Goal: Transaction & Acquisition: Purchase product/service

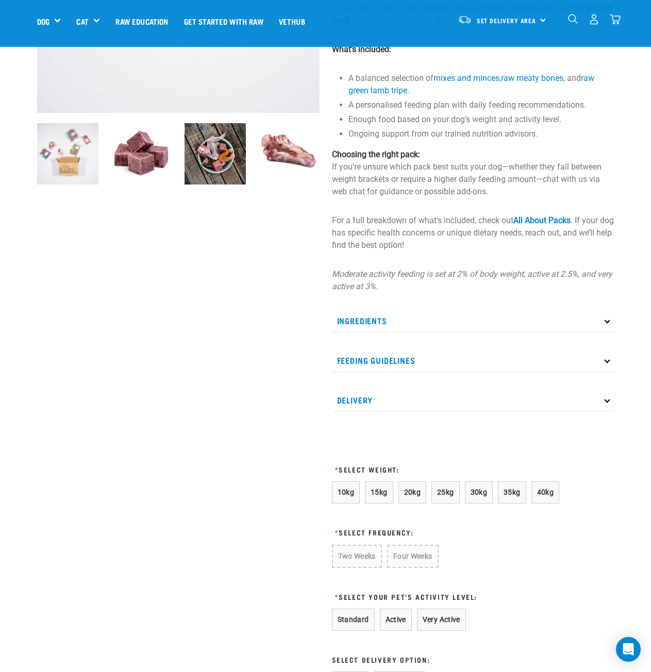
scroll to position [258, 0]
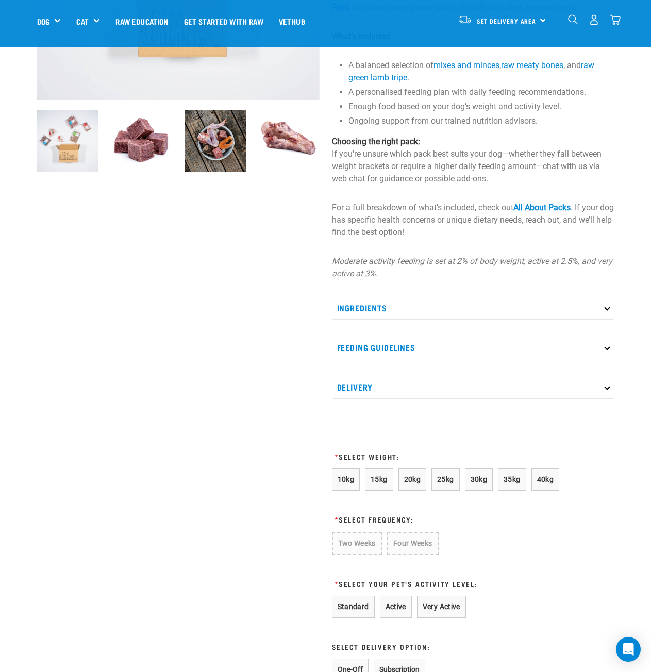
click at [381, 312] on p "Ingredients" at bounding box center [473, 307] width 283 height 23
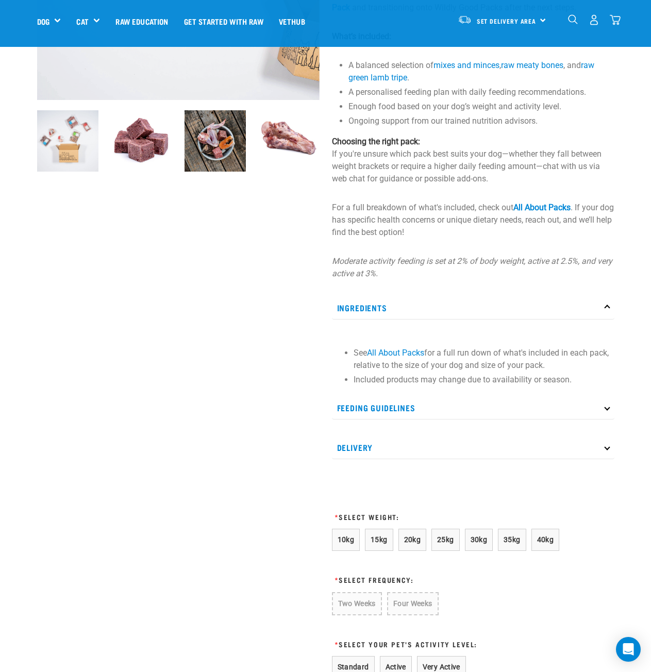
click at [381, 312] on p "Ingredients" at bounding box center [473, 307] width 283 height 23
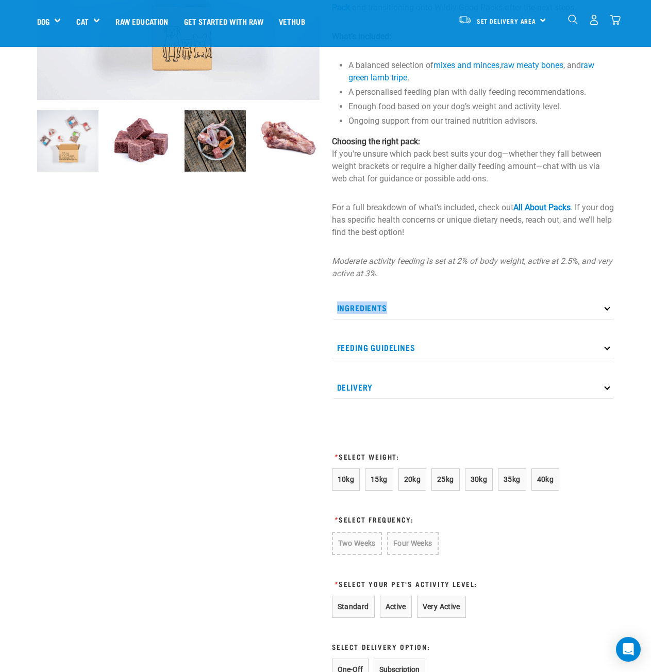
click at [381, 312] on p "Ingredients" at bounding box center [473, 307] width 283 height 23
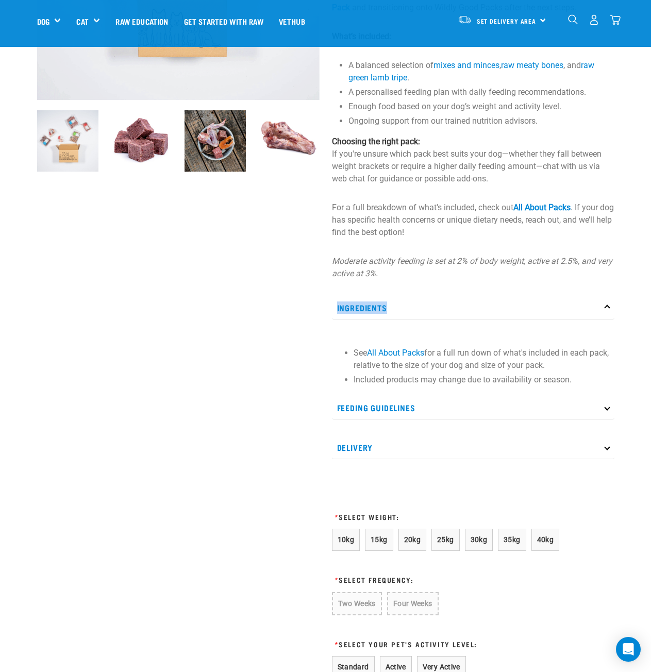
click at [381, 312] on p "Ingredients" at bounding box center [473, 307] width 283 height 23
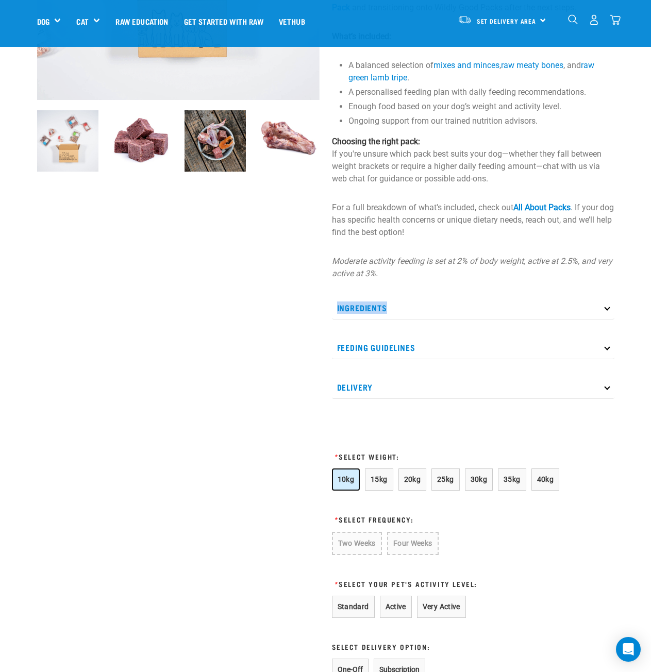
click at [343, 485] on button "10kg" at bounding box center [346, 480] width 28 height 22
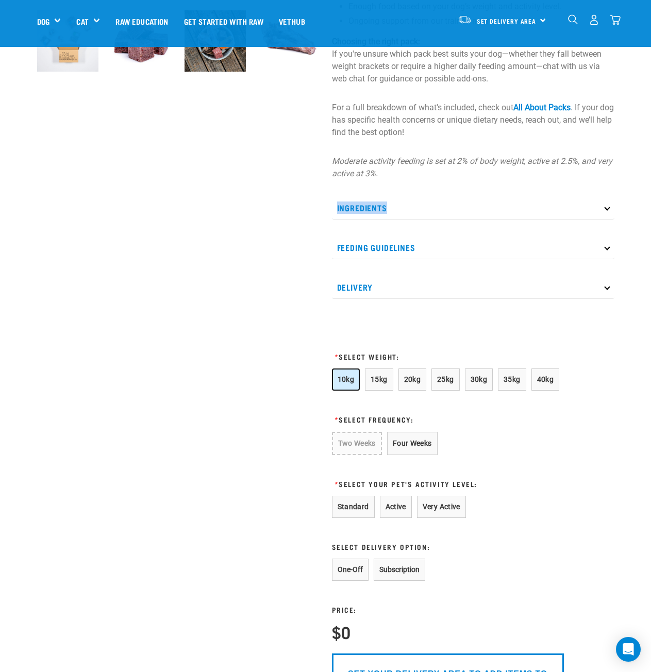
scroll to position [361, 0]
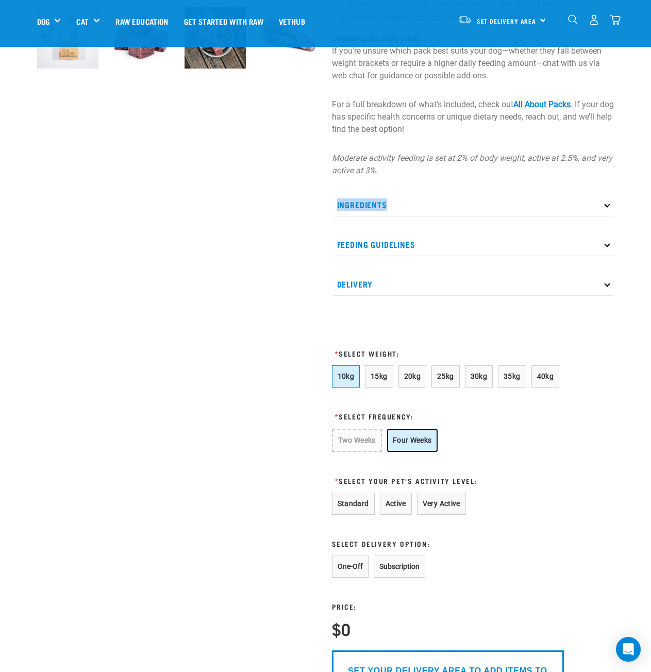
click at [404, 440] on button "Four Weeks" at bounding box center [412, 440] width 51 height 23
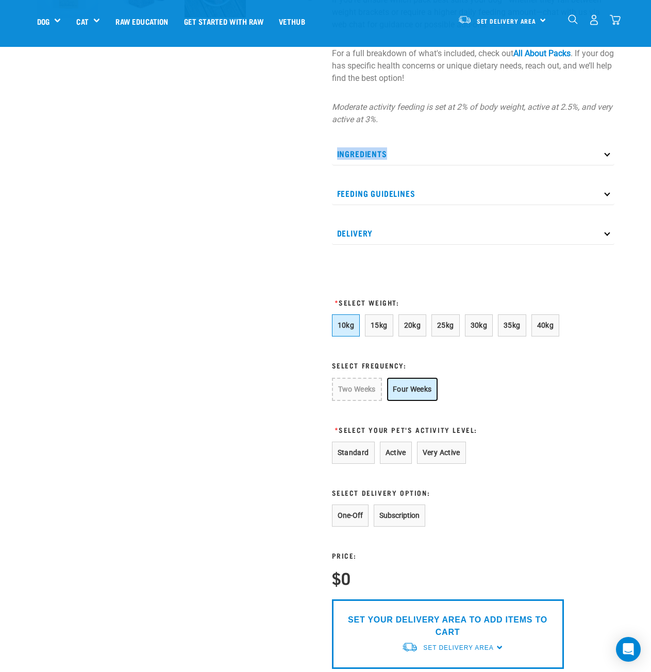
scroll to position [412, 0]
click at [336, 451] on button "Standard" at bounding box center [353, 452] width 43 height 22
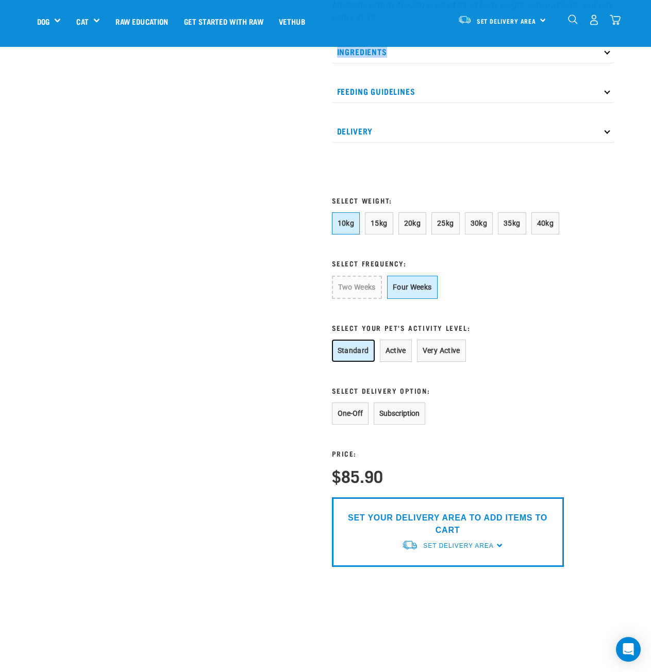
scroll to position [516, 0]
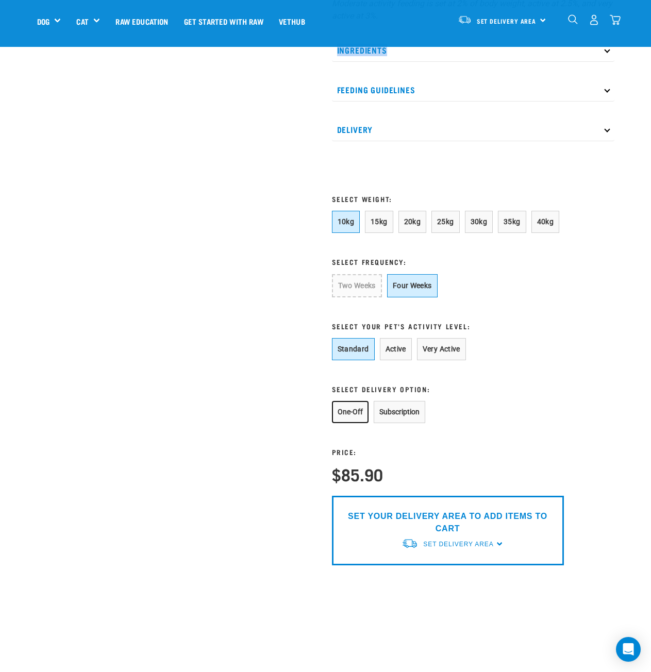
click at [345, 419] on button "One-Off" at bounding box center [350, 412] width 37 height 22
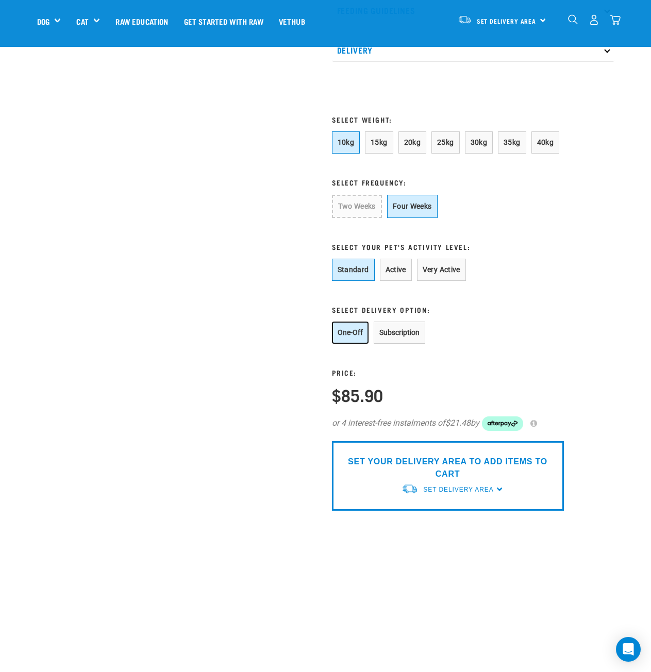
scroll to position [619, 0]
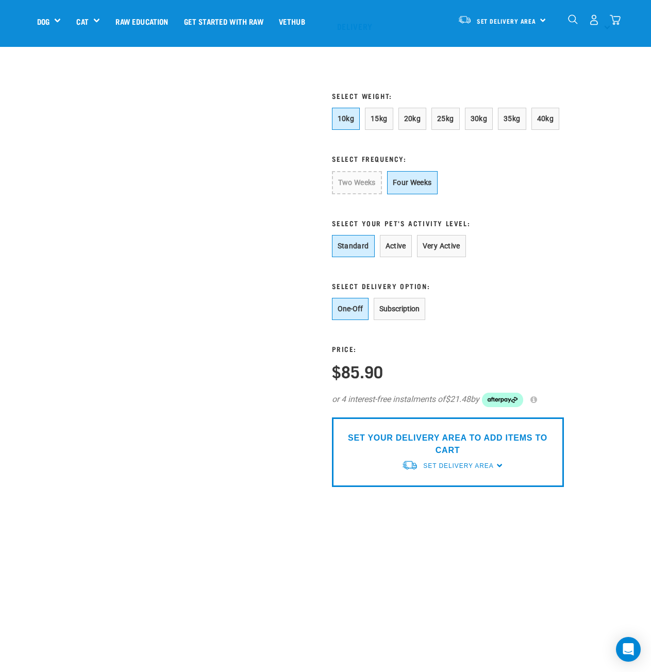
click at [497, 469] on div "SET YOUR DELIVERY AREA TO ADD ITEMS TO CART Set Delivery Area North Island Sout…" at bounding box center [448, 453] width 232 height 70
click at [494, 465] on div "SET YOUR DELIVERY AREA TO ADD ITEMS TO CART Set Delivery Area North Island Sout…" at bounding box center [448, 453] width 232 height 70
click at [463, 465] on span "Set Delivery Area" at bounding box center [458, 465] width 70 height 7
click at [437, 484] on link "[GEOGRAPHIC_DATA]" at bounding box center [453, 490] width 103 height 17
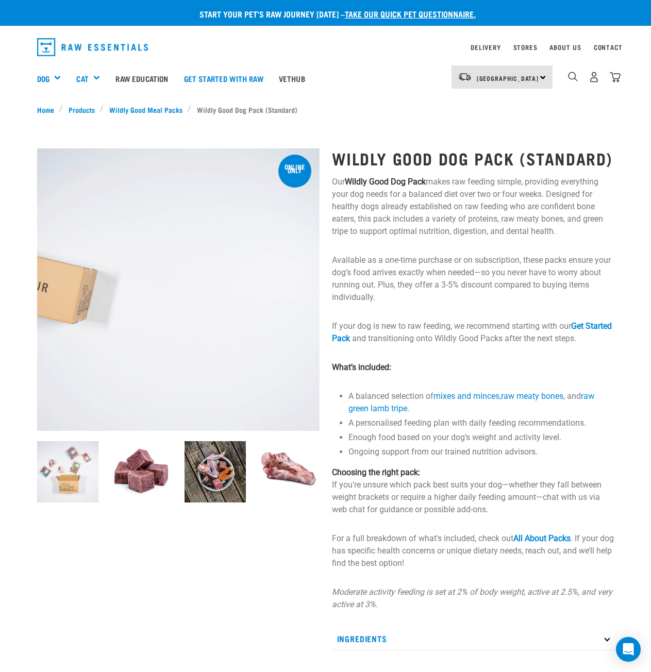
click at [476, 86] on div "North Island North Island South Island" at bounding box center [502, 76] width 101 height 23
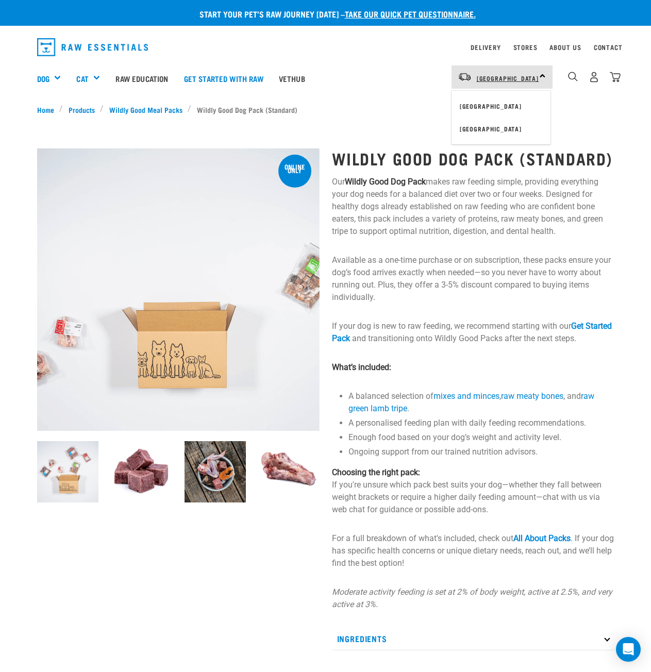
click at [486, 77] on span "[GEOGRAPHIC_DATA]" at bounding box center [508, 78] width 62 height 4
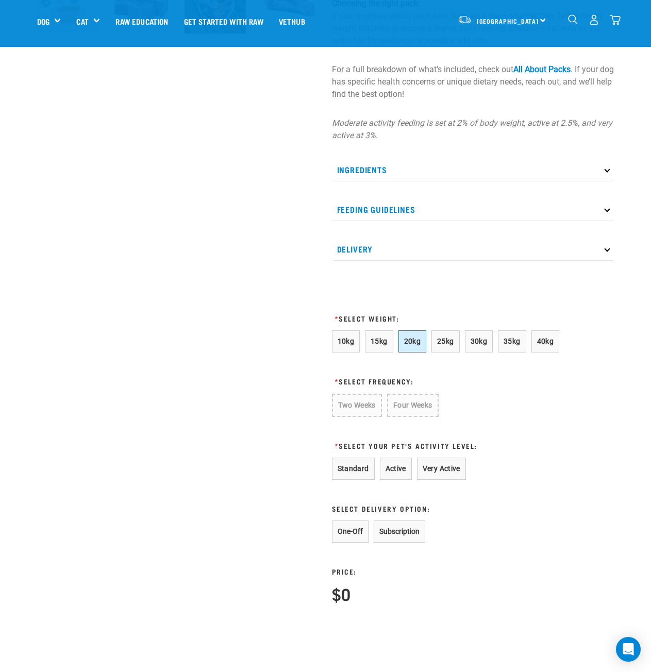
scroll to position [412, 0]
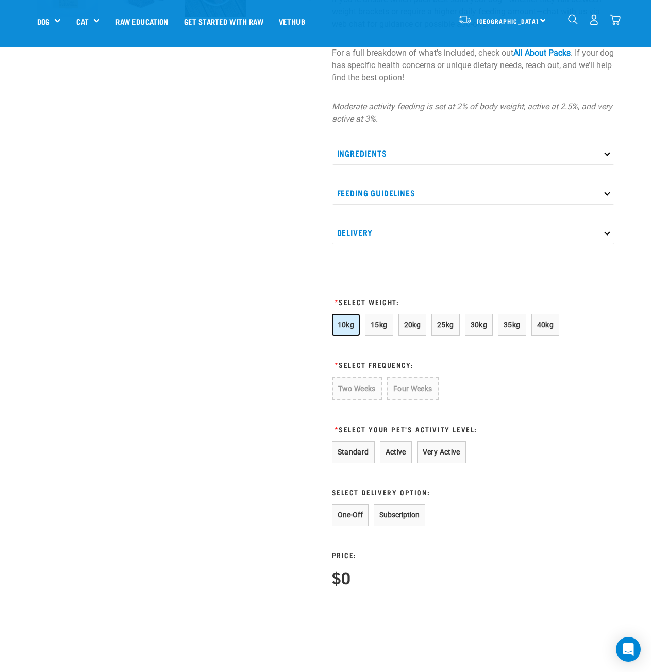
click at [338, 329] on span "10kg" at bounding box center [346, 325] width 17 height 8
click at [410, 390] on button "Four Weeks" at bounding box center [412, 388] width 51 height 23
click at [357, 450] on button "Standard" at bounding box center [353, 452] width 43 height 22
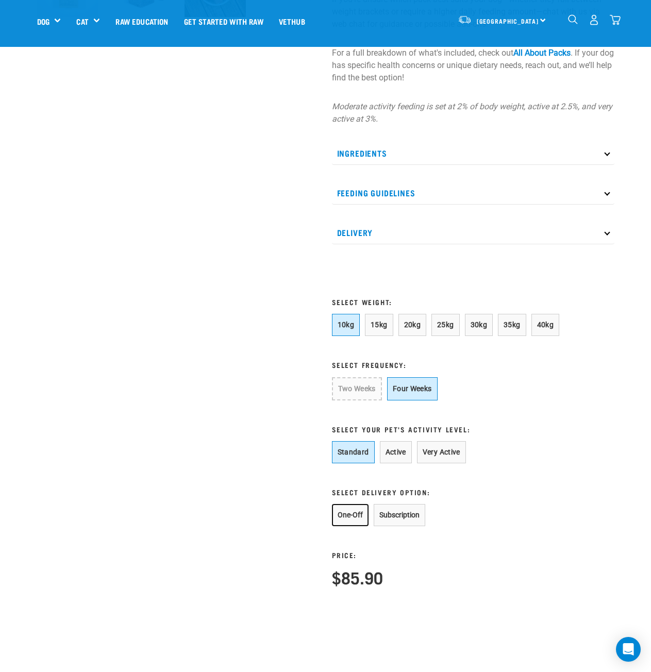
click at [344, 518] on button "One-Off" at bounding box center [350, 515] width 37 height 22
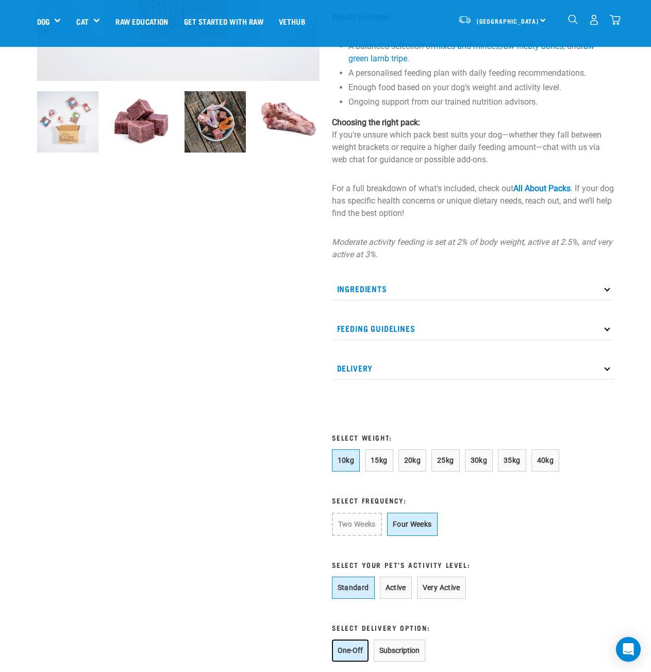
scroll to position [206, 0]
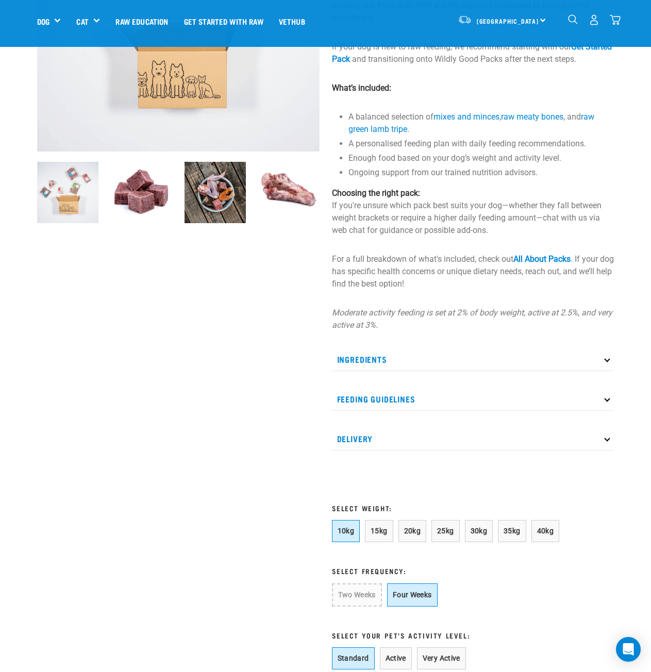
click at [433, 361] on p "Ingredients" at bounding box center [473, 359] width 283 height 23
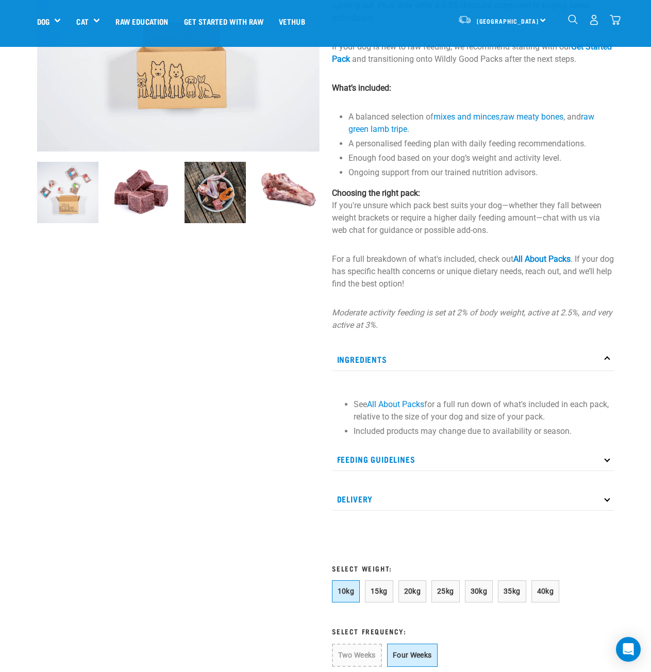
click at [433, 361] on p "Ingredients" at bounding box center [473, 359] width 283 height 23
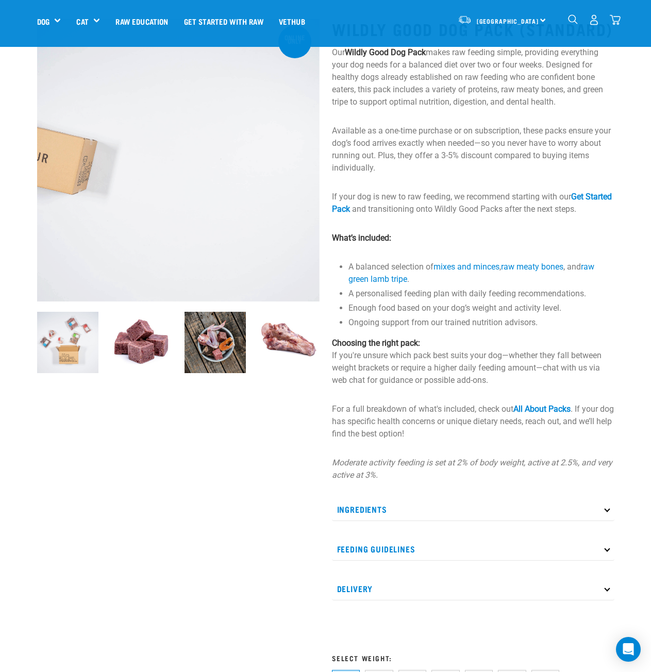
scroll to position [0, 0]
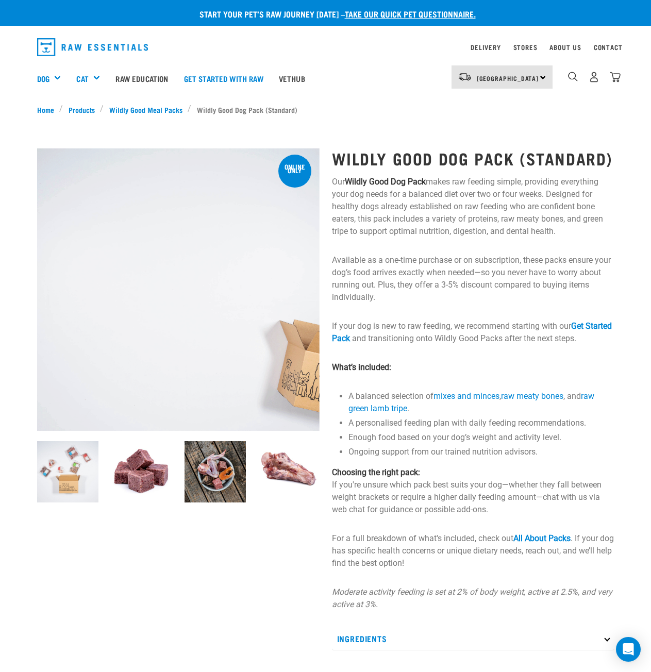
click at [81, 476] on img at bounding box center [67, 471] width 61 height 61
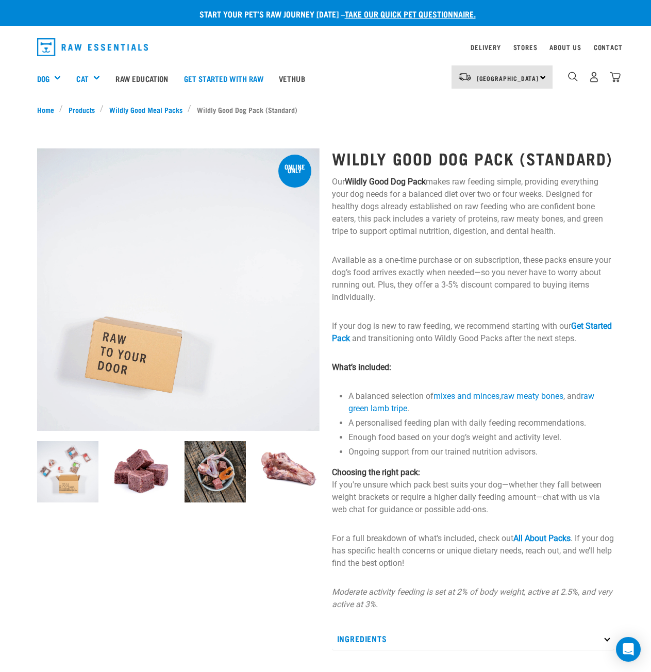
click at [230, 461] on img at bounding box center [215, 471] width 61 height 61
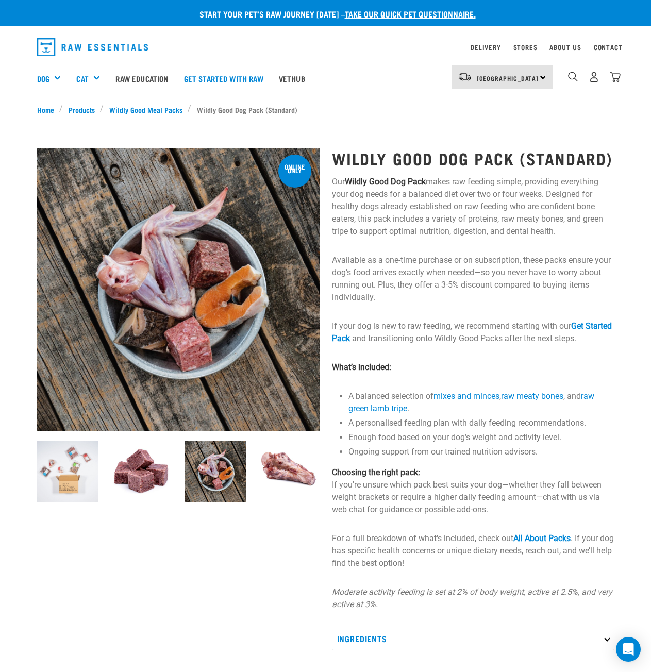
click at [72, 470] on img at bounding box center [67, 471] width 61 height 61
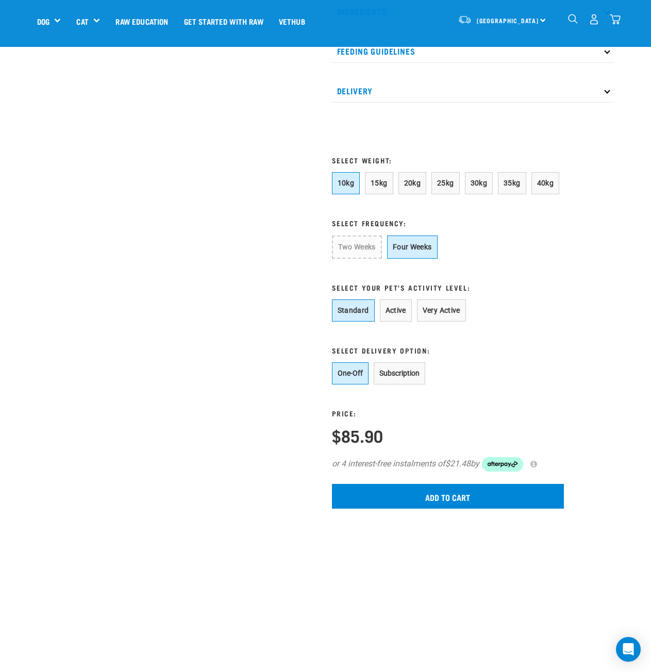
scroll to position [722, 0]
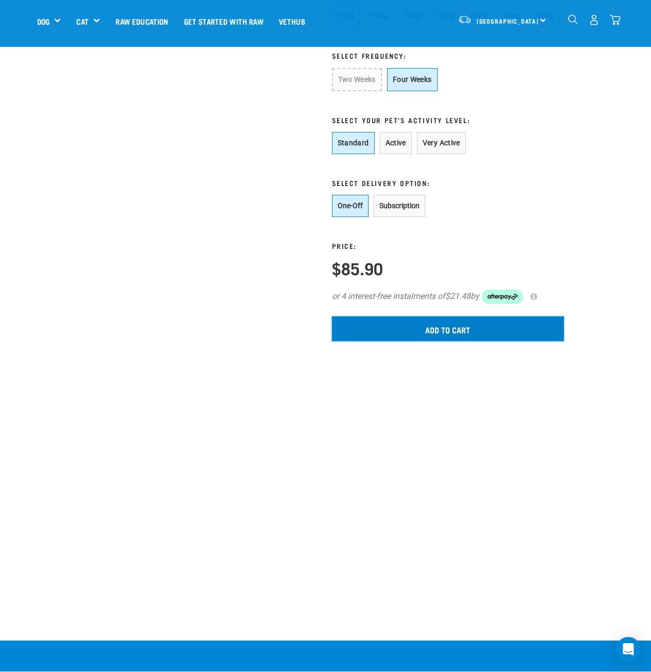
click at [446, 330] on input "Add to cart" at bounding box center [448, 329] width 232 height 25
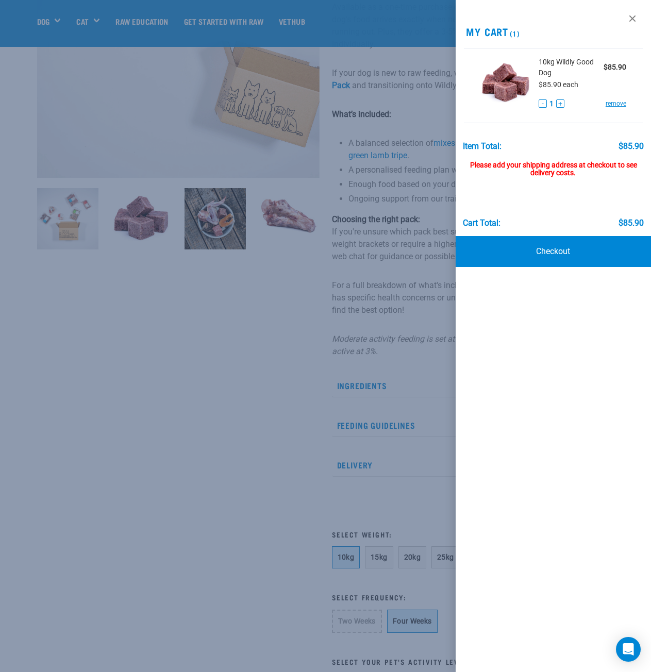
scroll to position [155, 0]
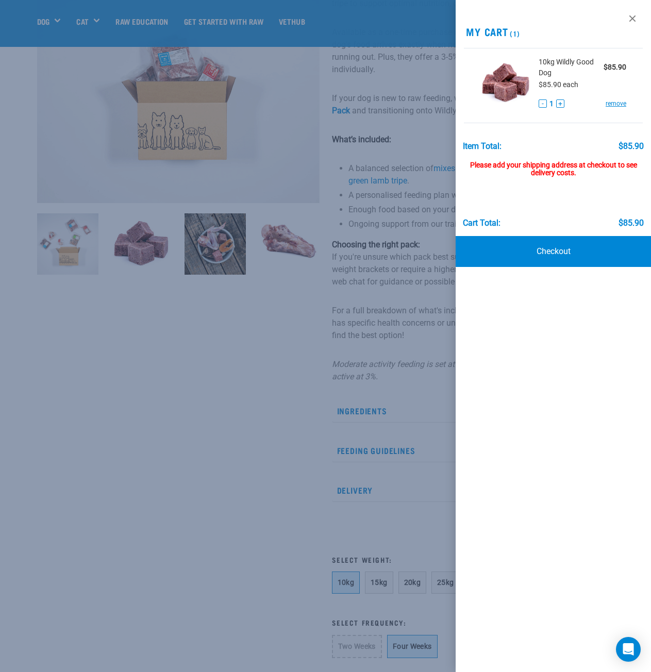
click at [551, 164] on div "Please add your shipping address at checkout to see delivery costs." at bounding box center [553, 164] width 181 height 27
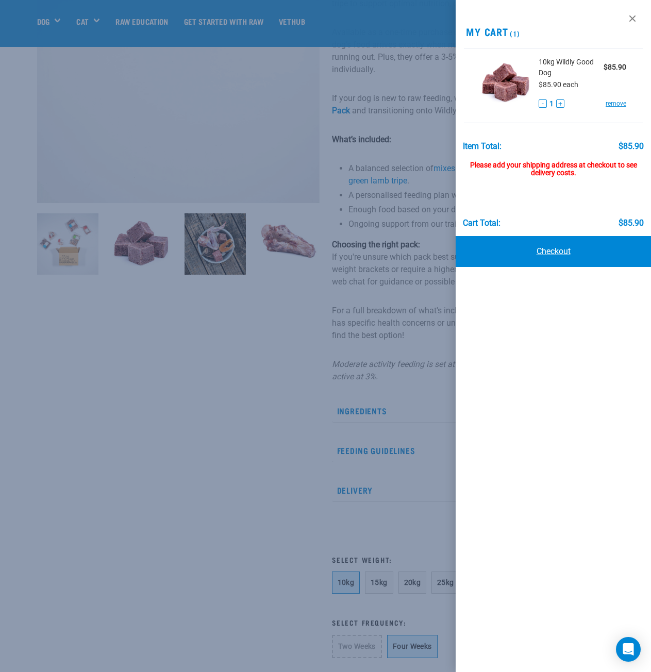
click at [554, 256] on link "Checkout" at bounding box center [553, 251] width 195 height 31
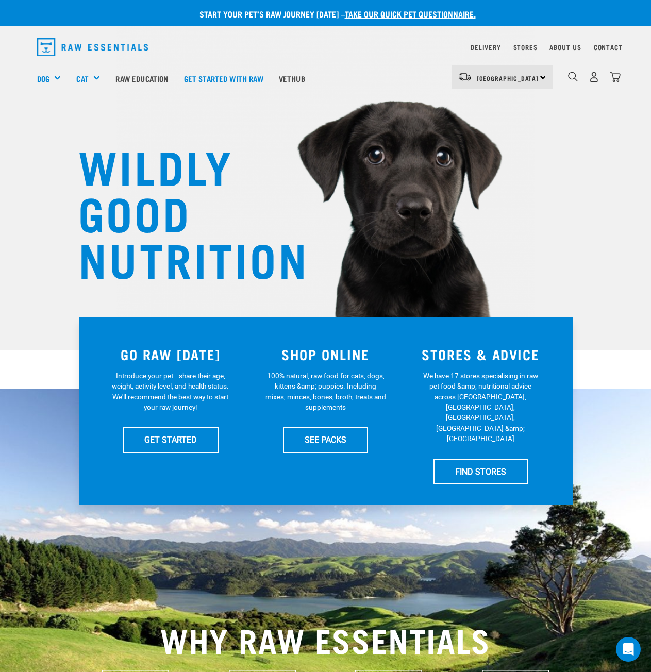
click at [588, 78] on div "1" at bounding box center [594, 76] width 53 height 23
click at [592, 79] on img "dropdown navigation" at bounding box center [594, 77] width 11 height 11
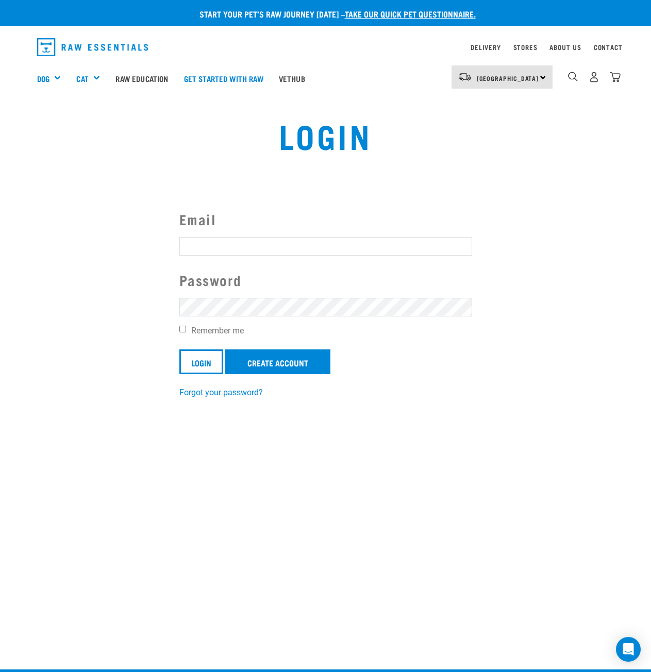
type input "[EMAIL_ADDRESS][PERSON_NAME][DOMAIN_NAME]"
click at [178, 329] on div "Email [EMAIL_ADDRESS][PERSON_NAME][DOMAIN_NAME] Password Remember me Login Crea…" at bounding box center [325, 304] width 309 height 190
click at [180, 329] on input "Remember me" at bounding box center [182, 329] width 7 height 7
checkbox input "true"
click at [206, 361] on input "Login" at bounding box center [201, 362] width 44 height 25
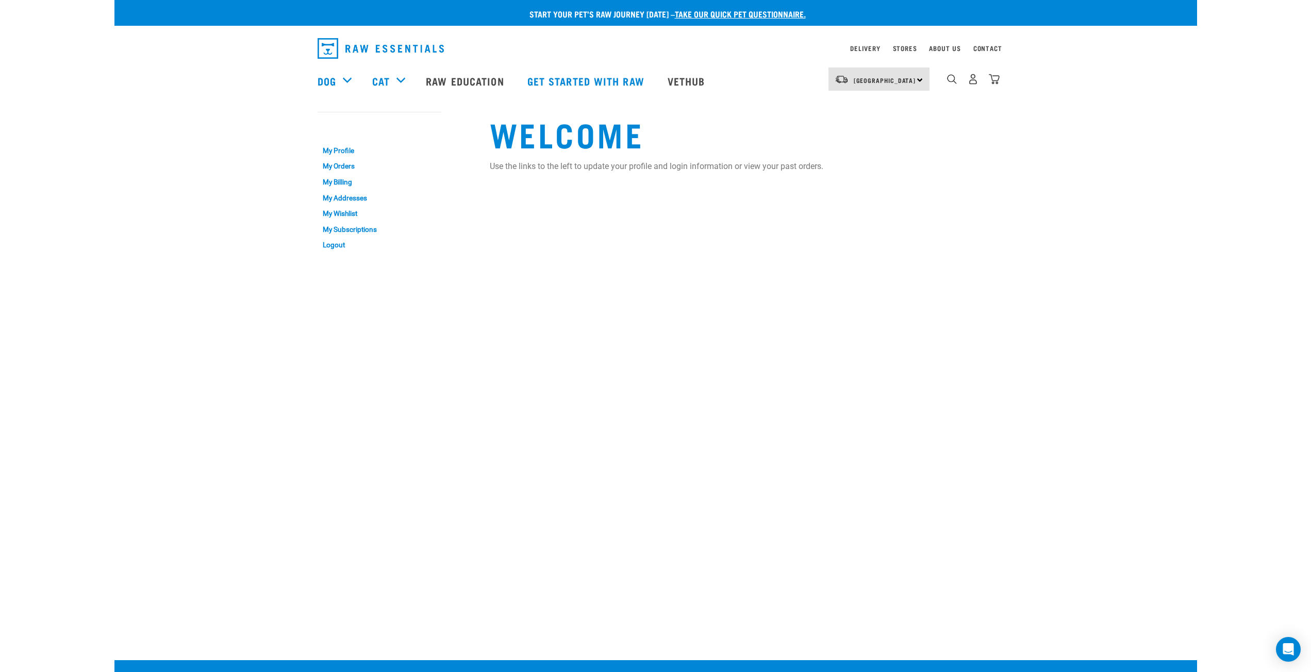
click at [651, 179] on div "Start your pet’s raw journey today – take our quick pet questionnaire. Delivery…" at bounding box center [655, 129] width 1083 height 258
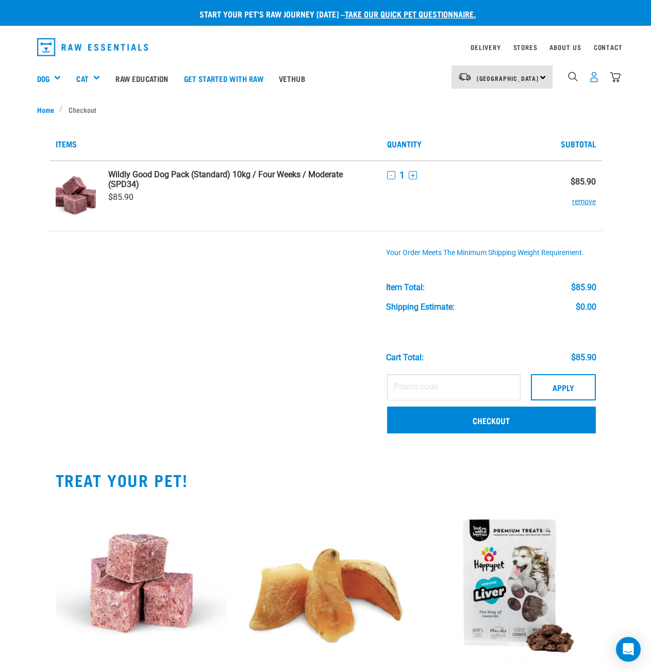
click at [596, 76] on img "dropdown navigation" at bounding box center [594, 77] width 11 height 11
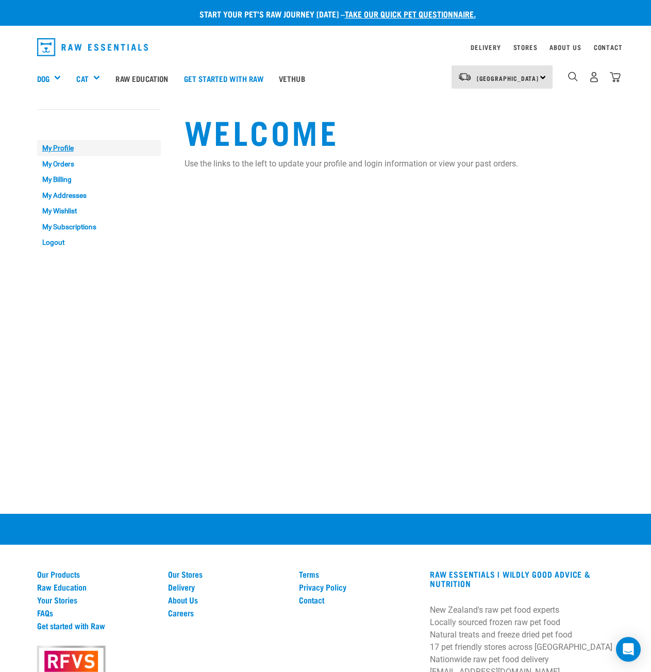
click at [63, 147] on link "My Profile" at bounding box center [99, 148] width 124 height 16
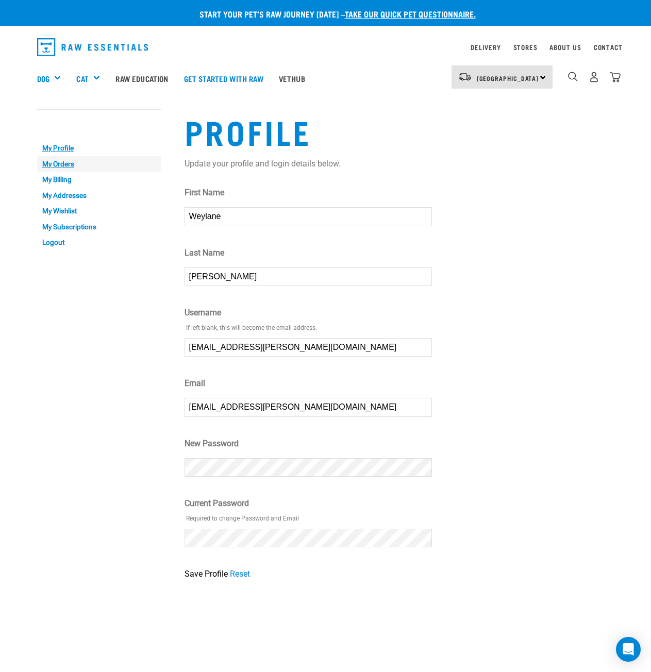
click at [55, 161] on link "My Orders" at bounding box center [99, 164] width 124 height 16
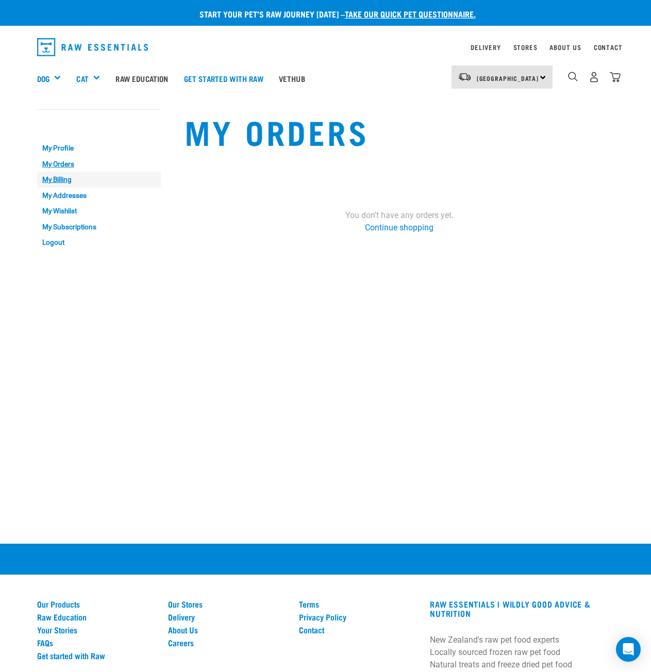
click at [54, 180] on link "My Billing" at bounding box center [99, 180] width 124 height 16
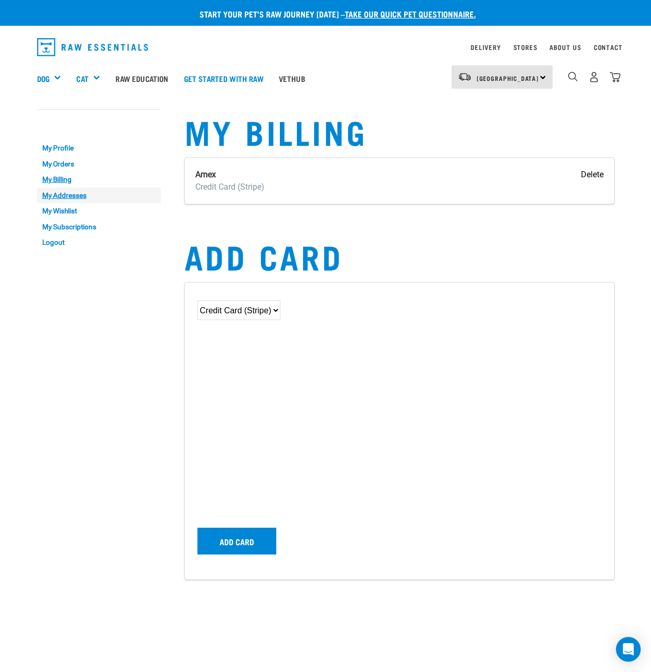
click at [67, 199] on link "My Addresses" at bounding box center [99, 196] width 124 height 16
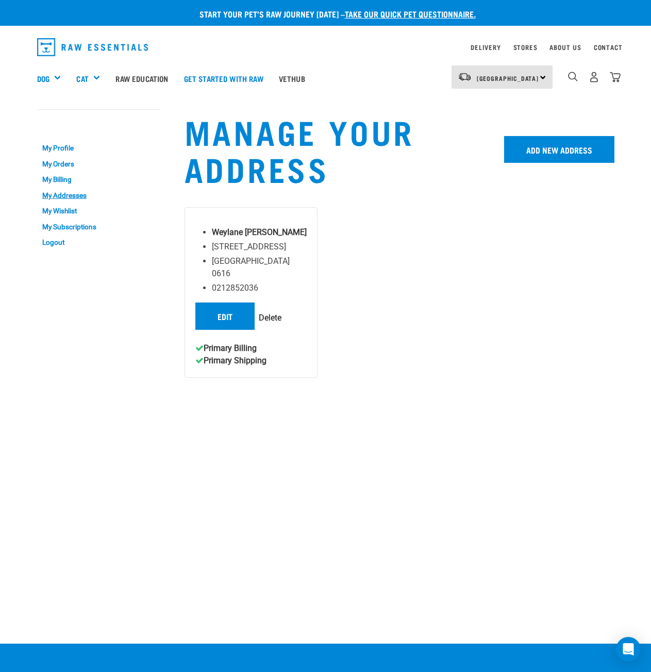
click at [615, 76] on img "dropdown navigation" at bounding box center [615, 77] width 11 height 11
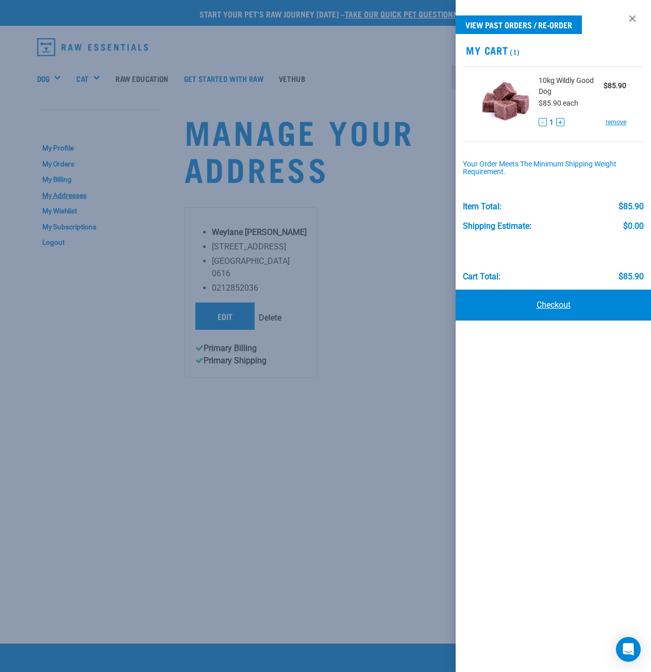
click at [542, 308] on link "Checkout" at bounding box center [553, 305] width 195 height 31
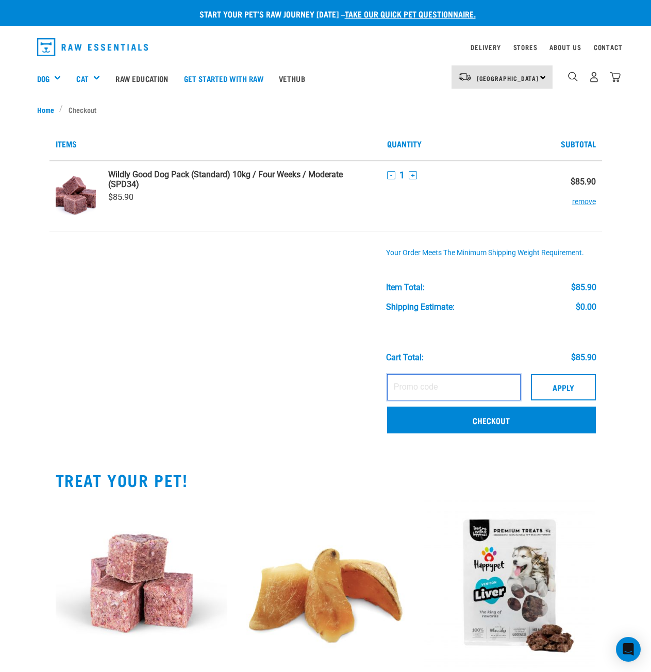
click at [424, 390] on input "text" at bounding box center [454, 387] width 134 height 26
paste input "WILDLYGOODPACK09"
drag, startPoint x: 553, startPoint y: 387, endPoint x: 490, endPoint y: 392, distance: 63.1
click at [490, 392] on div "WILDLYGOODPACK09 Apply" at bounding box center [491, 387] width 209 height 26
click at [491, 390] on input "WILDLYGOODPACK09" at bounding box center [454, 387] width 134 height 26
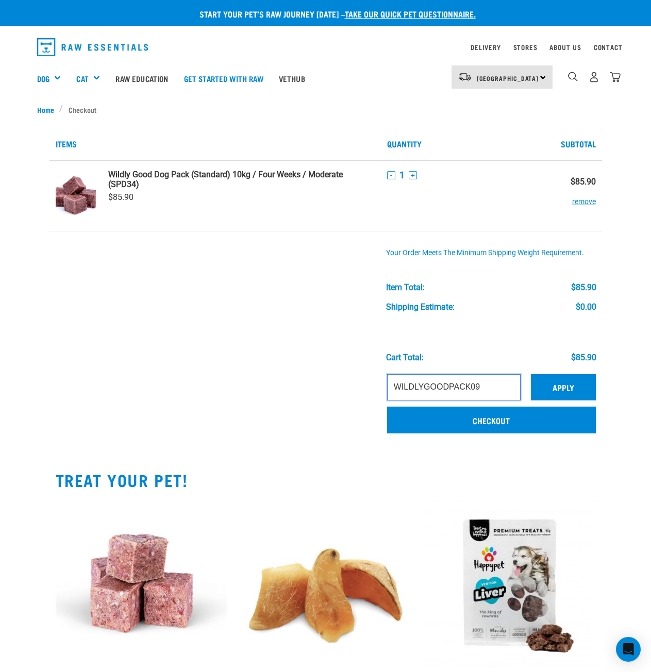
type input "WILDLYGOODPACK09"
click at [543, 388] on button "Apply" at bounding box center [563, 387] width 65 height 26
click at [563, 391] on button "Apply" at bounding box center [563, 387] width 65 height 26
click at [566, 386] on button "Apply" at bounding box center [563, 387] width 65 height 26
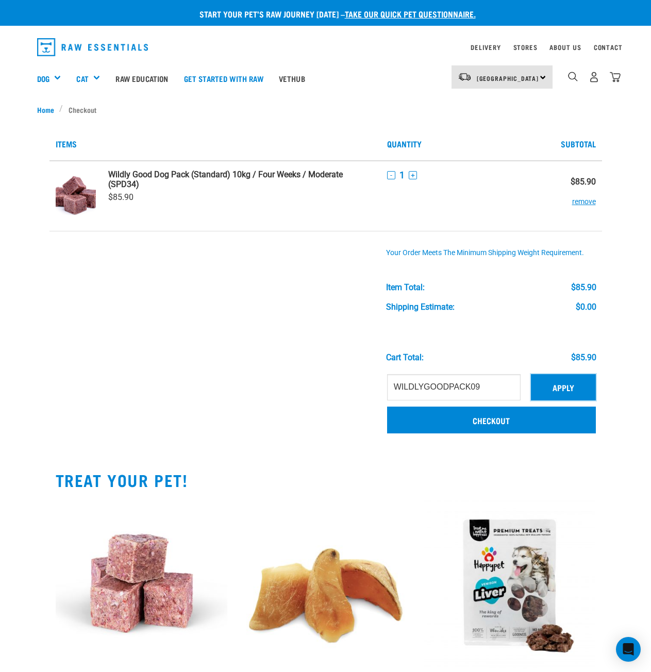
click at [566, 386] on button "Apply" at bounding box center [563, 387] width 65 height 26
click at [392, 385] on input "WILDLYGOODPACK09" at bounding box center [454, 387] width 134 height 26
click at [571, 391] on button "Apply" at bounding box center [563, 387] width 65 height 26
click at [568, 389] on button "Apply" at bounding box center [563, 387] width 65 height 26
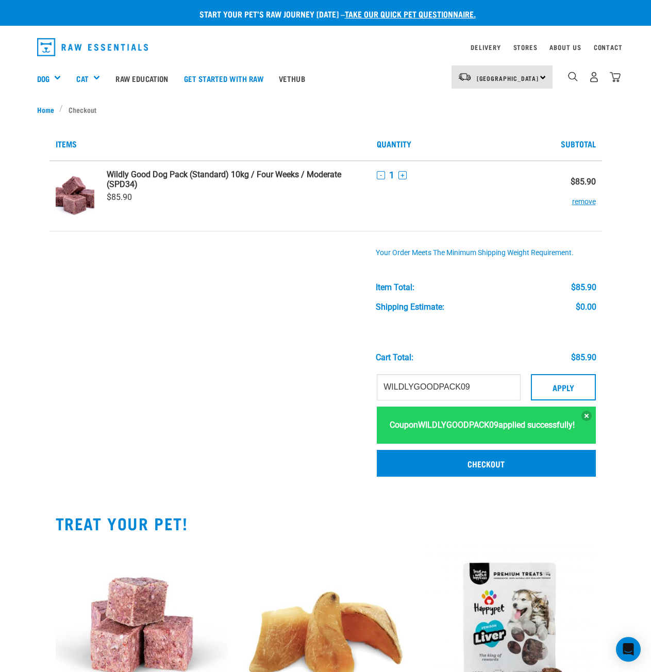
click at [324, 326] on td at bounding box center [236, 301] width 270 height 138
click at [478, 424] on strong "WILDLYGOODPACK09" at bounding box center [458, 425] width 80 height 10
click at [502, 431] on div "Coupon WILDLYGOODPACK09 applied successfully!" at bounding box center [486, 425] width 219 height 37
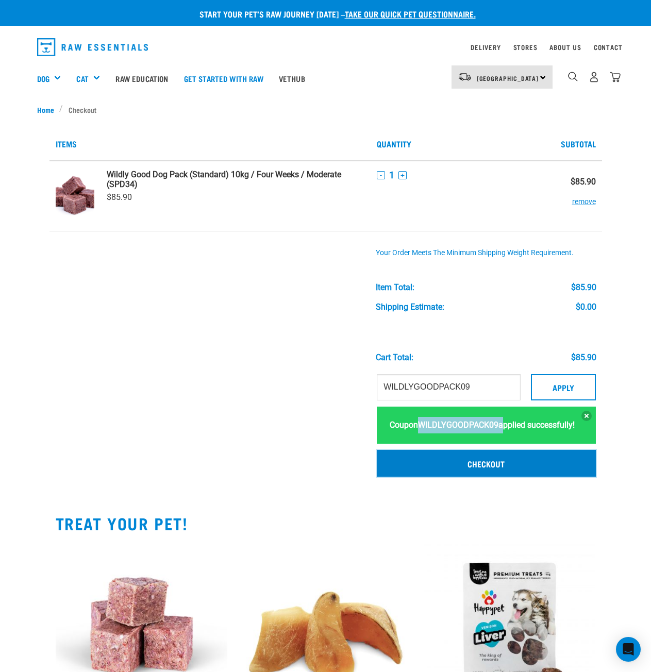
click at [500, 477] on link "Checkout" at bounding box center [486, 463] width 219 height 27
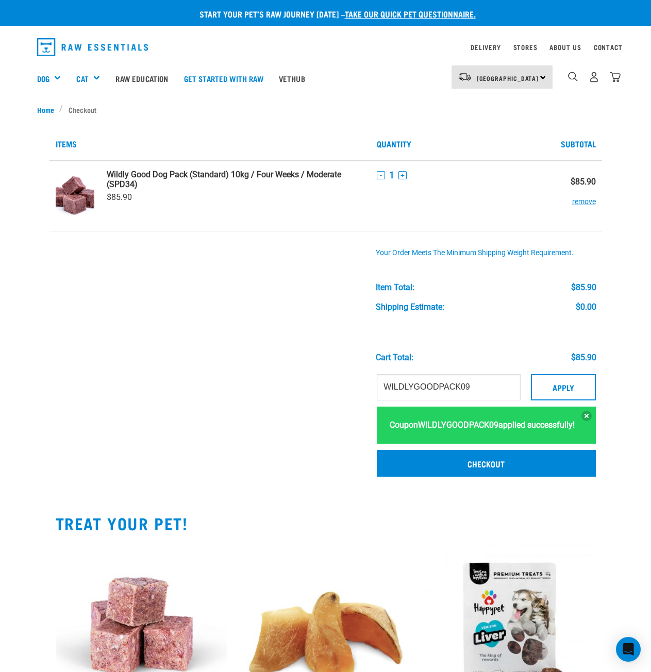
click at [284, 262] on td at bounding box center [236, 301] width 270 height 138
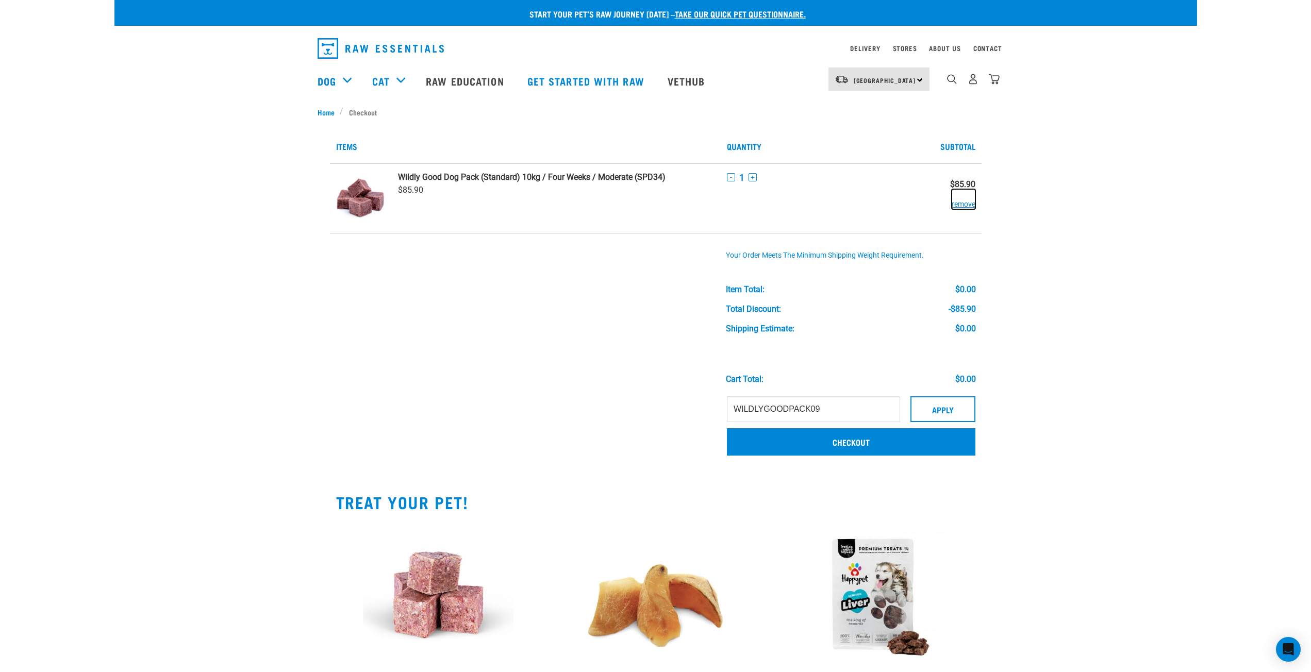
click at [963, 205] on button "remove" at bounding box center [964, 199] width 24 height 20
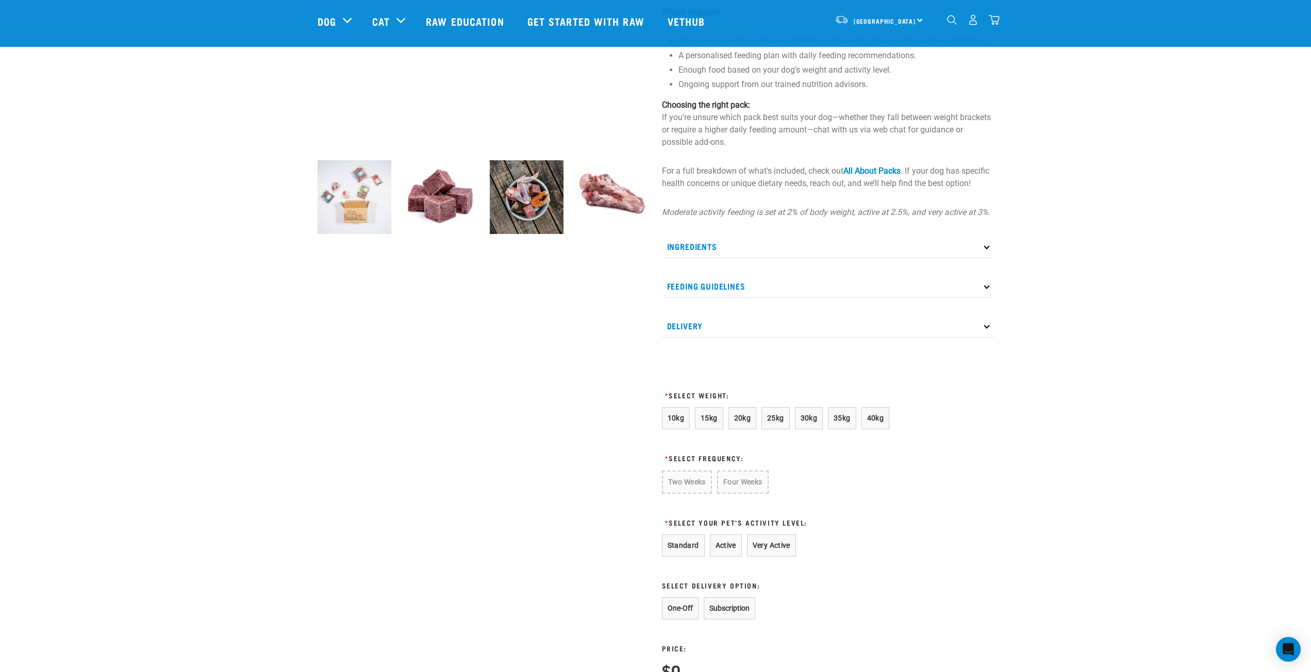
scroll to position [258, 0]
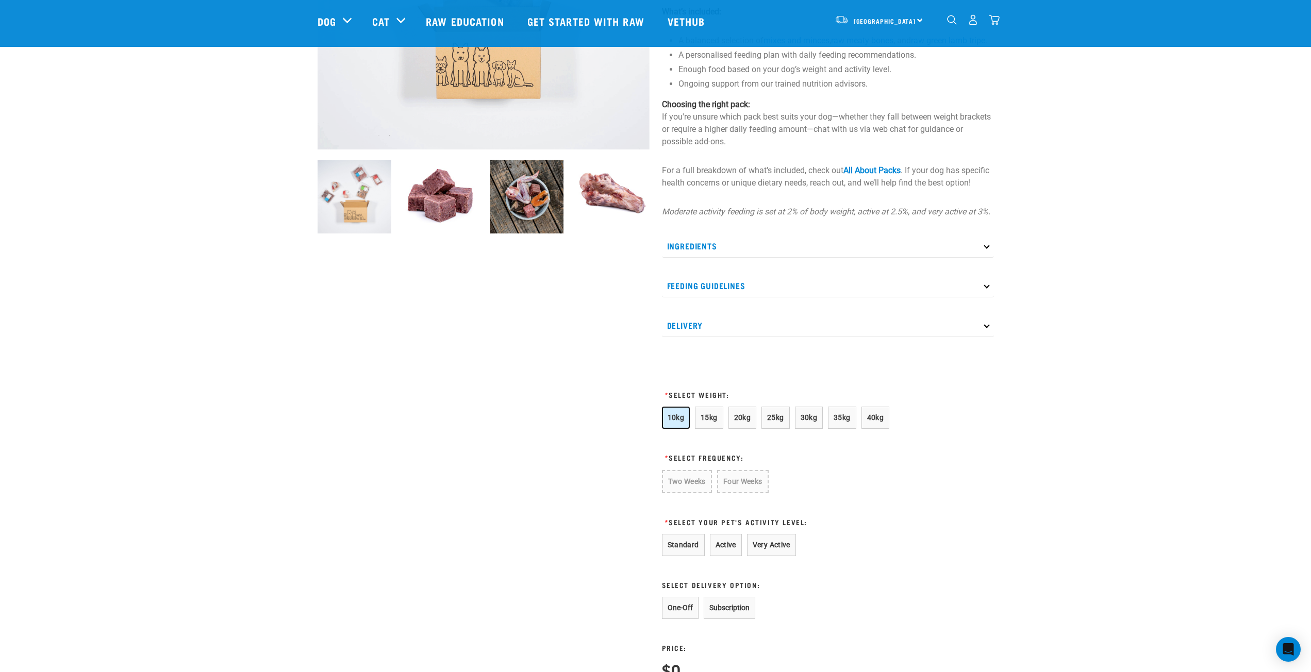
click at [671, 422] on span "10kg" at bounding box center [676, 418] width 17 height 8
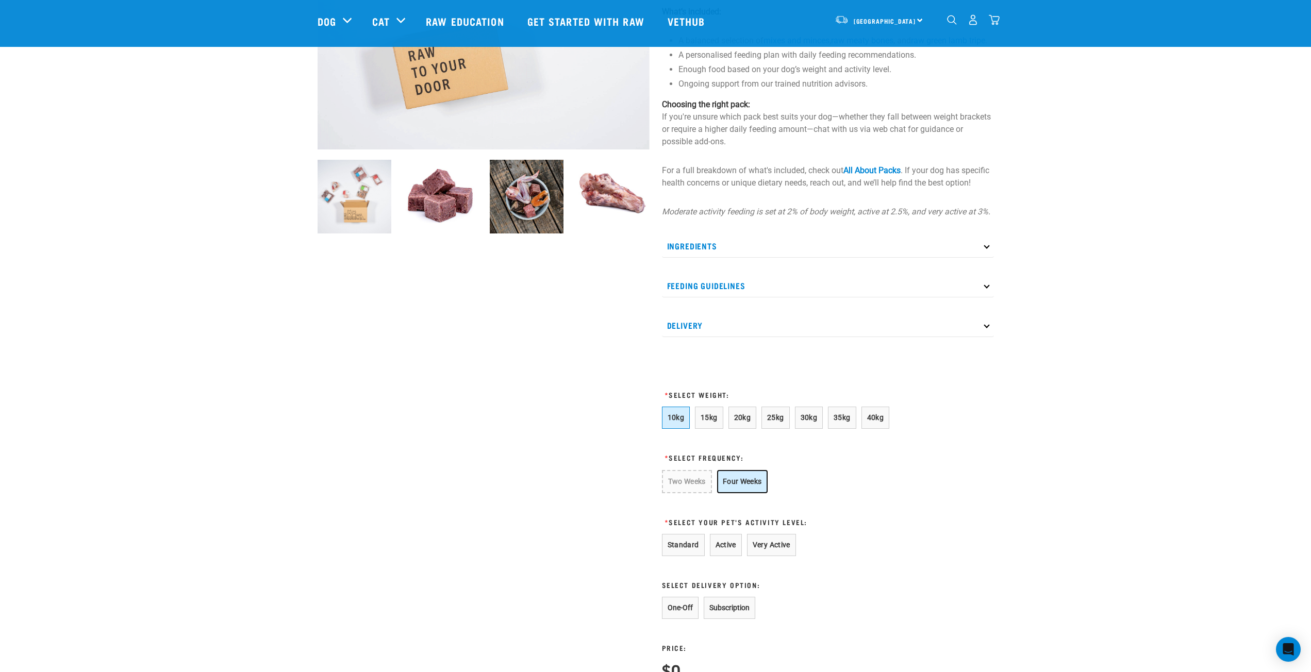
click at [745, 493] on button "Four Weeks" at bounding box center [742, 481] width 51 height 23
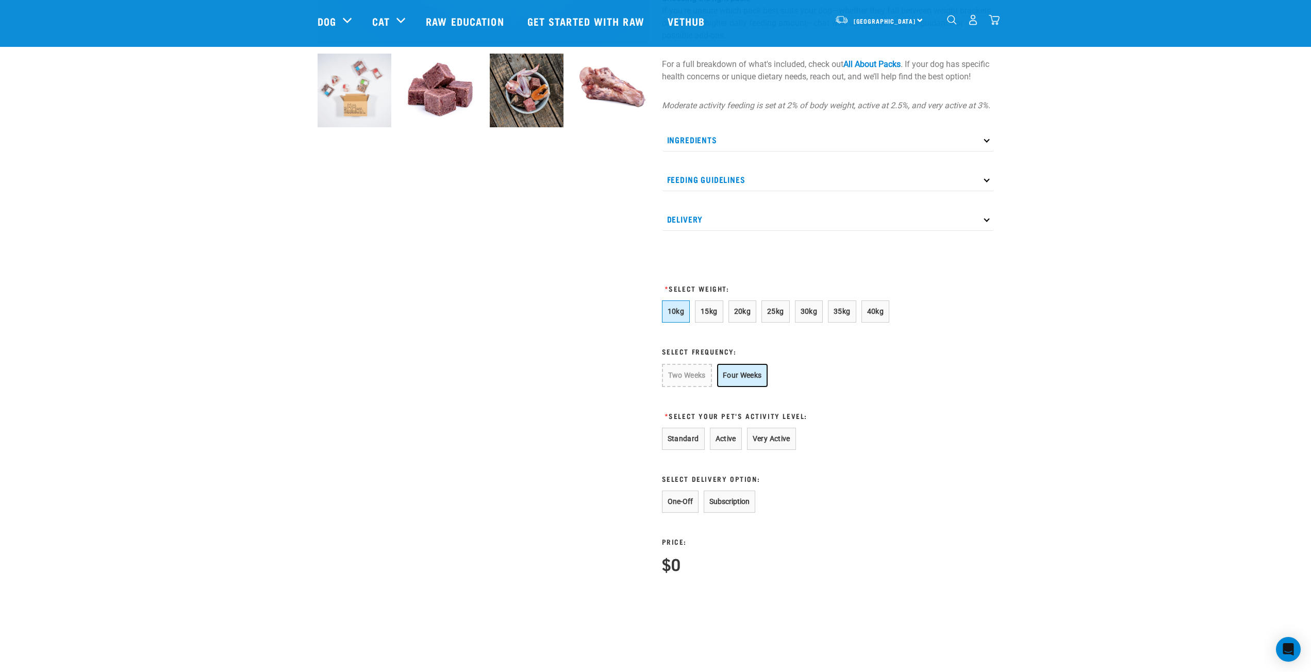
scroll to position [464, 0]
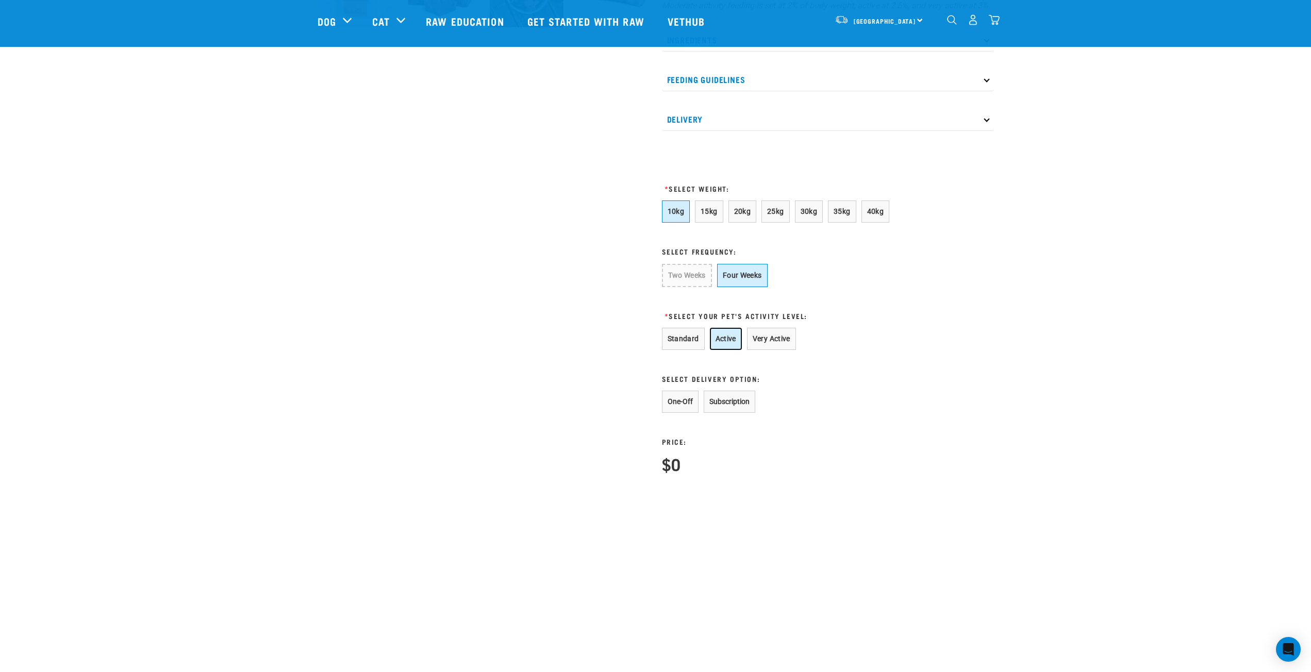
click at [727, 350] on button "Active" at bounding box center [726, 339] width 32 height 22
click at [677, 413] on button "One-Off" at bounding box center [680, 402] width 37 height 22
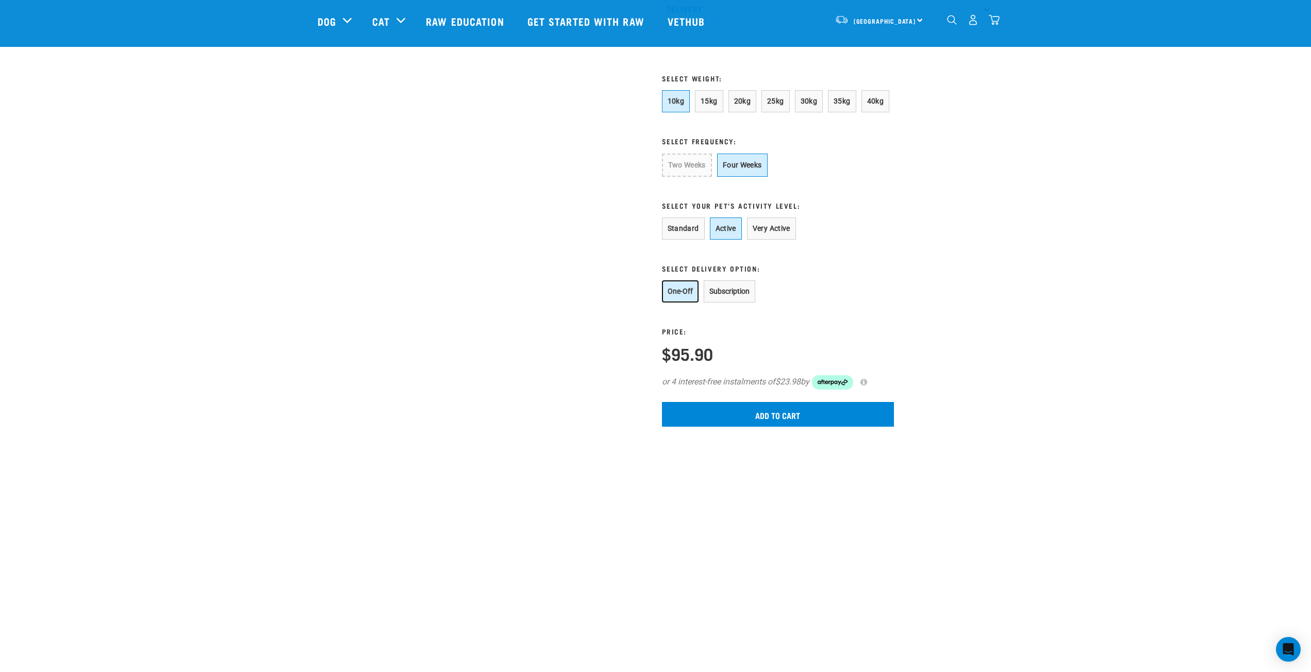
scroll to position [670, 0]
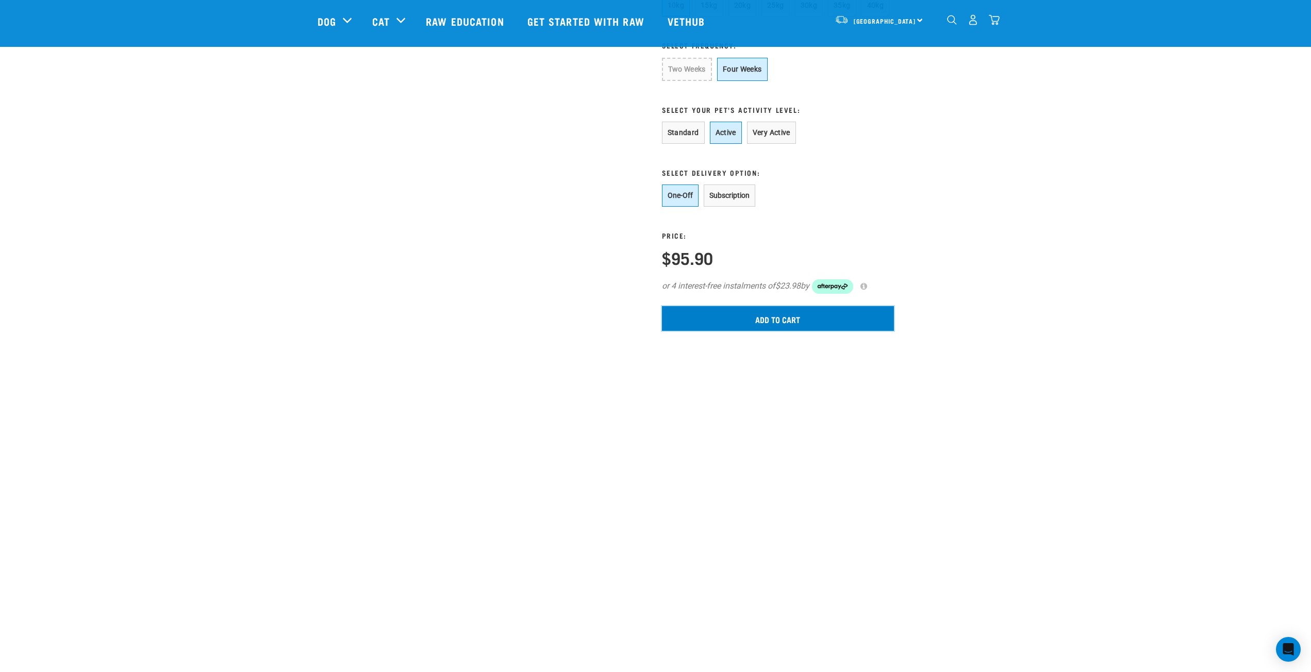
click at [747, 328] on input "Add to cart" at bounding box center [778, 318] width 232 height 25
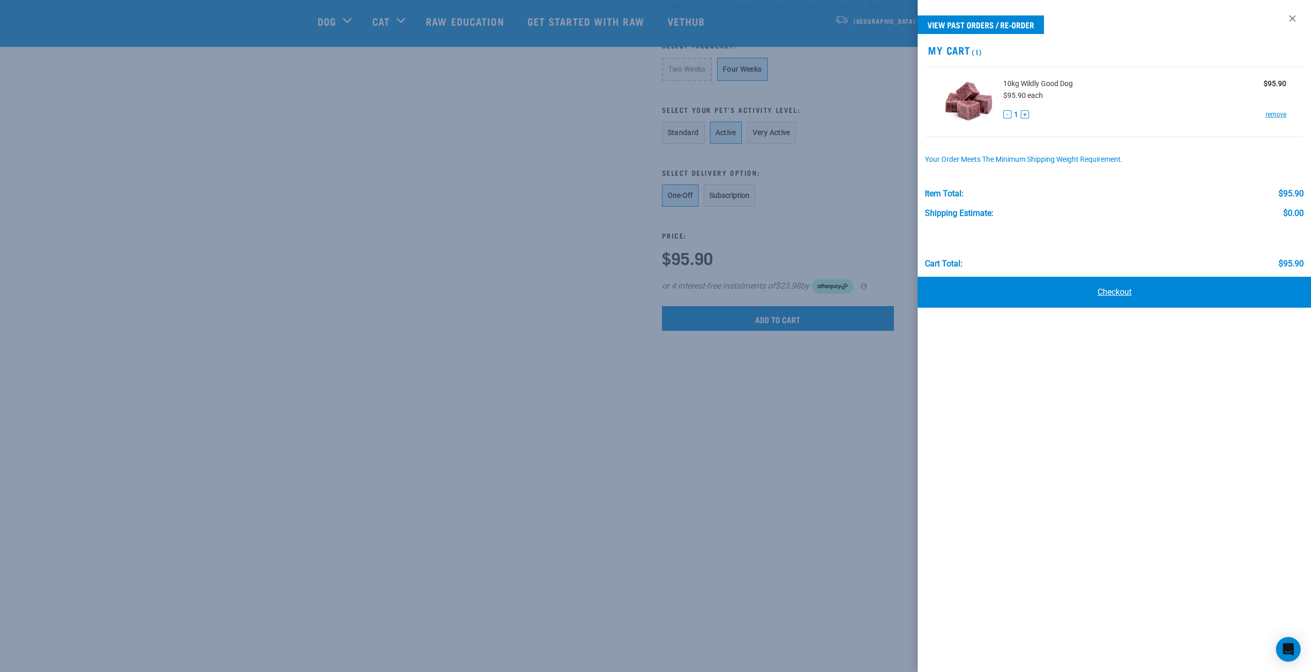
click at [1103, 292] on link "Checkout" at bounding box center [1114, 292] width 393 height 31
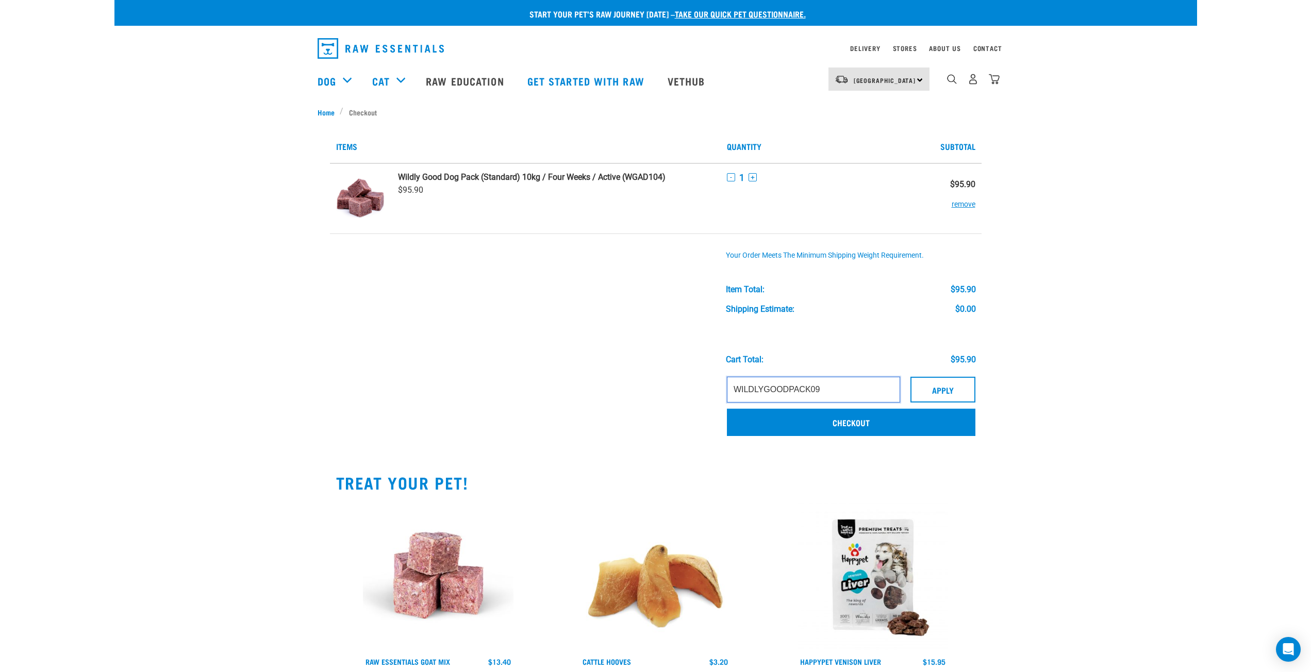
click at [859, 398] on input "WILDLYGOODPACK09" at bounding box center [813, 390] width 173 height 26
click at [941, 392] on button "Apply" at bounding box center [943, 390] width 65 height 26
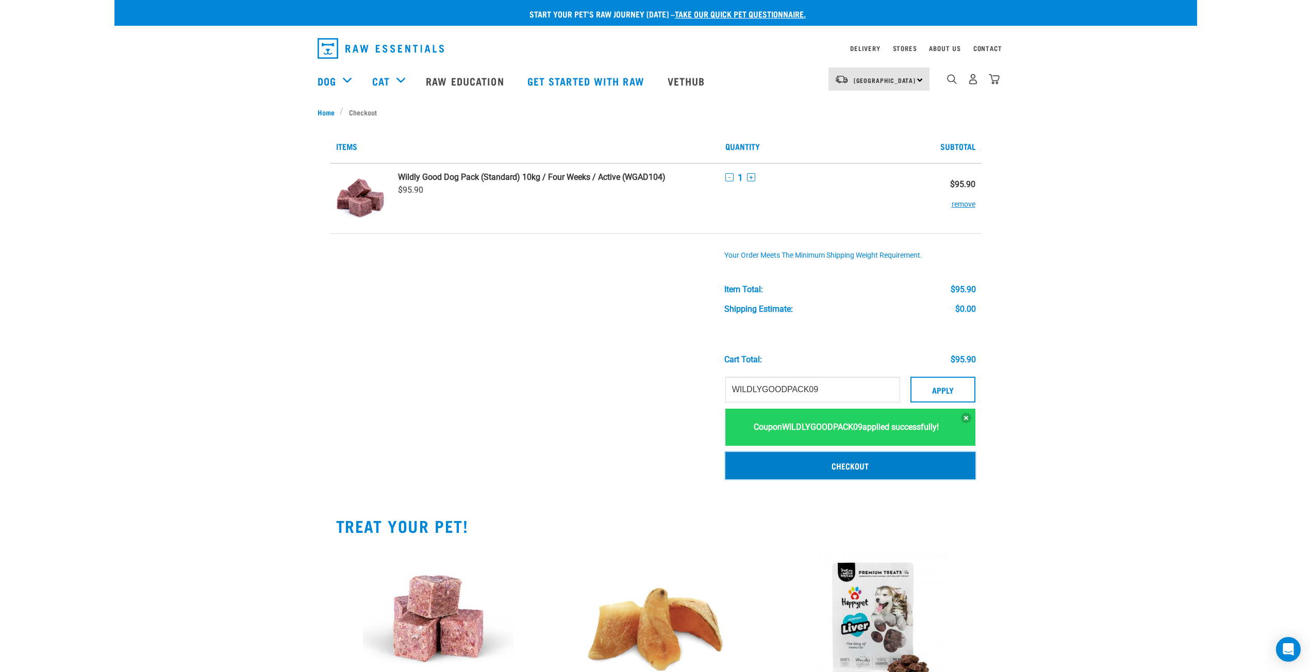
click at [869, 471] on link "Checkout" at bounding box center [850, 465] width 250 height 27
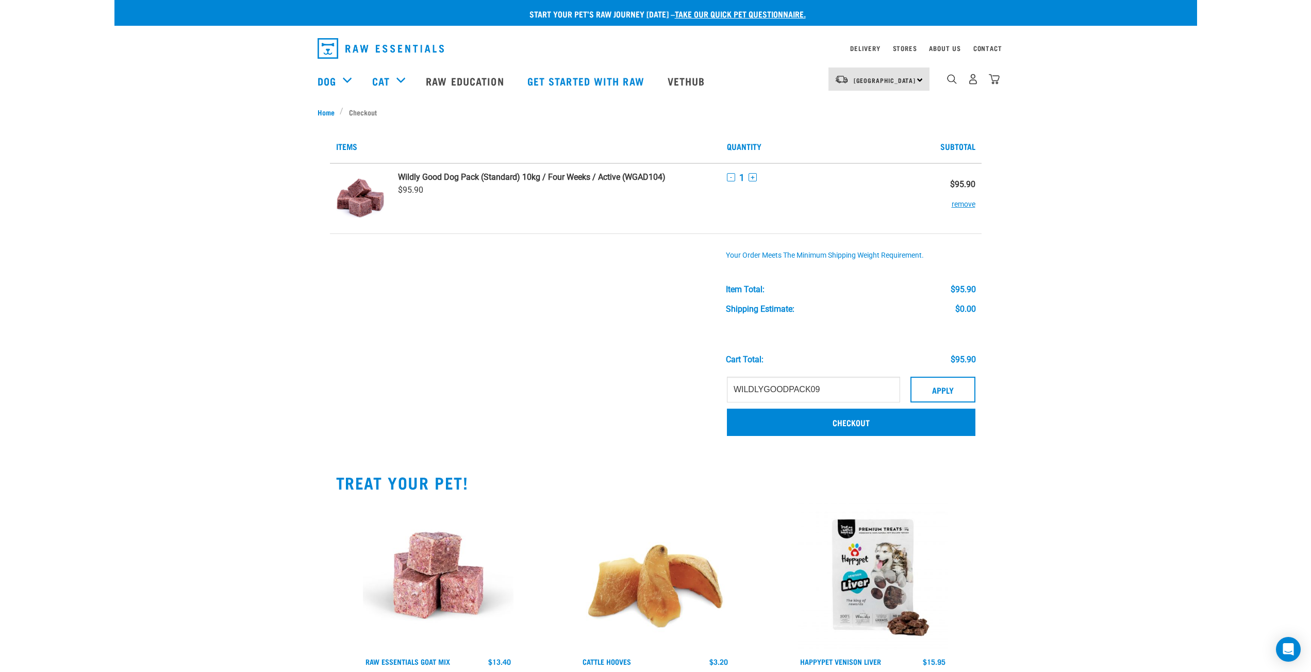
click at [1117, 278] on div "Start your pet’s raw journey [DATE] – take our quick pet questionnaire. Deliver…" at bounding box center [655, 386] width 1083 height 772
click at [847, 394] on input "WILDLYGOODPACK09" at bounding box center [813, 390] width 173 height 26
click at [940, 393] on button "Apply" at bounding box center [943, 390] width 65 height 26
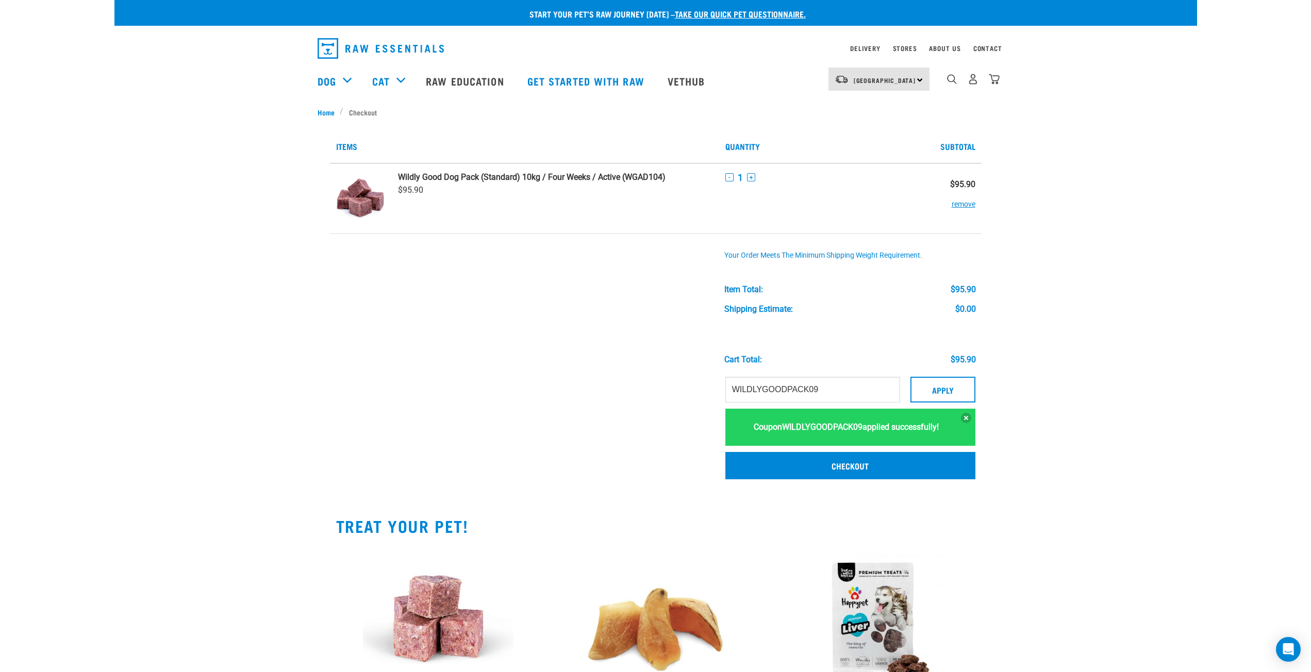
click at [1123, 292] on div "Start your pet’s raw journey [DATE] – take our quick pet questionnaire. Deliver…" at bounding box center [655, 408] width 1083 height 816
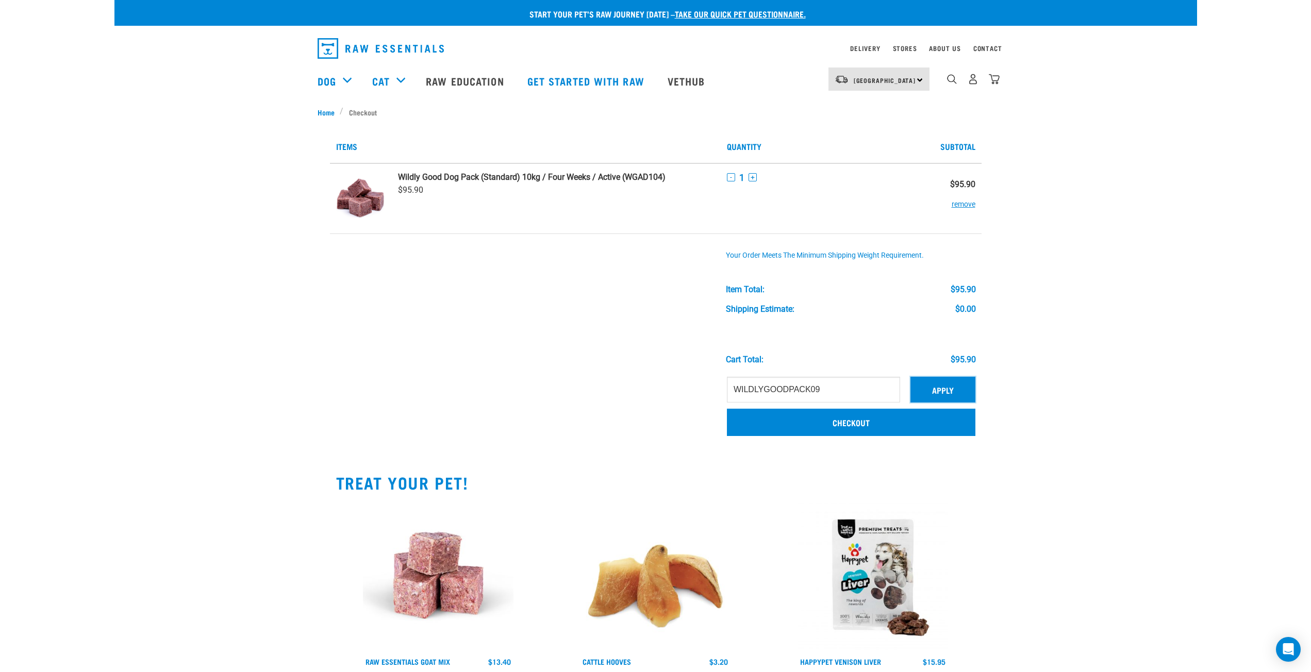
click at [945, 394] on button "Apply" at bounding box center [943, 390] width 65 height 26
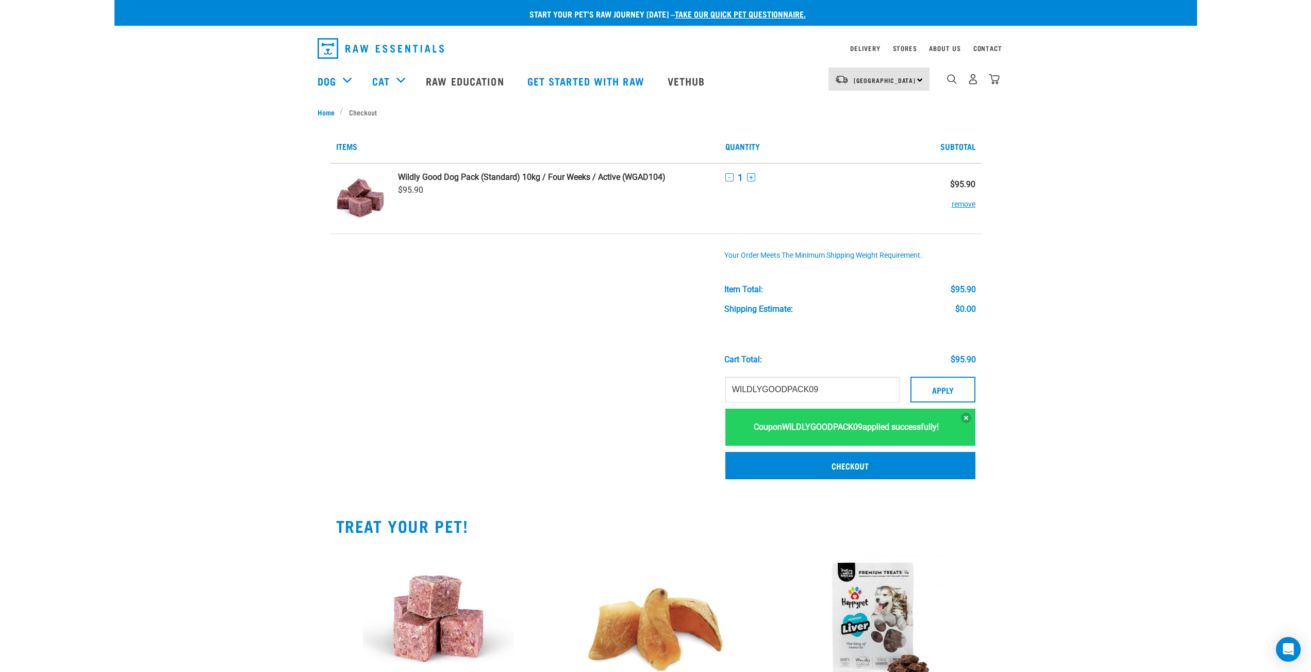
click at [1118, 415] on div "Start your pet’s raw journey [DATE] – take our quick pet questionnaire. Deliver…" at bounding box center [655, 408] width 1083 height 816
click at [1118, 415] on div "Start your pet’s raw journey today – take our quick pet questionnaire. Delivery…" at bounding box center [655, 408] width 1083 height 816
click at [831, 318] on div "Cart total: $95.90" at bounding box center [850, 339] width 252 height 51
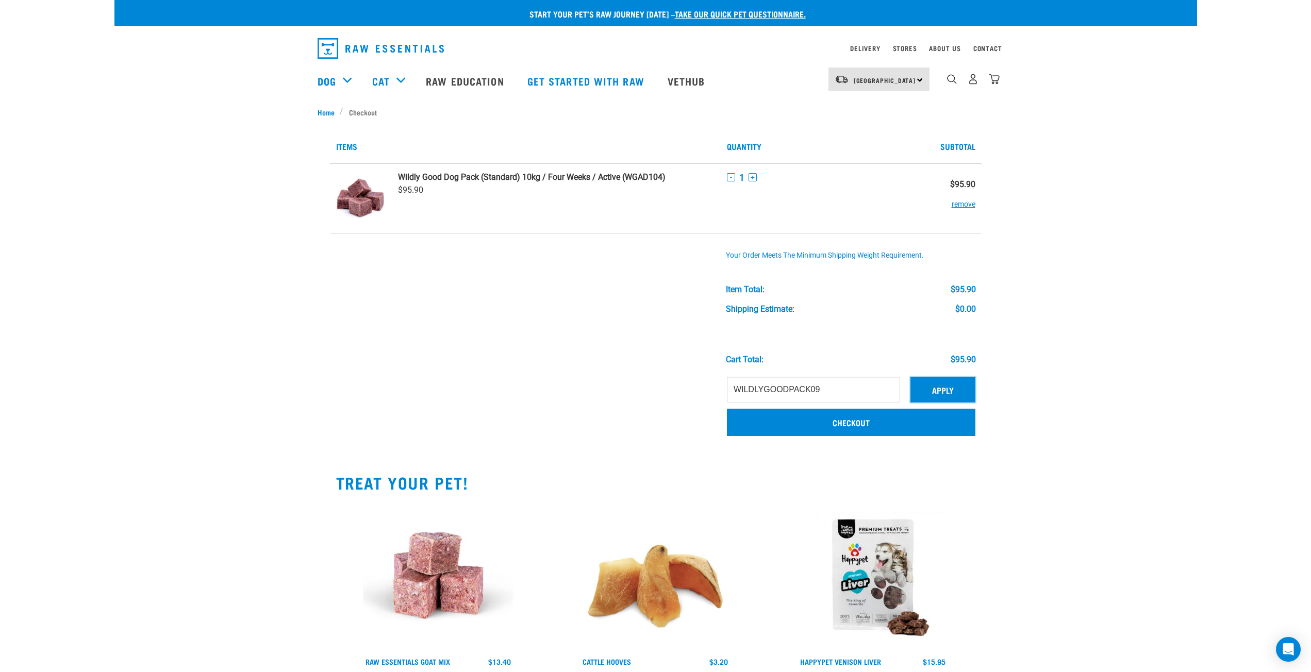
click at [957, 386] on button "Apply" at bounding box center [943, 390] width 65 height 26
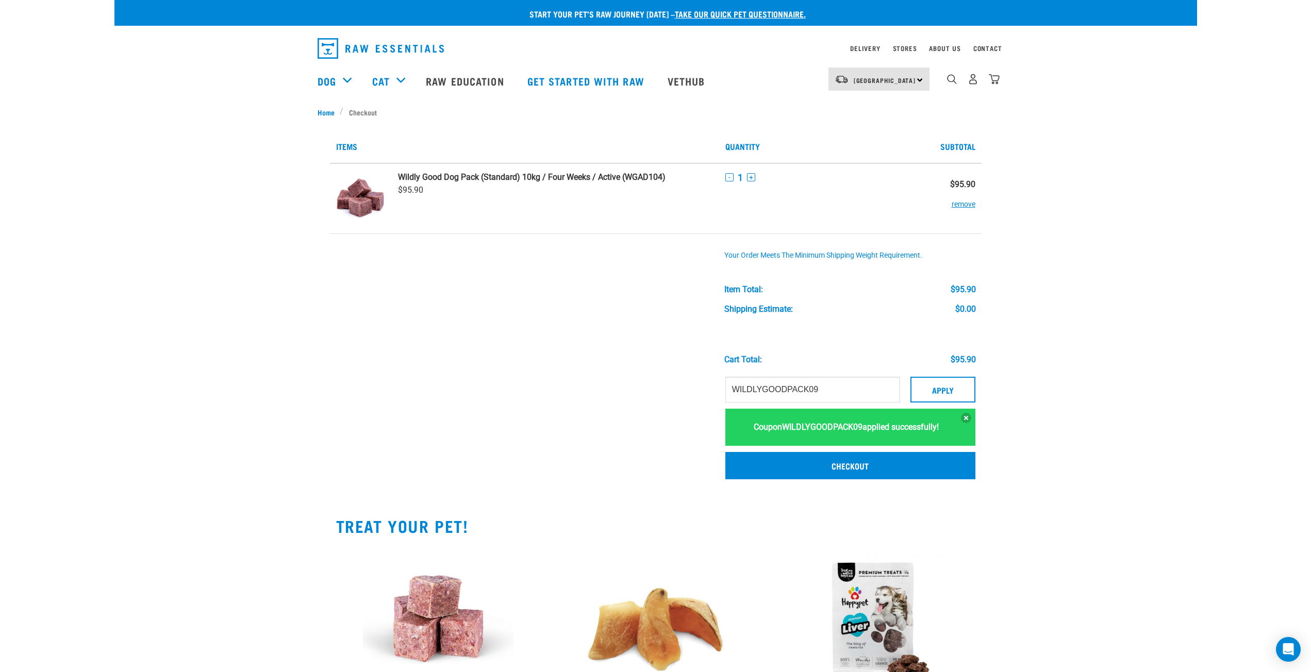
click at [1107, 368] on div "Start your pet’s raw journey [DATE] – take our quick pet questionnaire. Deliver…" at bounding box center [655, 408] width 1083 height 816
click at [882, 426] on div "Coupon WILDLYGOODPACK09 applied successfully!" at bounding box center [850, 427] width 250 height 37
click at [881, 426] on div "Coupon WILDLYGOODPACK09 applied successfully!" at bounding box center [850, 427] width 250 height 37
click at [834, 426] on strong "WILDLYGOODPACK09" at bounding box center [822, 427] width 80 height 10
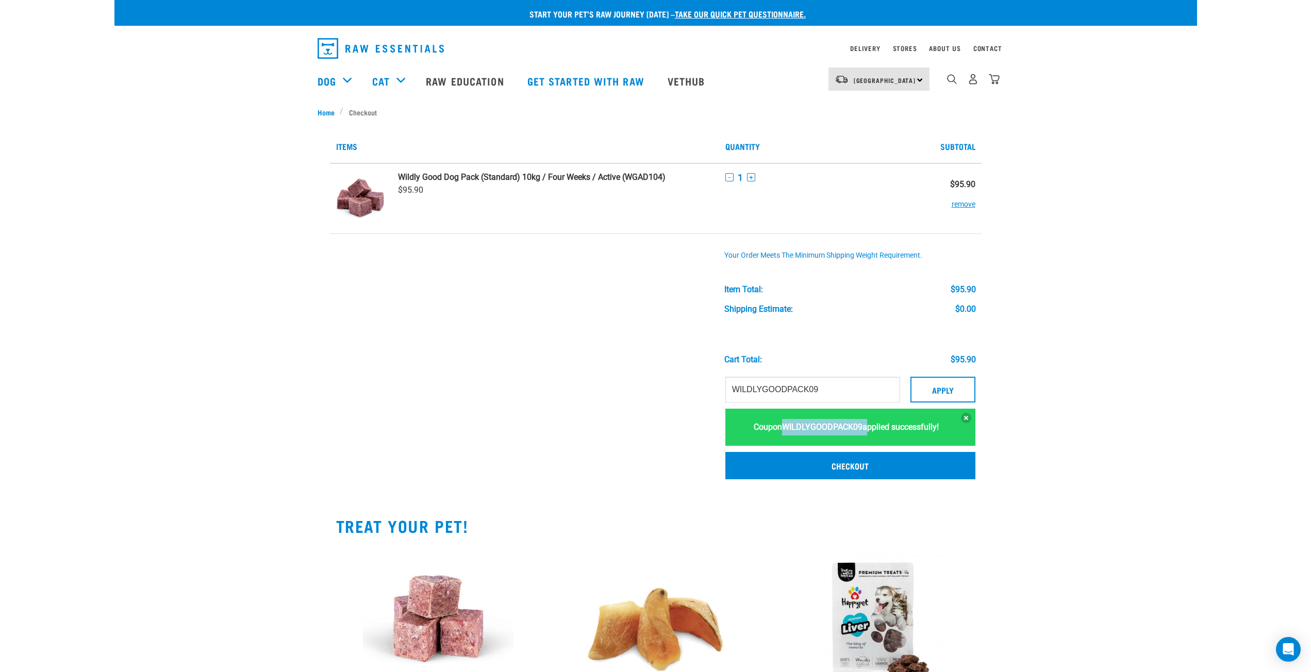
click at [834, 426] on strong "WILDLYGOODPACK09" at bounding box center [822, 427] width 80 height 10
click at [886, 434] on div "Coupon WILDLYGOODPACK09 applied successfully!" at bounding box center [850, 427] width 250 height 37
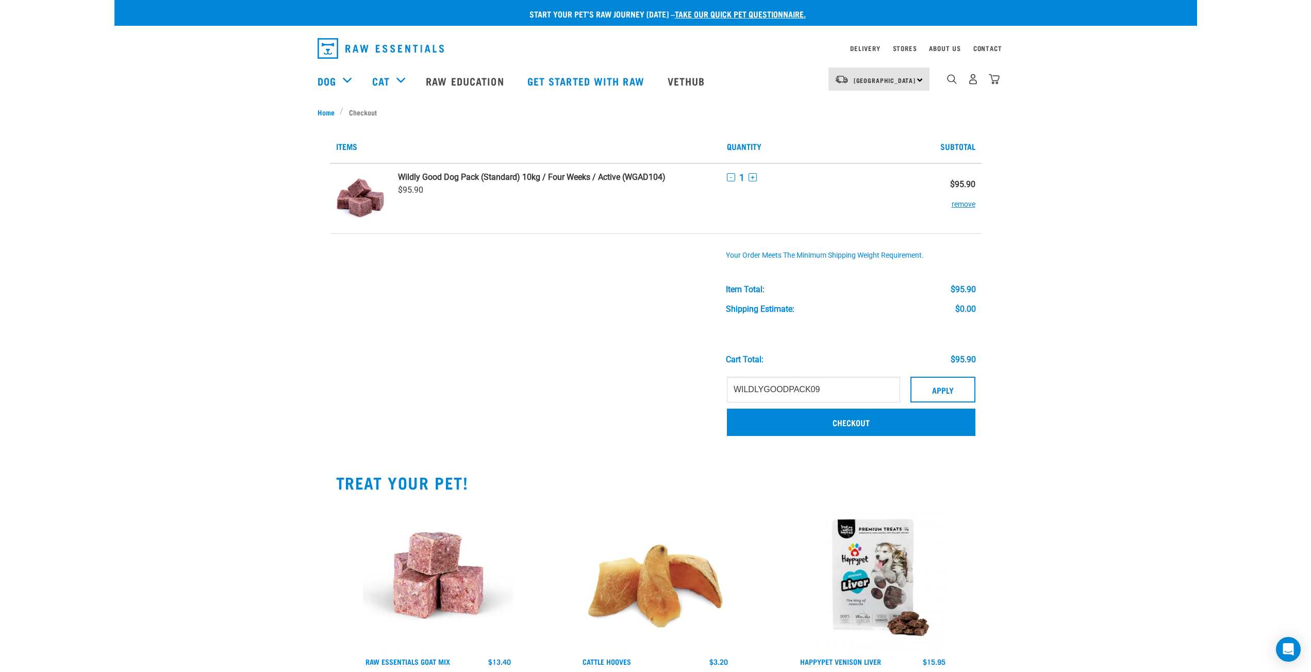
click at [1142, 235] on div "Start your pet’s raw journey [DATE] – take our quick pet questionnaire. Deliver…" at bounding box center [655, 386] width 1083 height 772
click at [958, 388] on button "Apply" at bounding box center [943, 390] width 65 height 26
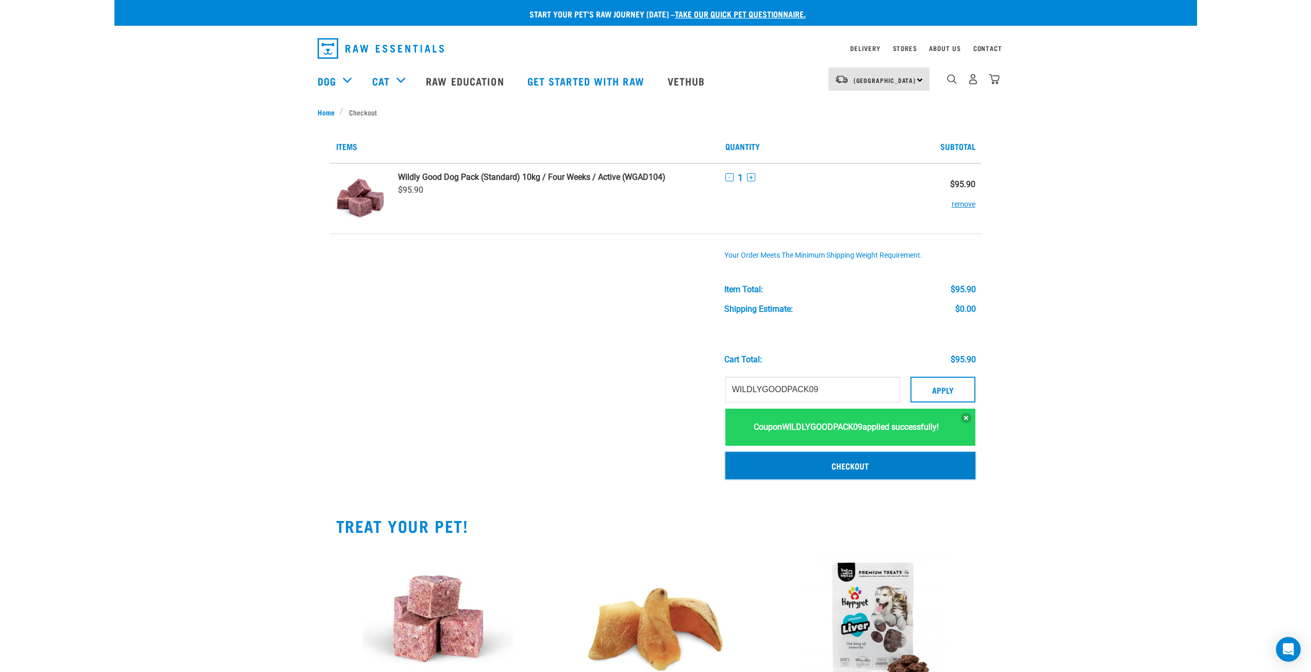
click at [834, 465] on link "Checkout" at bounding box center [850, 465] width 250 height 27
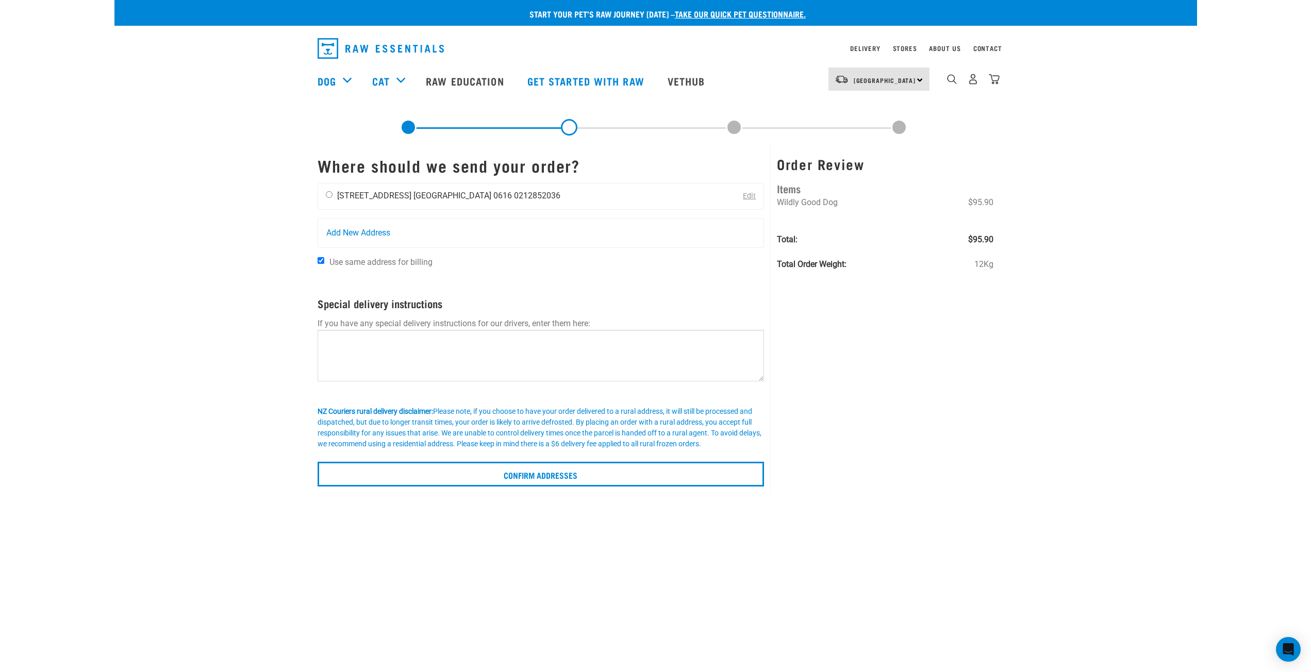
click at [414, 199] on li "[GEOGRAPHIC_DATA] 0616" at bounding box center [463, 196] width 98 height 10
click at [329, 194] on input "radio" at bounding box center [329, 194] width 7 height 7
radio input "true"
click at [239, 259] on div "Start your pet’s raw journey [DATE] – take our quick pet questionnaire. Deliver…" at bounding box center [655, 243] width 1083 height 487
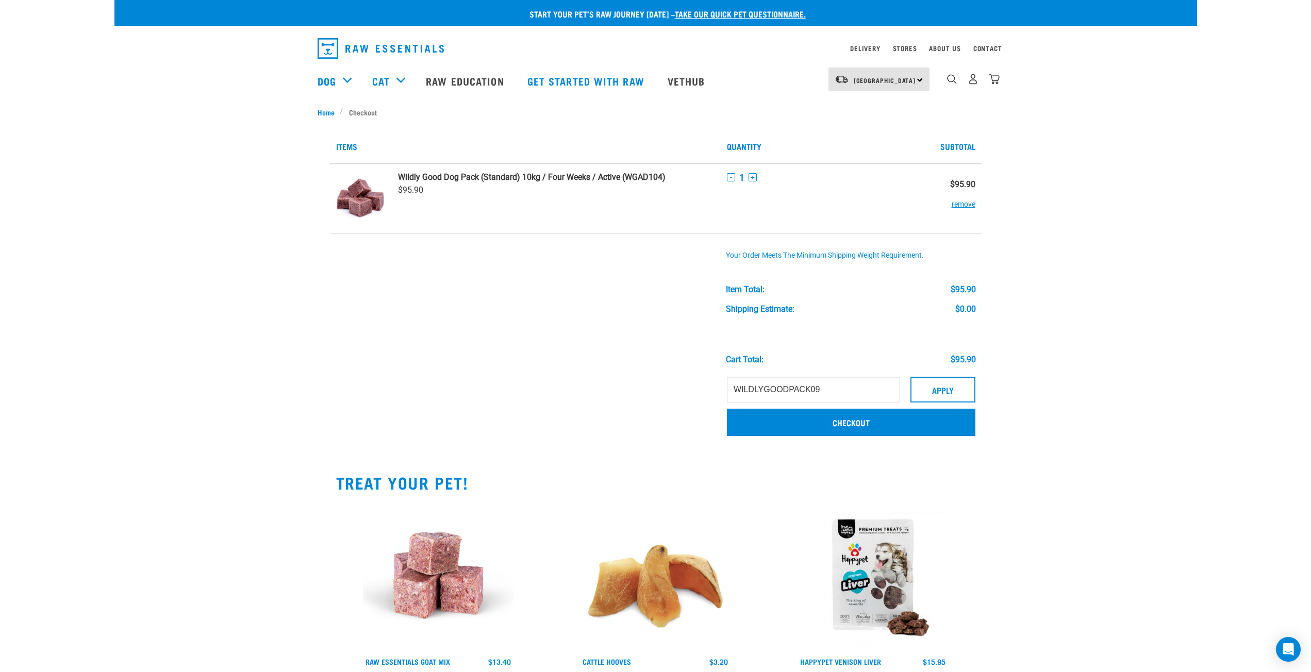
drag, startPoint x: 0, startPoint y: 0, endPoint x: 1137, endPoint y: 270, distance: 1168.4
click at [1137, 270] on div "Start your pet’s raw journey [DATE] – take our quick pet questionnaire. Deliver…" at bounding box center [655, 386] width 1083 height 772
click at [935, 388] on button "Apply" at bounding box center [943, 390] width 65 height 26
click at [842, 391] on input "WILDLYGOODPACK09" at bounding box center [813, 390] width 173 height 26
click at [929, 392] on button "Apply" at bounding box center [943, 390] width 65 height 26
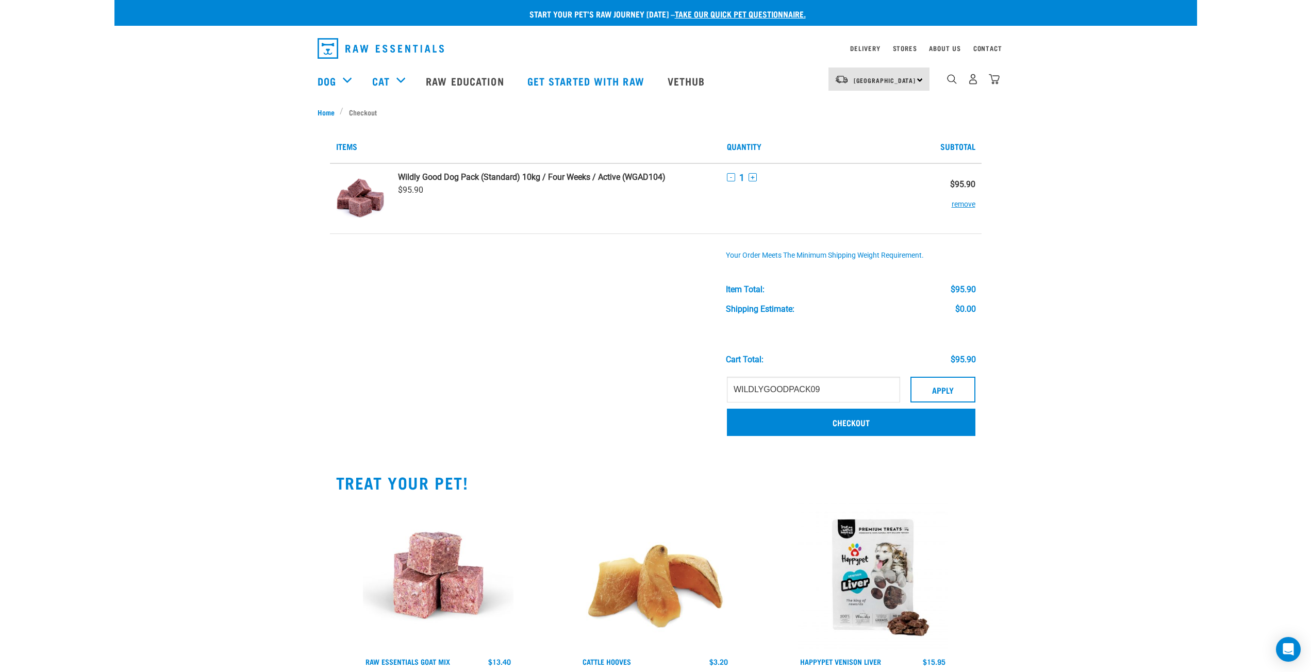
click at [1002, 85] on nav "North Island North Island South Island Dog Shop All Dog Rolls Cat" at bounding box center [655, 80] width 1083 height 41
click at [988, 83] on div "1" at bounding box center [973, 79] width 53 height 23
click at [991, 83] on img "dropdown navigation" at bounding box center [994, 79] width 11 height 11
click at [990, 79] on img "dropdown navigation" at bounding box center [994, 79] width 11 height 11
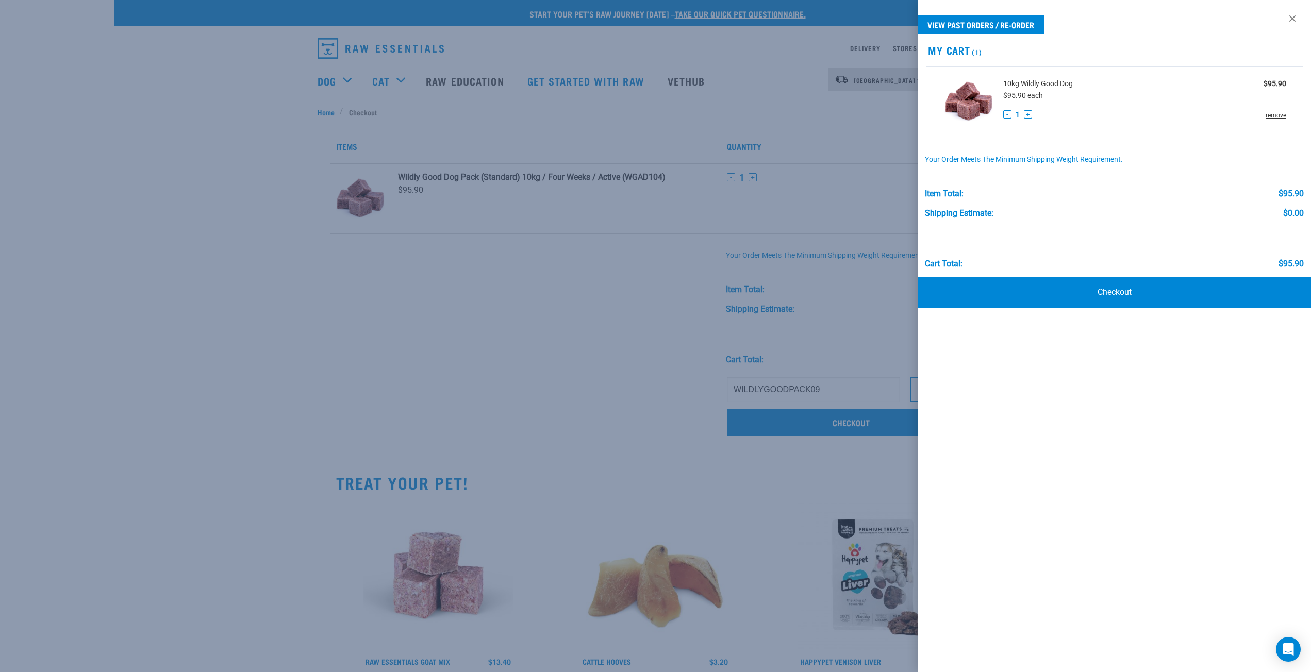
drag, startPoint x: 1289, startPoint y: 124, endPoint x: 1270, endPoint y: 113, distance: 21.9
click at [1287, 121] on li "10kg Wildly Good Dog $95.90 $95.90 each - 1 + remove" at bounding box center [1114, 102] width 377 height 71
click at [1269, 112] on link "remove" at bounding box center [1276, 115] width 21 height 9
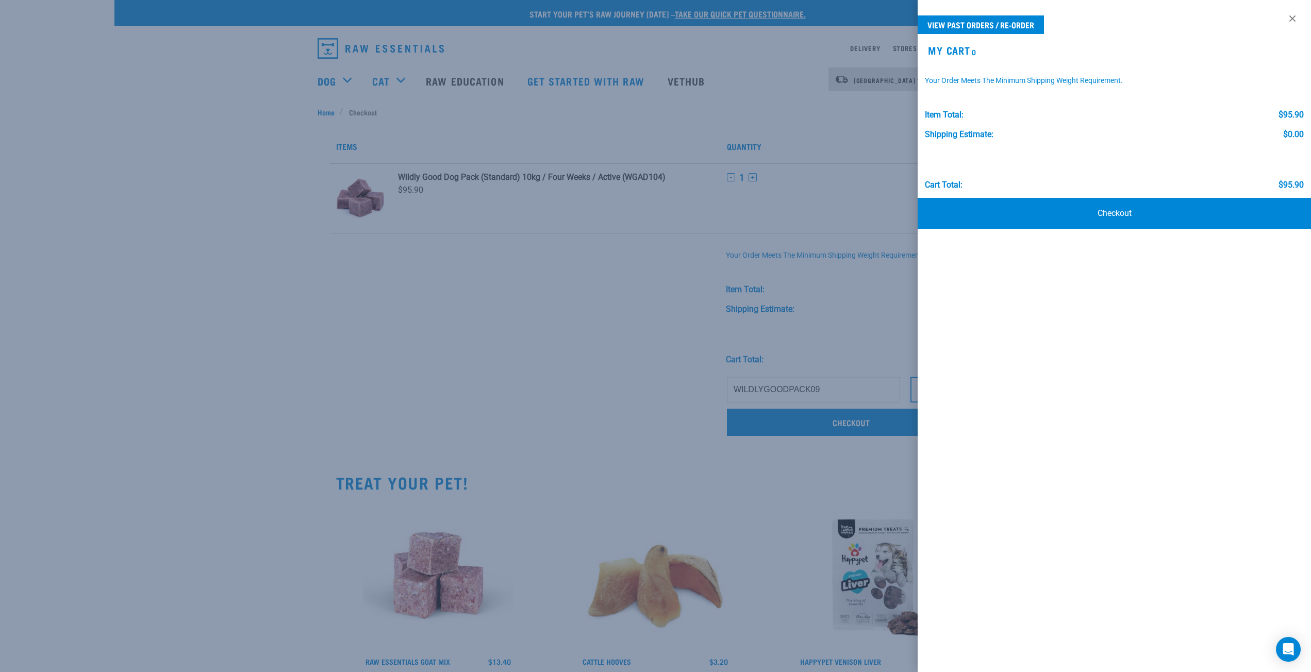
click at [450, 173] on div at bounding box center [655, 336] width 1311 height 672
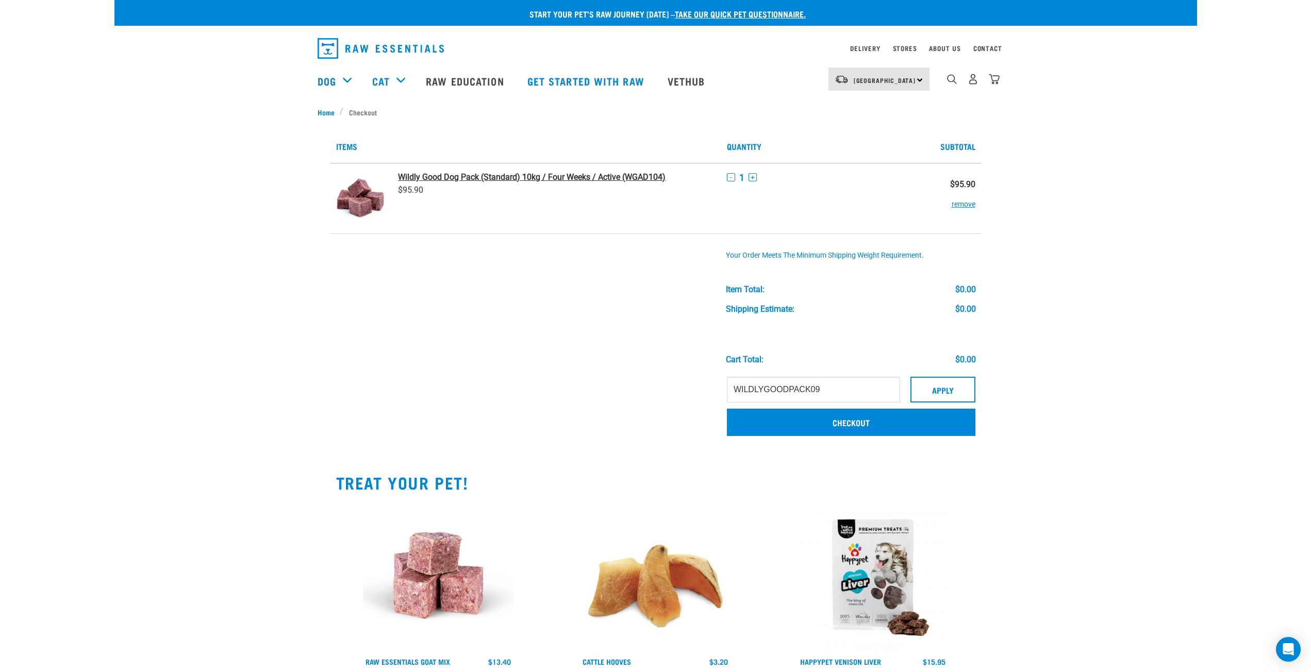
click at [444, 177] on strong "Wildly Good Dog Pack (Standard) 10kg / Four Weeks / Active (WGAD104)" at bounding box center [532, 177] width 268 height 10
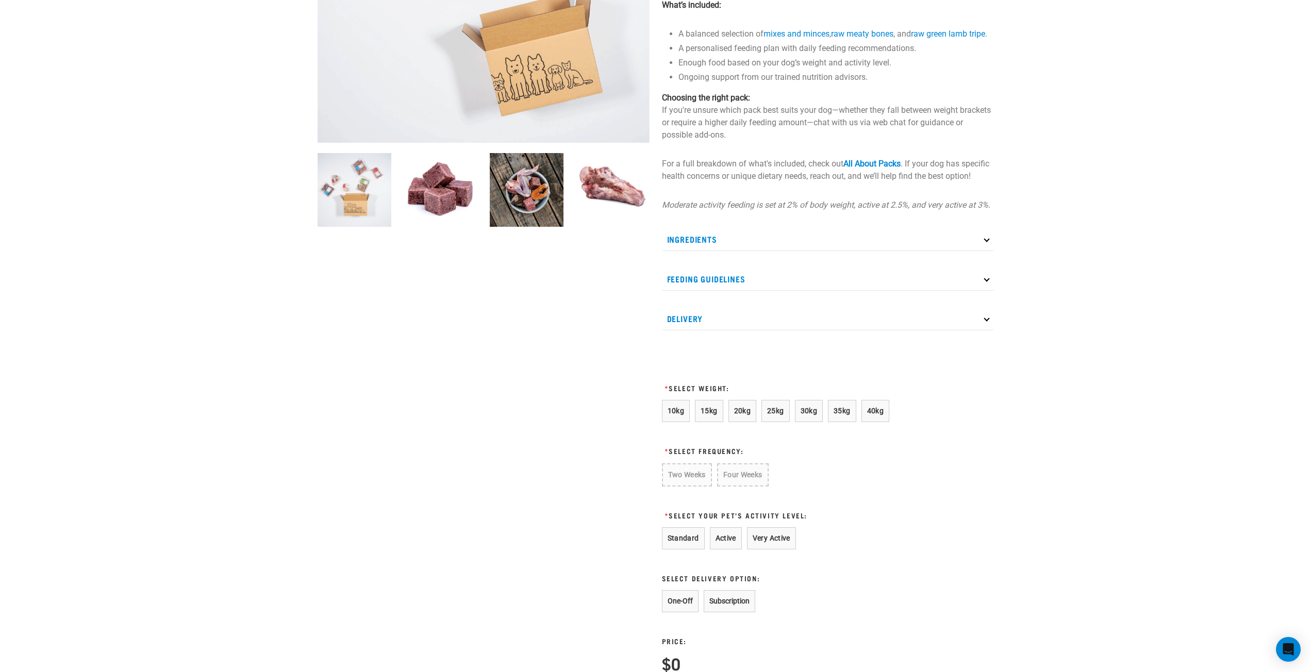
scroll to position [361, 0]
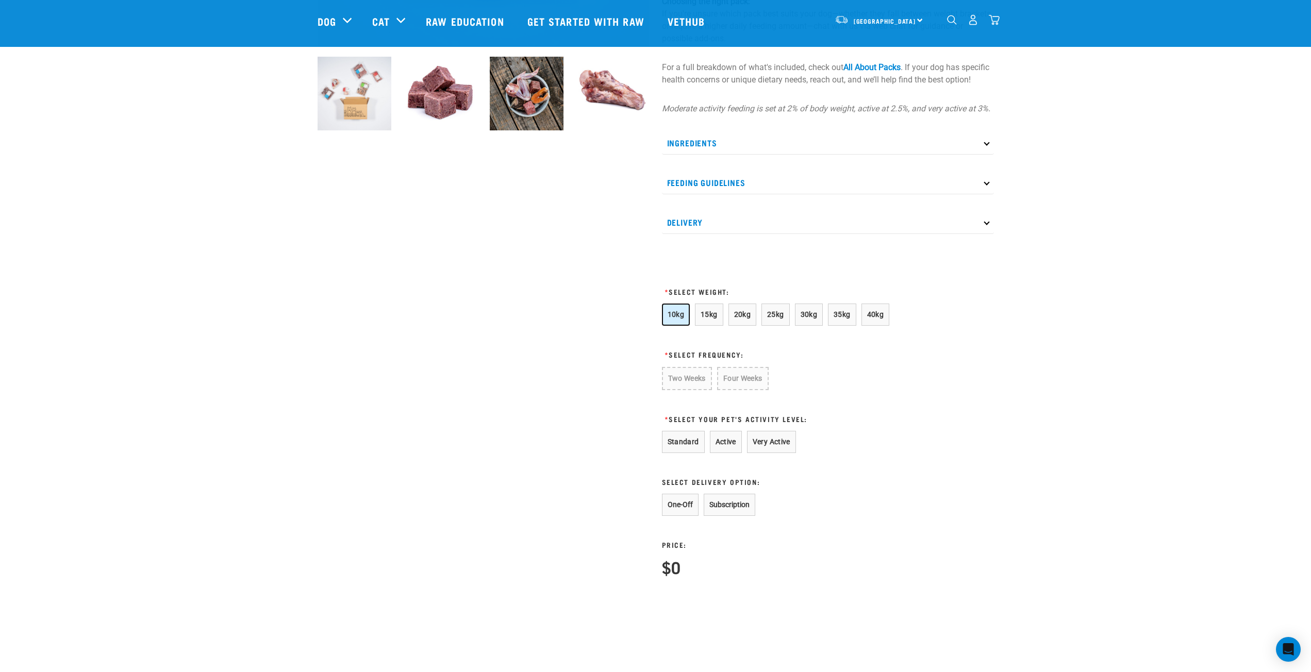
click at [688, 326] on button "10kg" at bounding box center [676, 315] width 28 height 22
click at [730, 390] on button "Four Weeks" at bounding box center [742, 378] width 51 height 23
click at [683, 453] on button "Standard" at bounding box center [683, 442] width 43 height 22
click at [676, 516] on button "One-Off" at bounding box center [680, 505] width 37 height 22
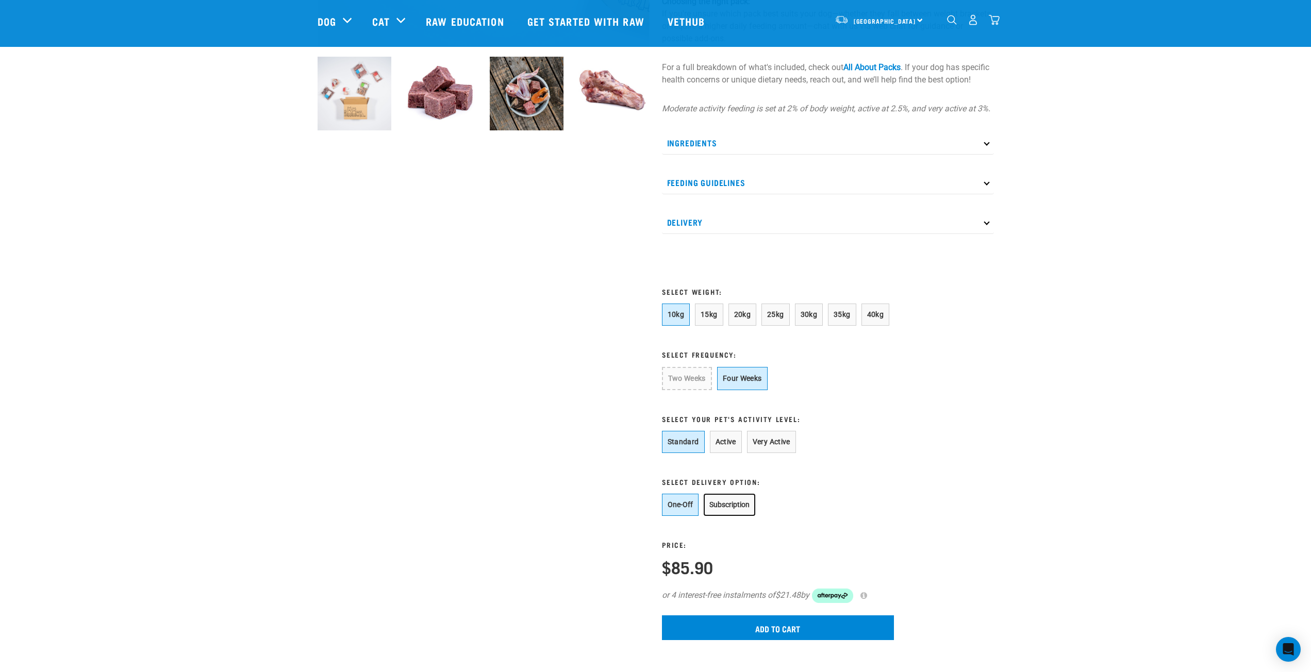
click at [727, 516] on button "Subscription" at bounding box center [730, 505] width 52 height 22
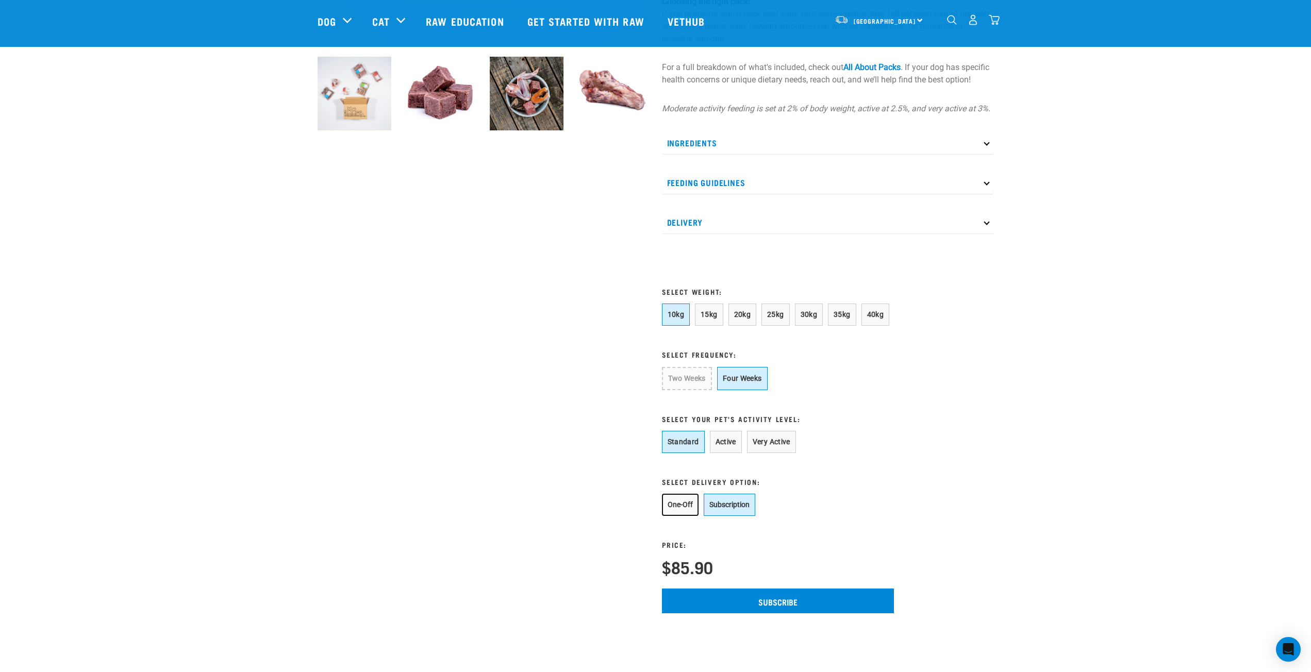
click at [681, 516] on button "One-Off" at bounding box center [680, 505] width 37 height 22
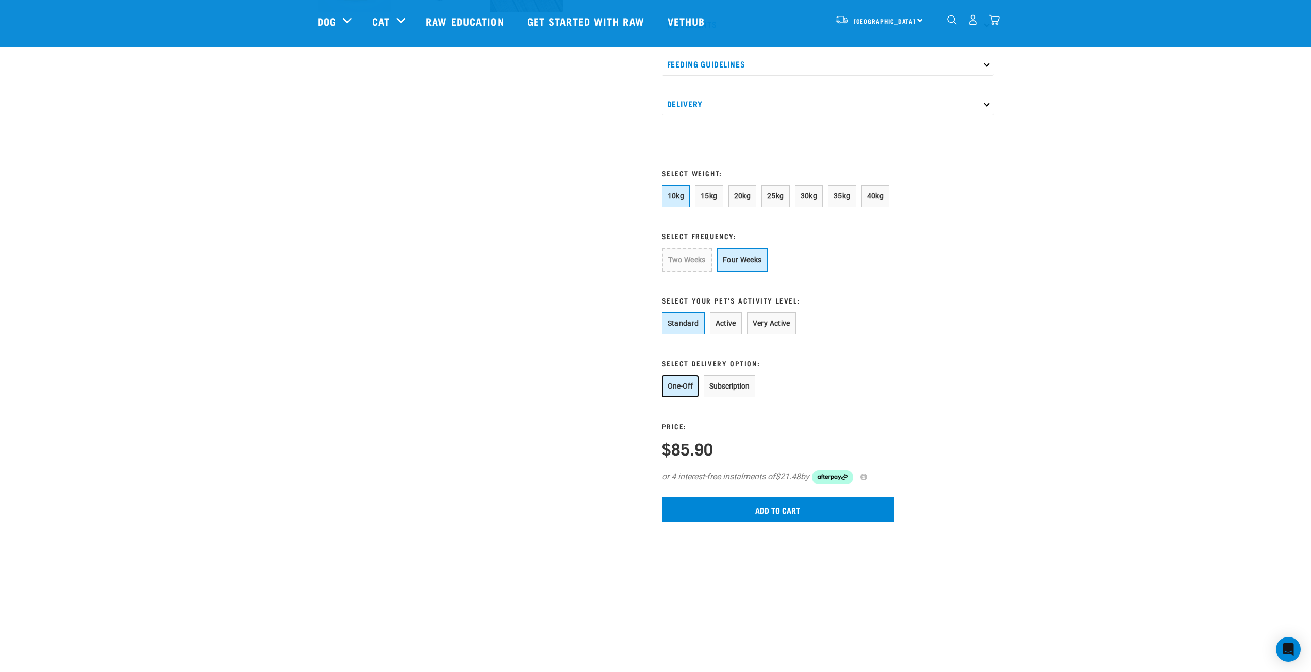
scroll to position [516, 0]
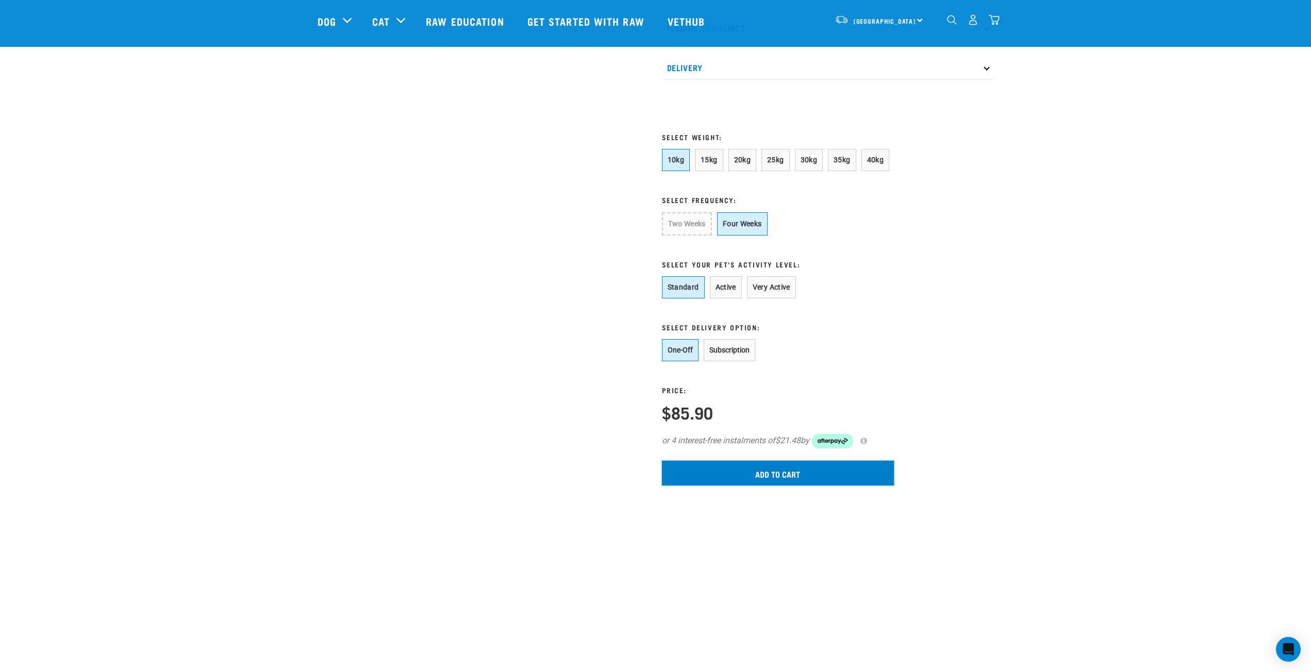
click at [781, 486] on input "Add to cart" at bounding box center [778, 473] width 232 height 25
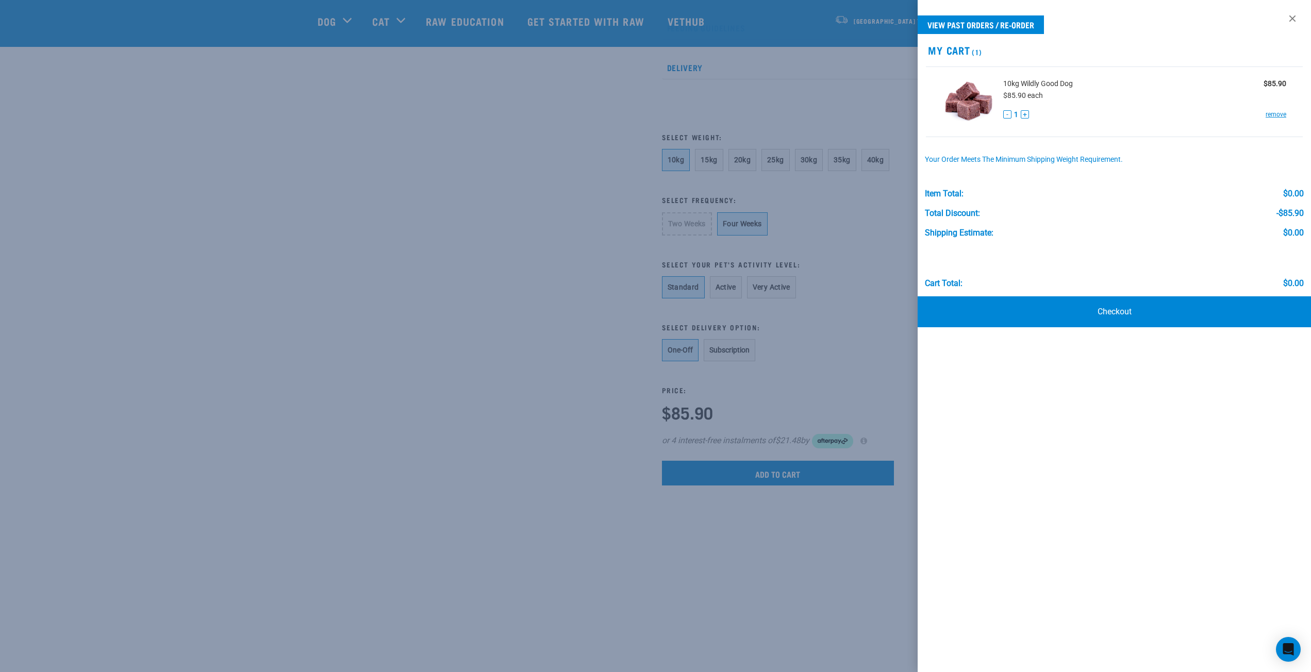
click at [1098, 291] on div at bounding box center [655, 336] width 1311 height 672
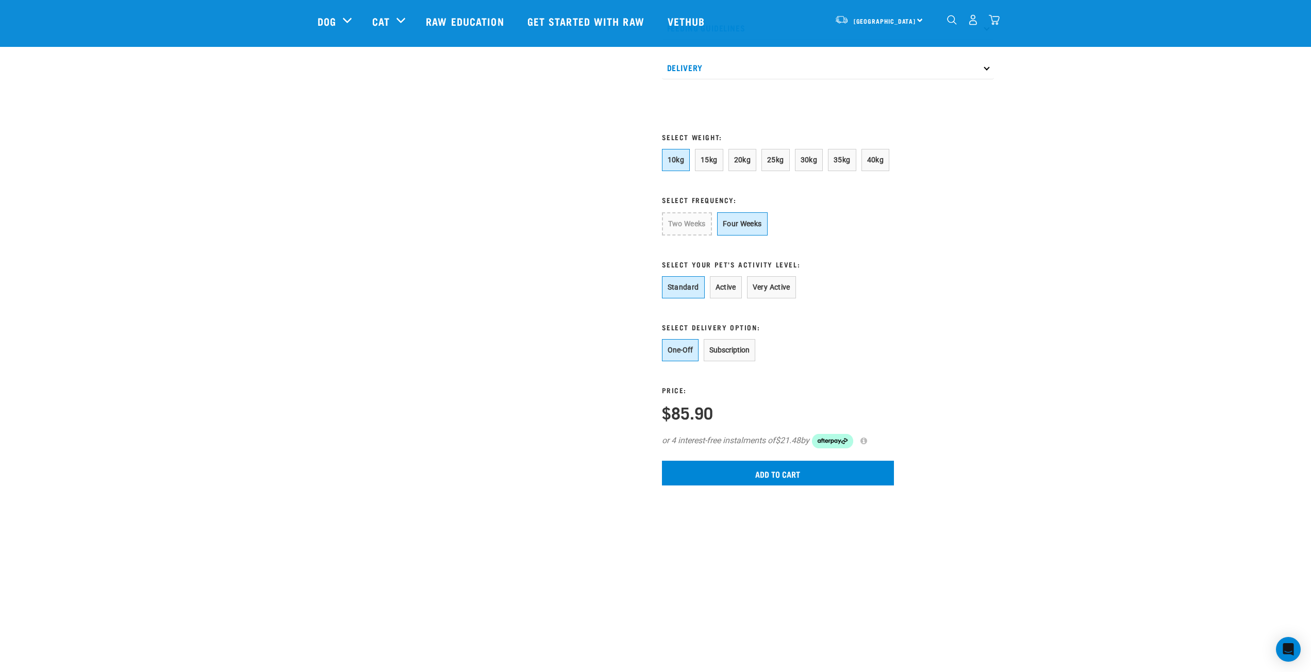
click at [1091, 289] on div "Start your pet’s raw journey [DATE] – take our quick pet questionnaire. Deliver…" at bounding box center [655, 5] width 1083 height 1043
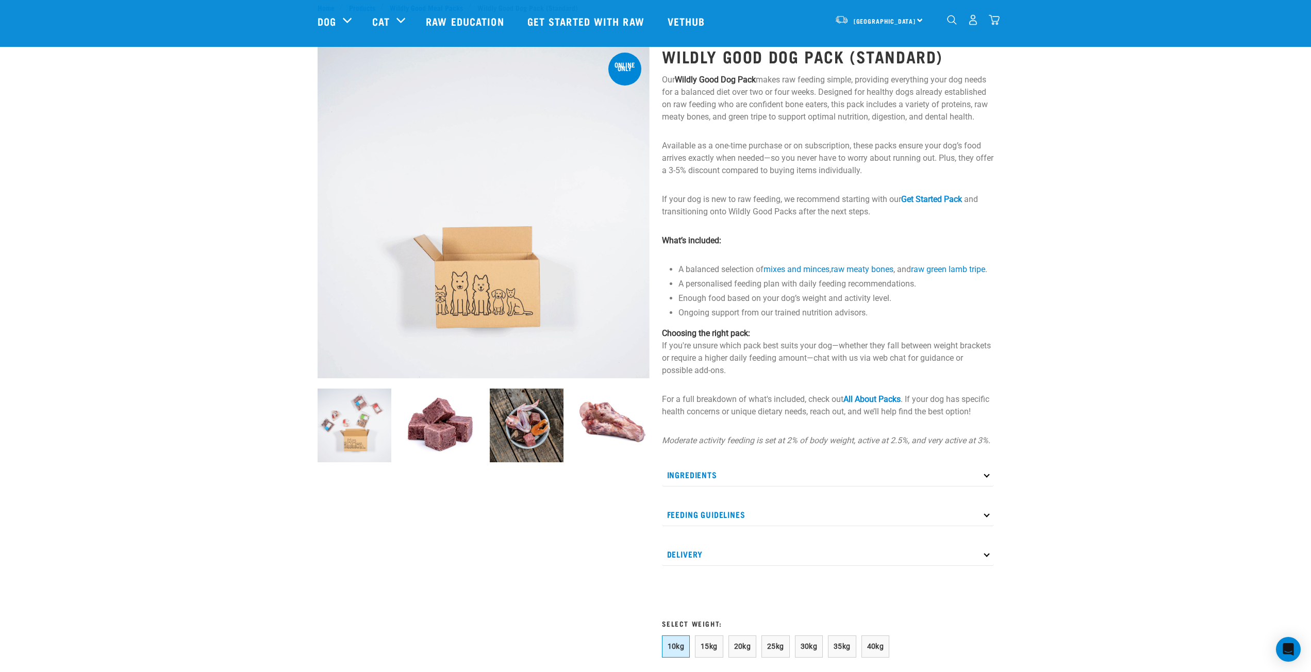
scroll to position [0, 0]
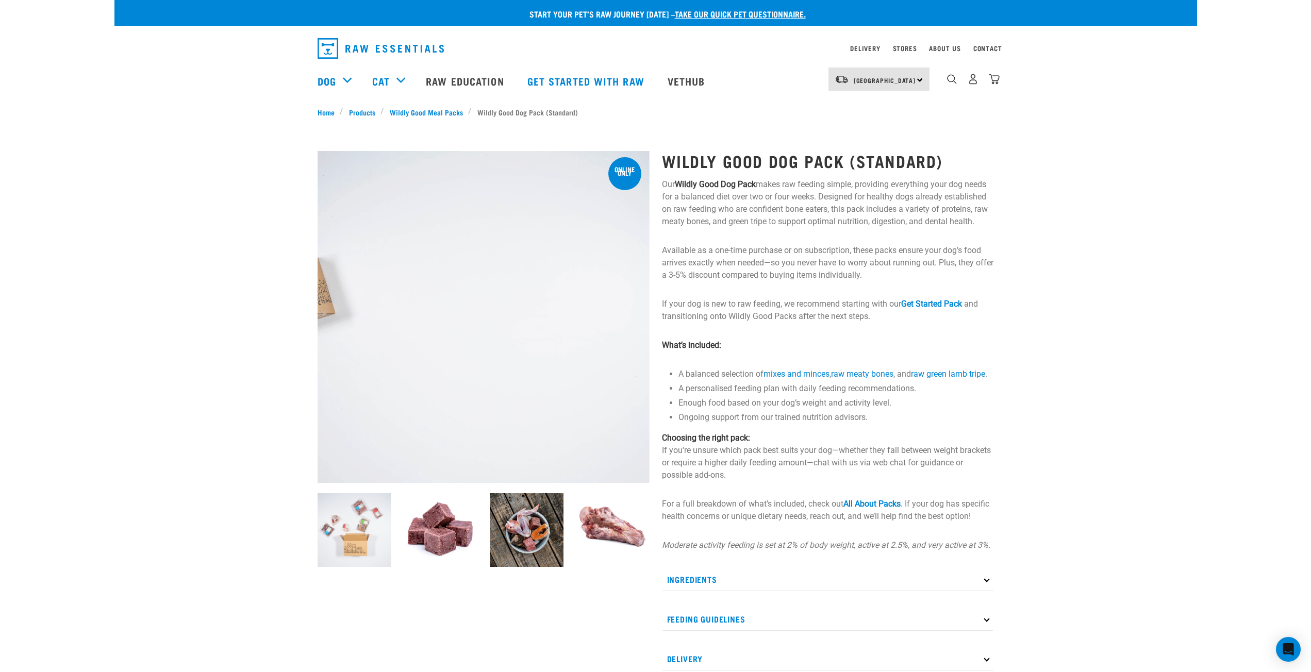
click at [997, 88] on div "0" at bounding box center [973, 79] width 53 height 23
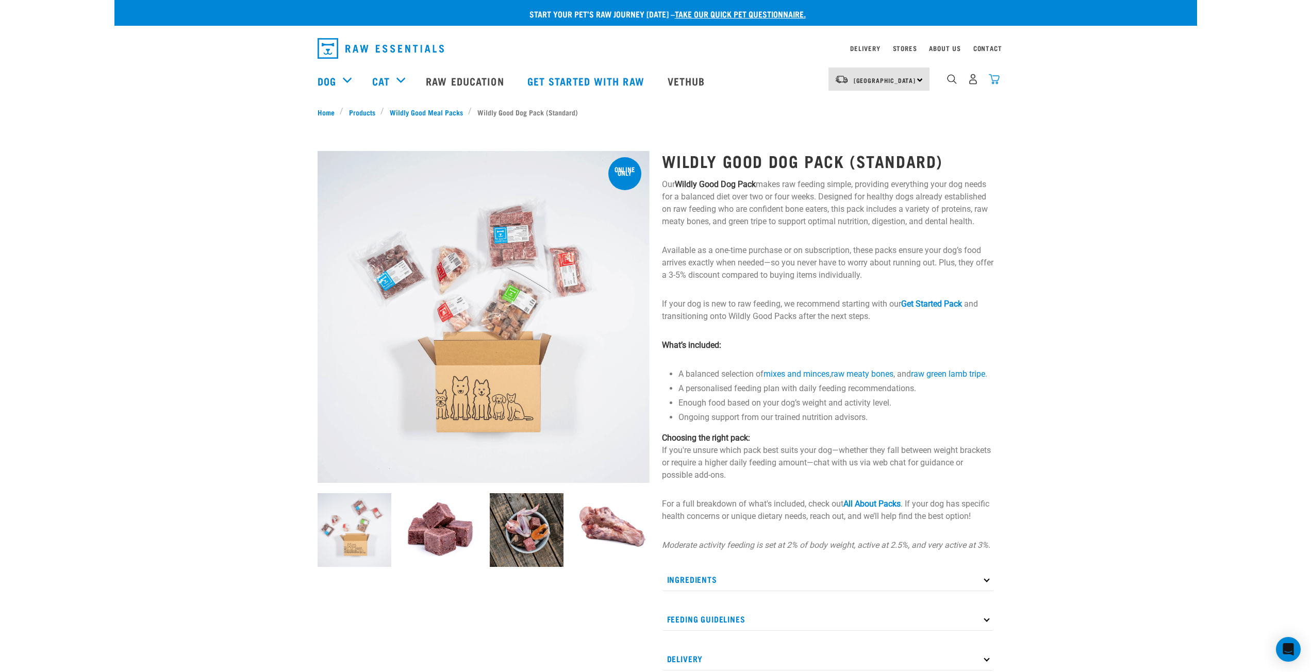
click at [996, 83] on img "dropdown navigation" at bounding box center [994, 79] width 11 height 11
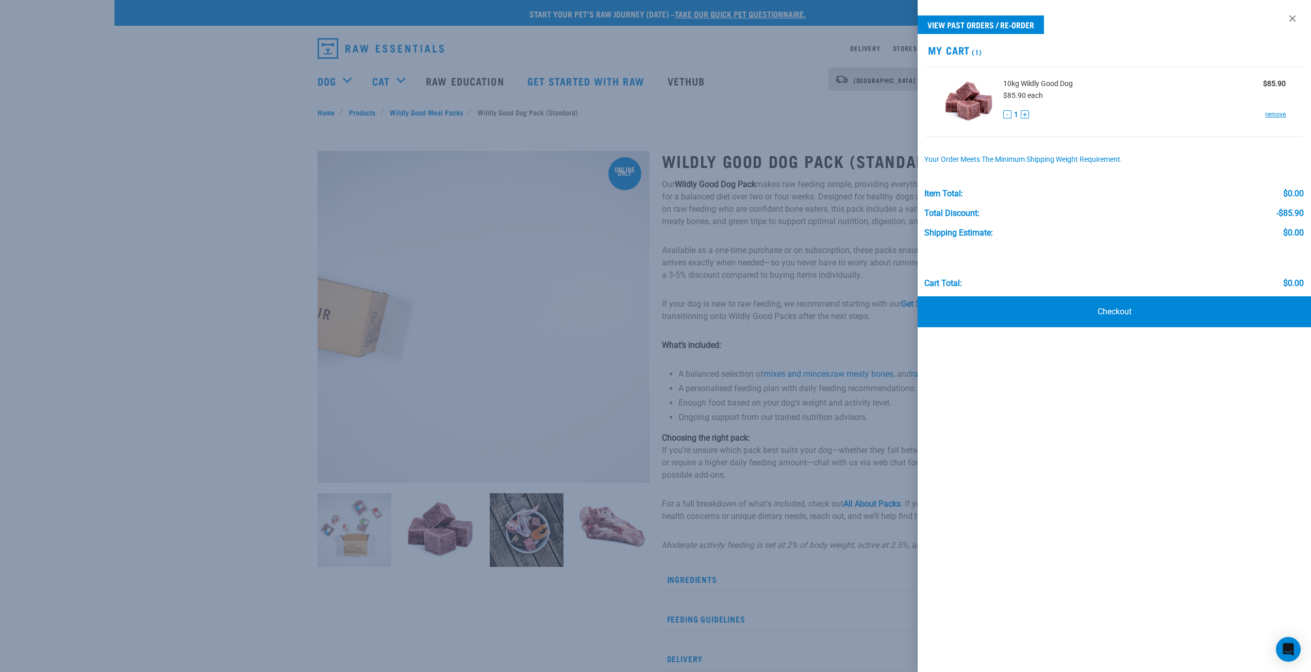
click at [859, 305] on div at bounding box center [655, 336] width 1311 height 672
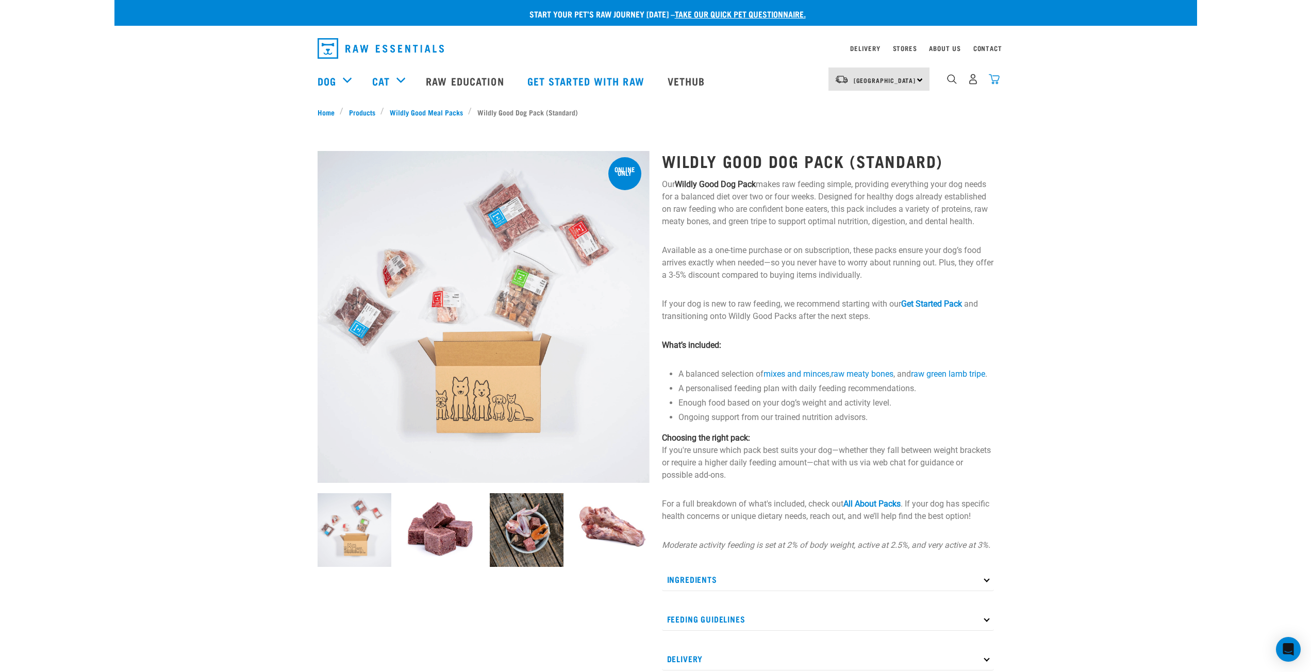
click at [995, 85] on img "dropdown navigation" at bounding box center [994, 79] width 11 height 11
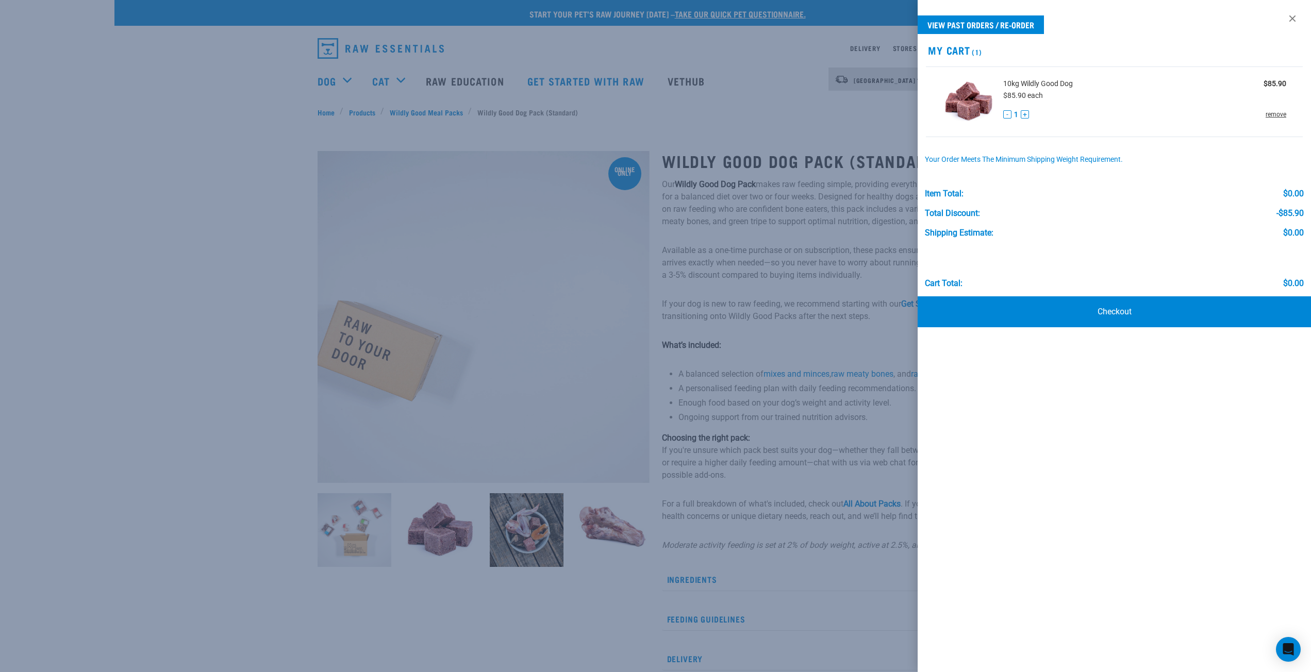
click at [1276, 114] on link "remove" at bounding box center [1276, 114] width 21 height 9
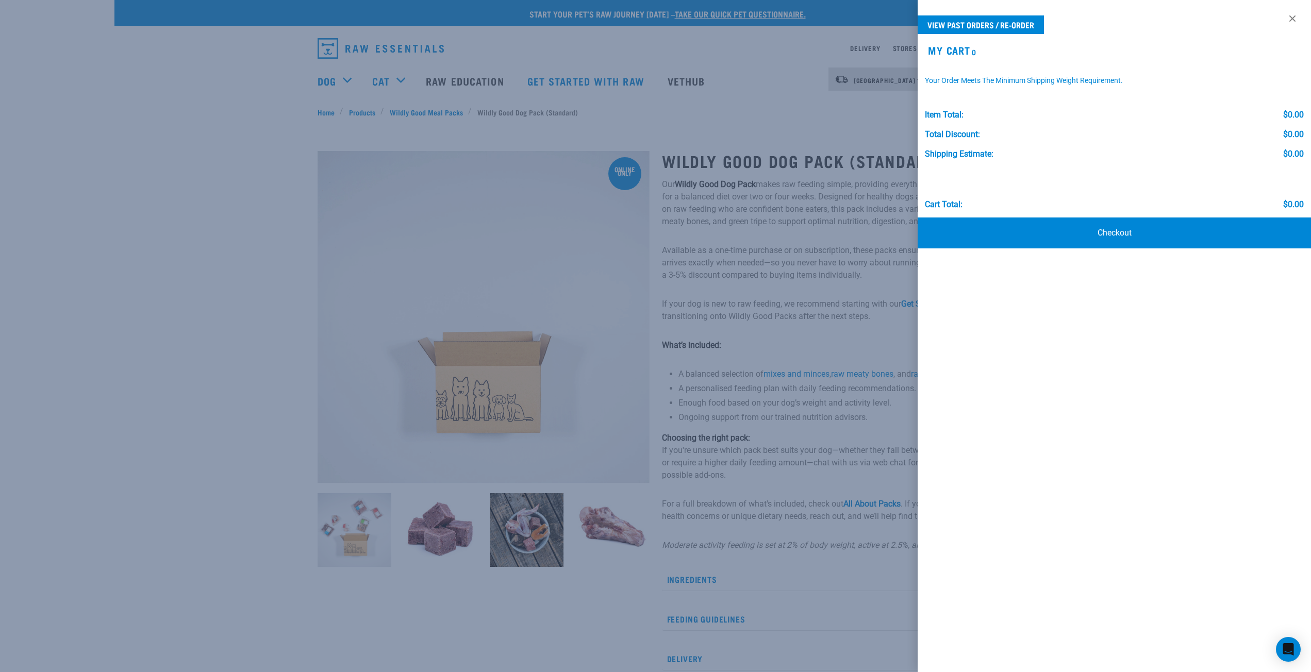
click at [850, 119] on div at bounding box center [655, 336] width 1311 height 672
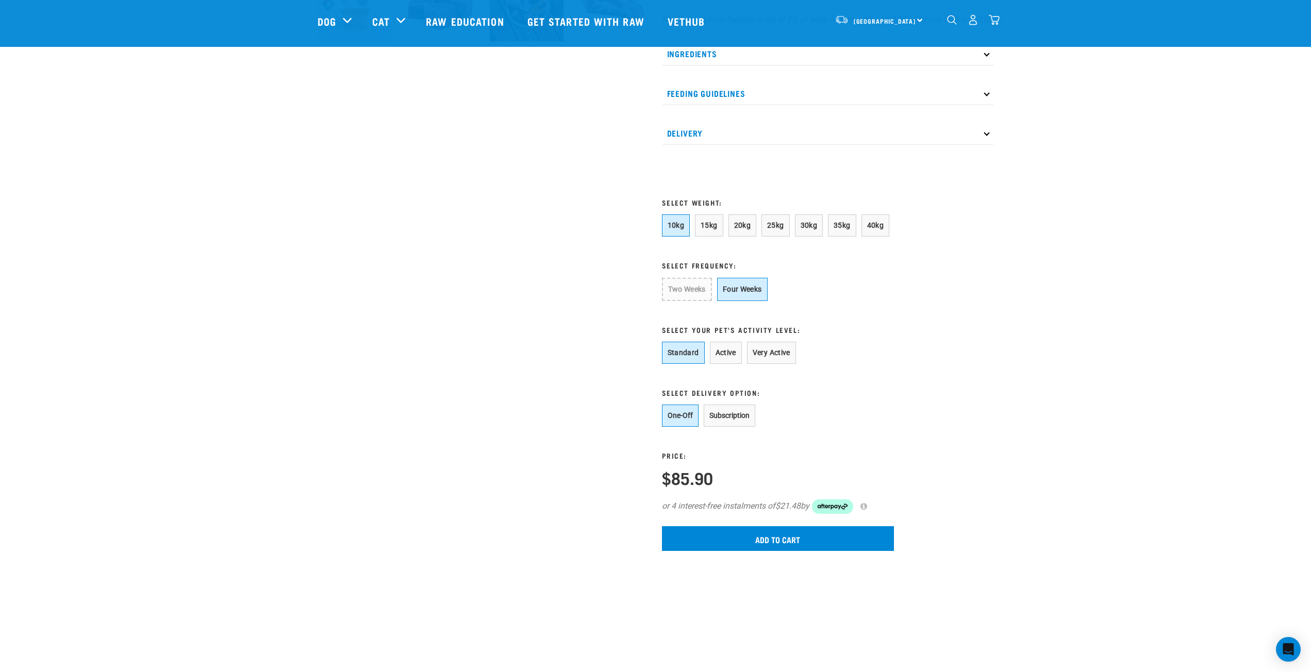
scroll to position [464, 0]
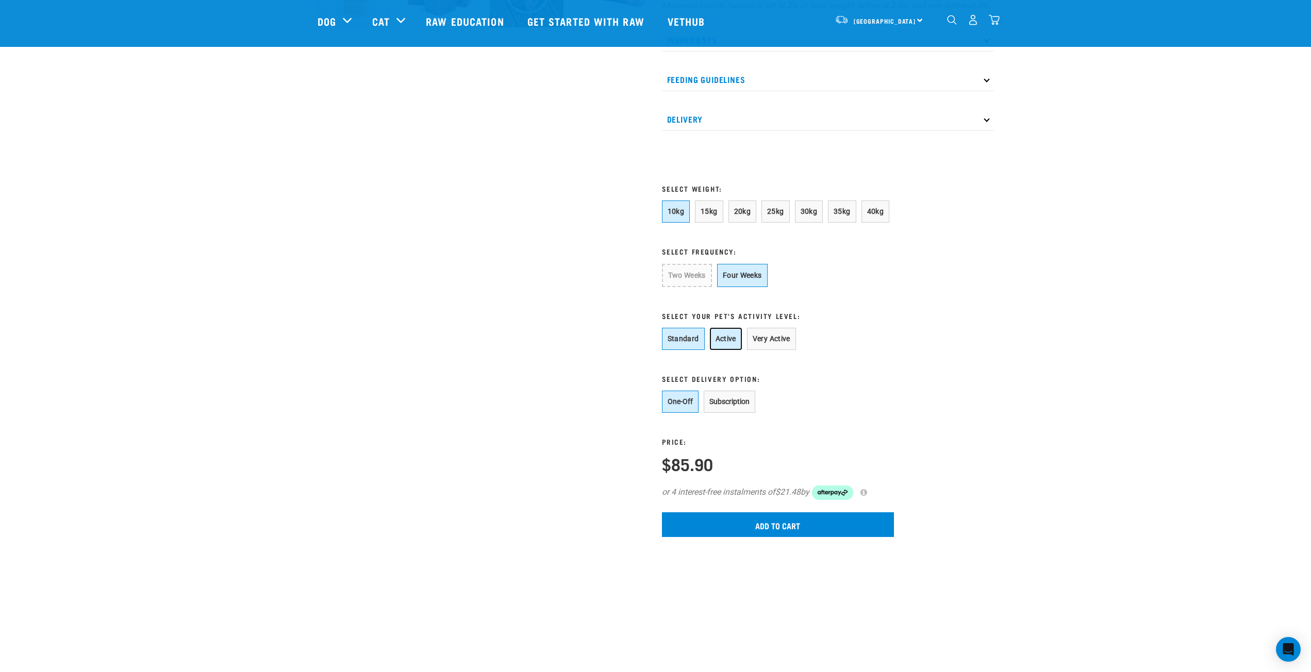
click at [726, 350] on button "Active" at bounding box center [726, 339] width 32 height 22
click at [774, 537] on input "Add to cart" at bounding box center [778, 524] width 232 height 25
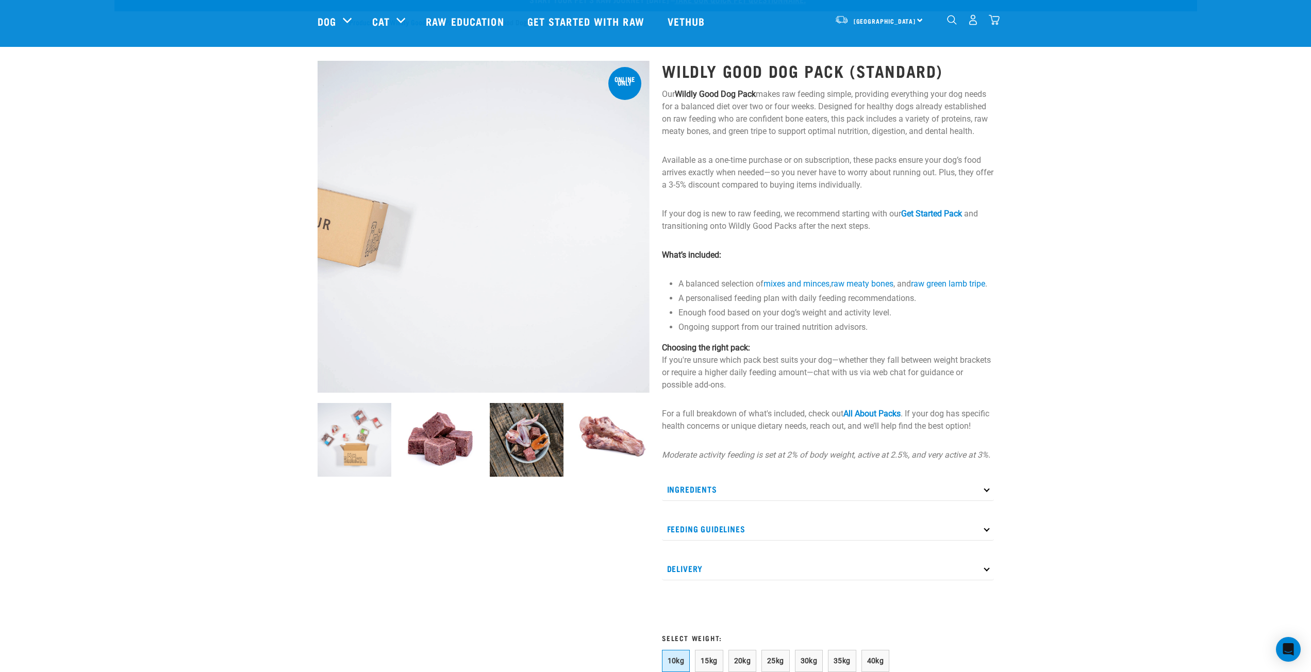
scroll to position [0, 0]
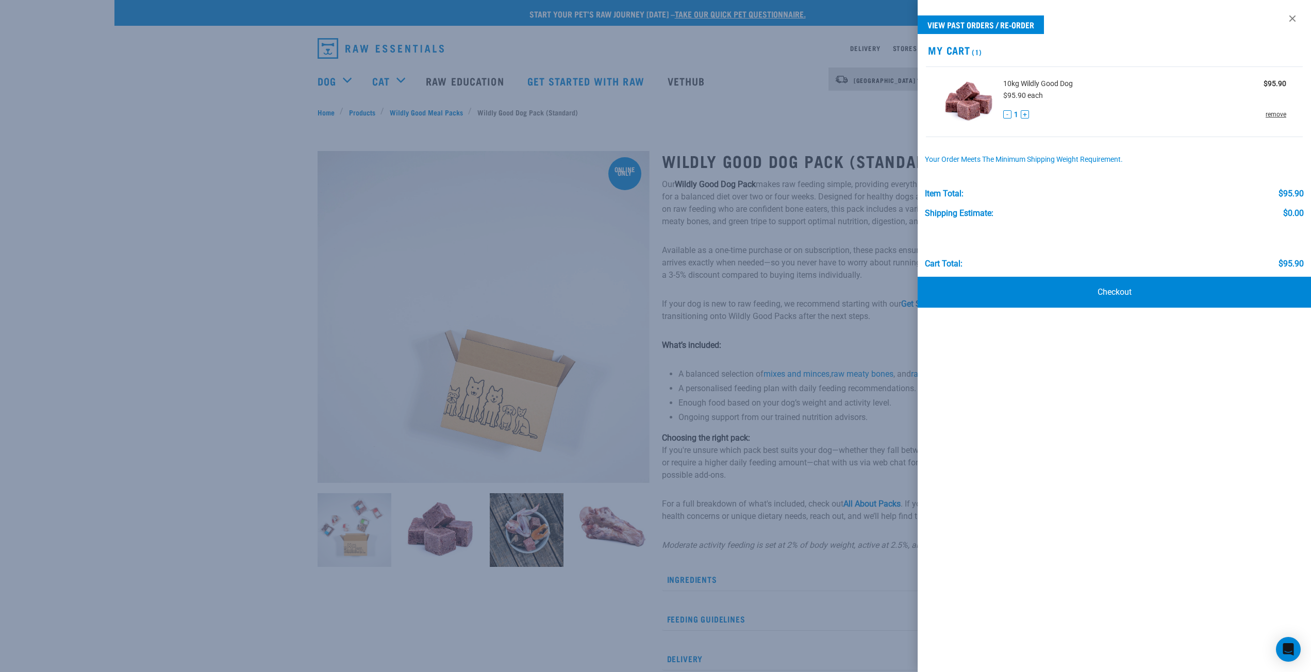
click at [1270, 118] on link "remove" at bounding box center [1276, 114] width 21 height 9
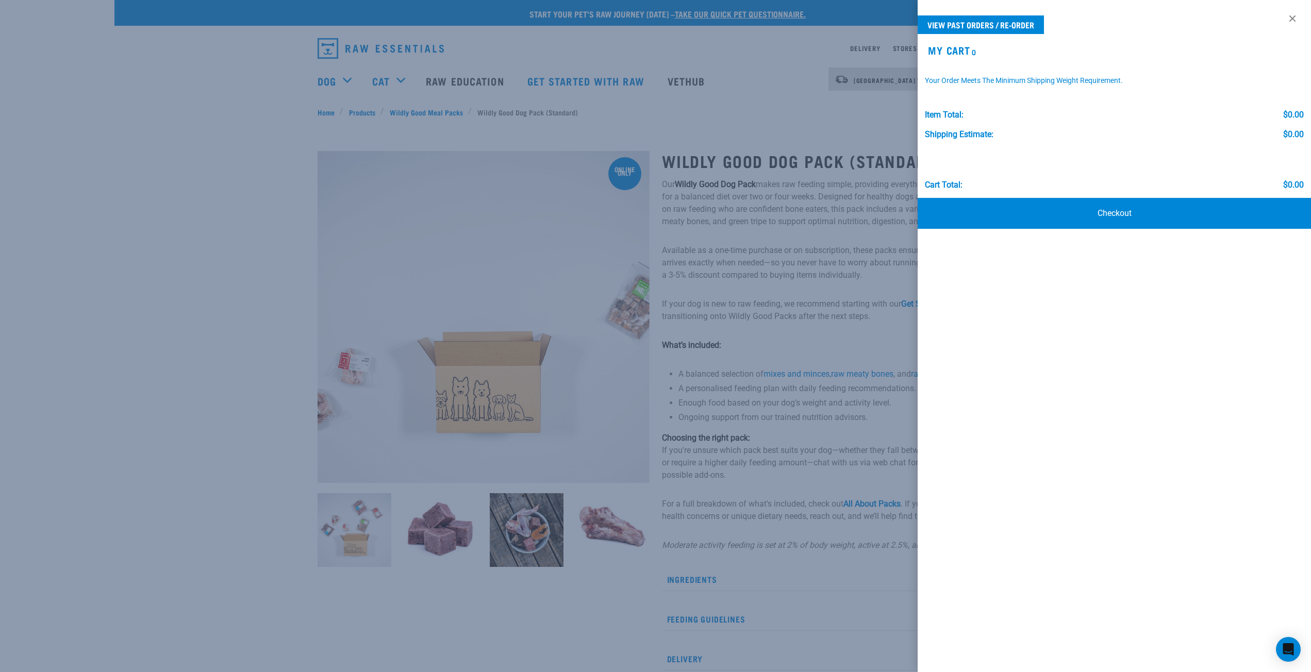
click at [884, 270] on div at bounding box center [655, 336] width 1311 height 672
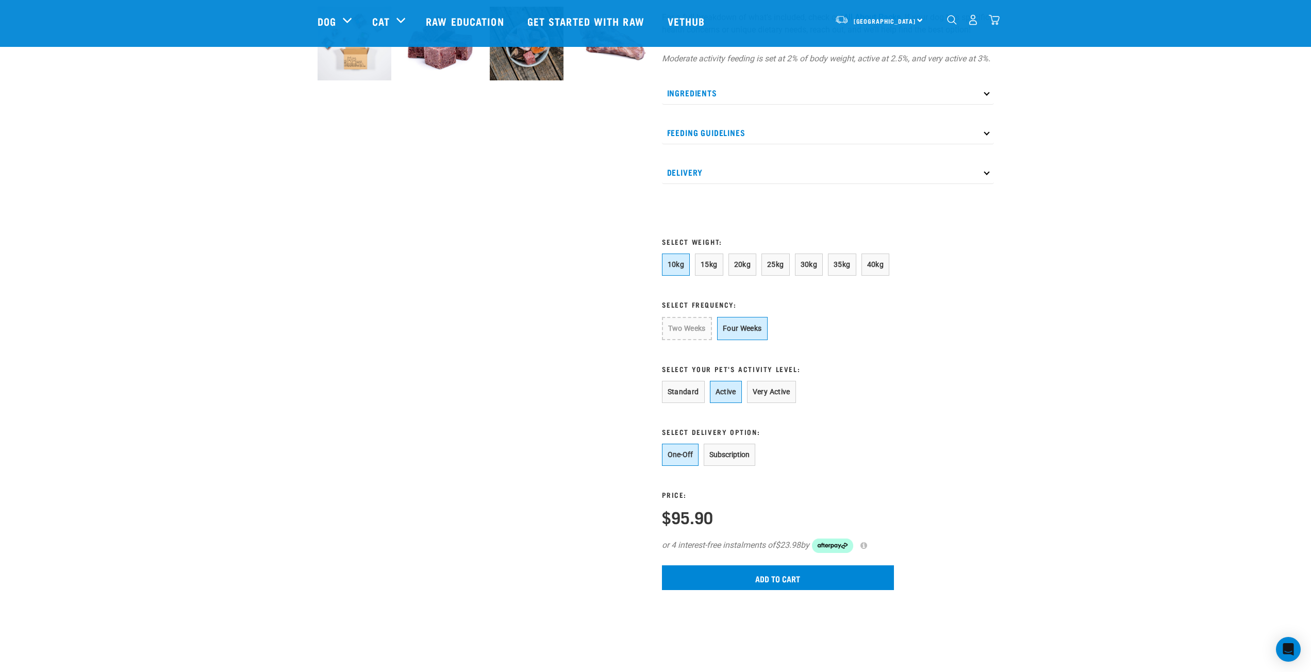
scroll to position [412, 0]
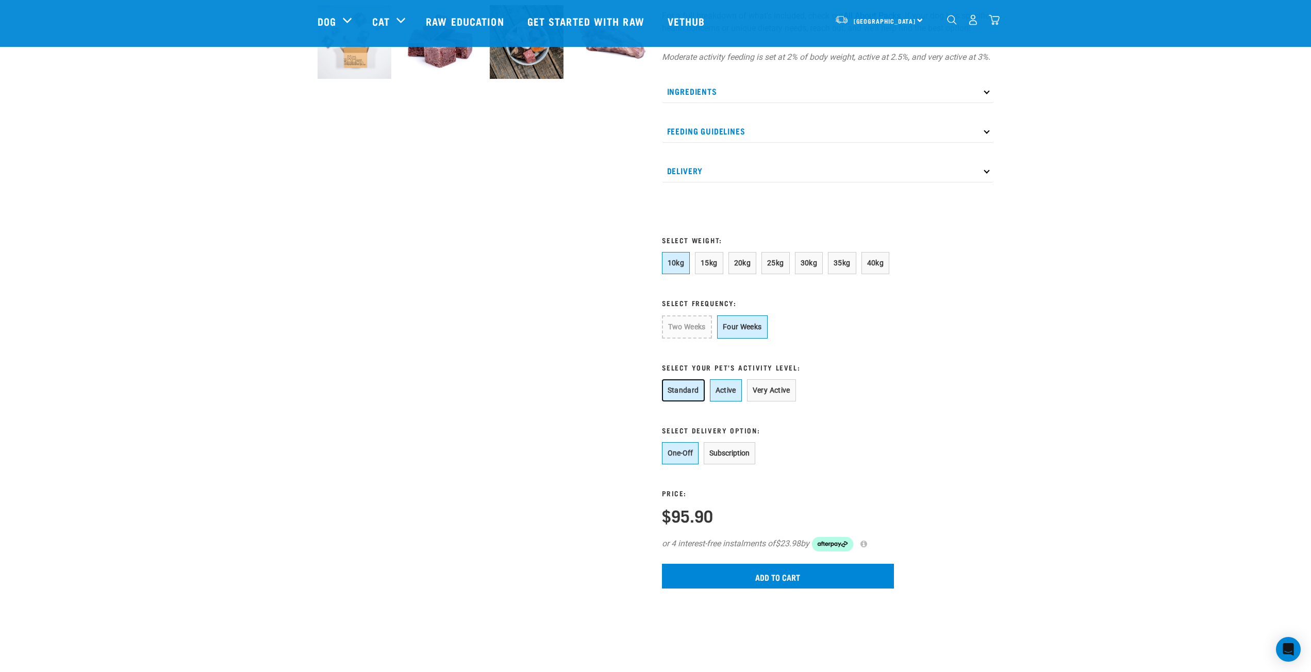
click at [681, 402] on button "Standard" at bounding box center [683, 390] width 43 height 22
click at [778, 587] on input "Add to cart" at bounding box center [778, 576] width 232 height 25
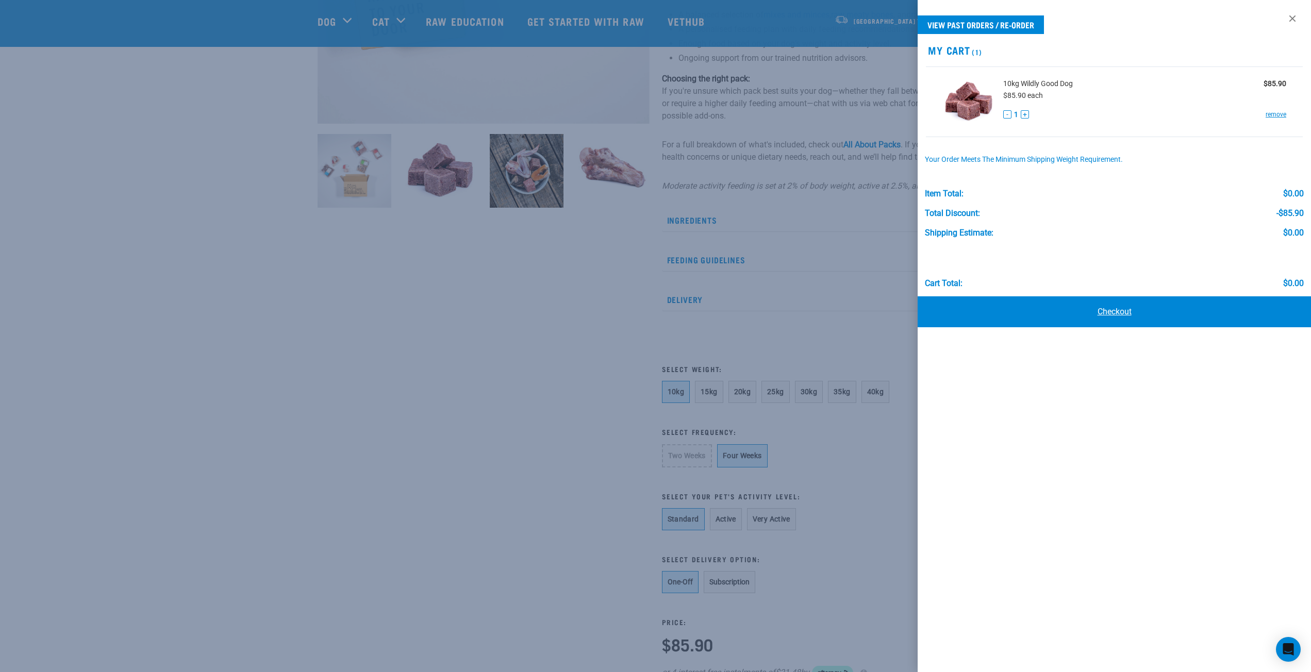
scroll to position [258, 0]
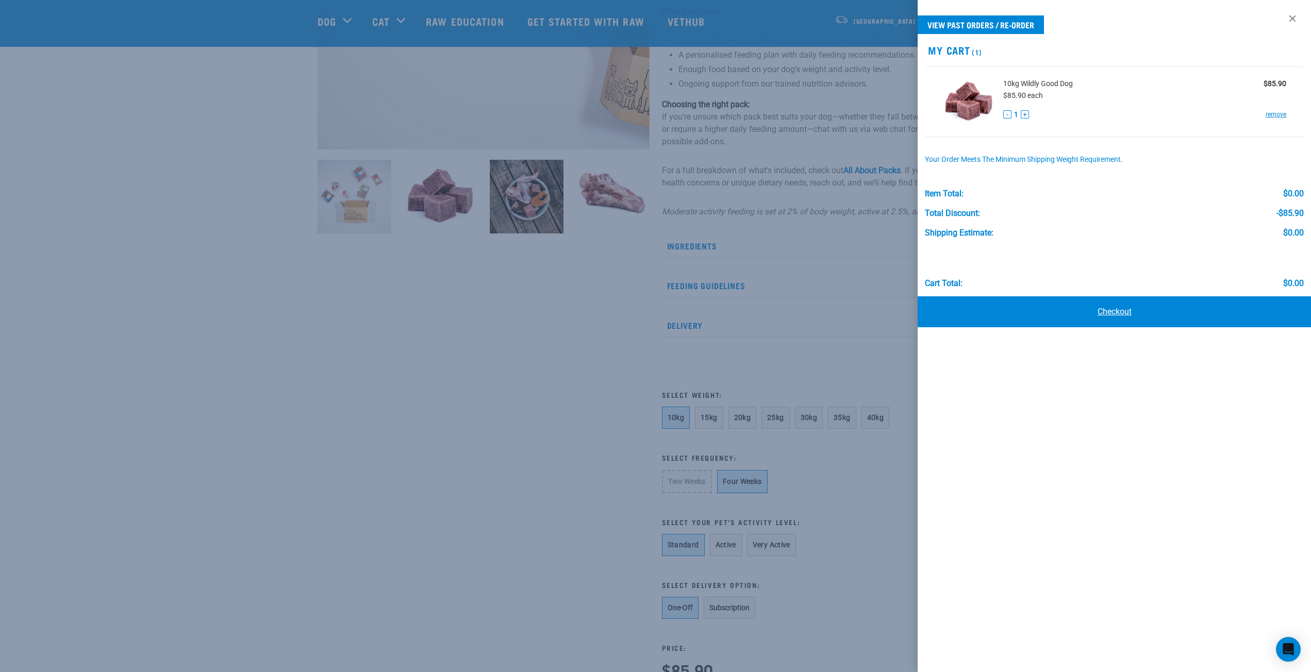
click at [1115, 313] on link "Checkout" at bounding box center [1114, 311] width 393 height 31
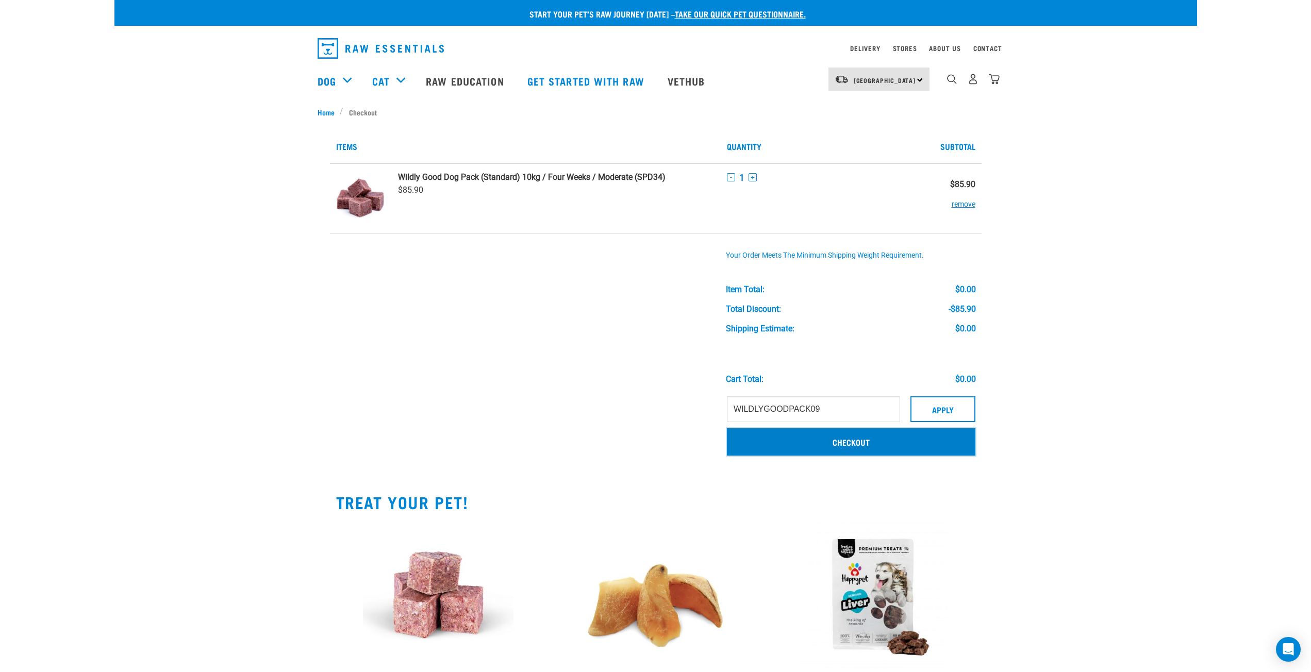
click at [861, 443] on link "Checkout" at bounding box center [851, 441] width 249 height 27
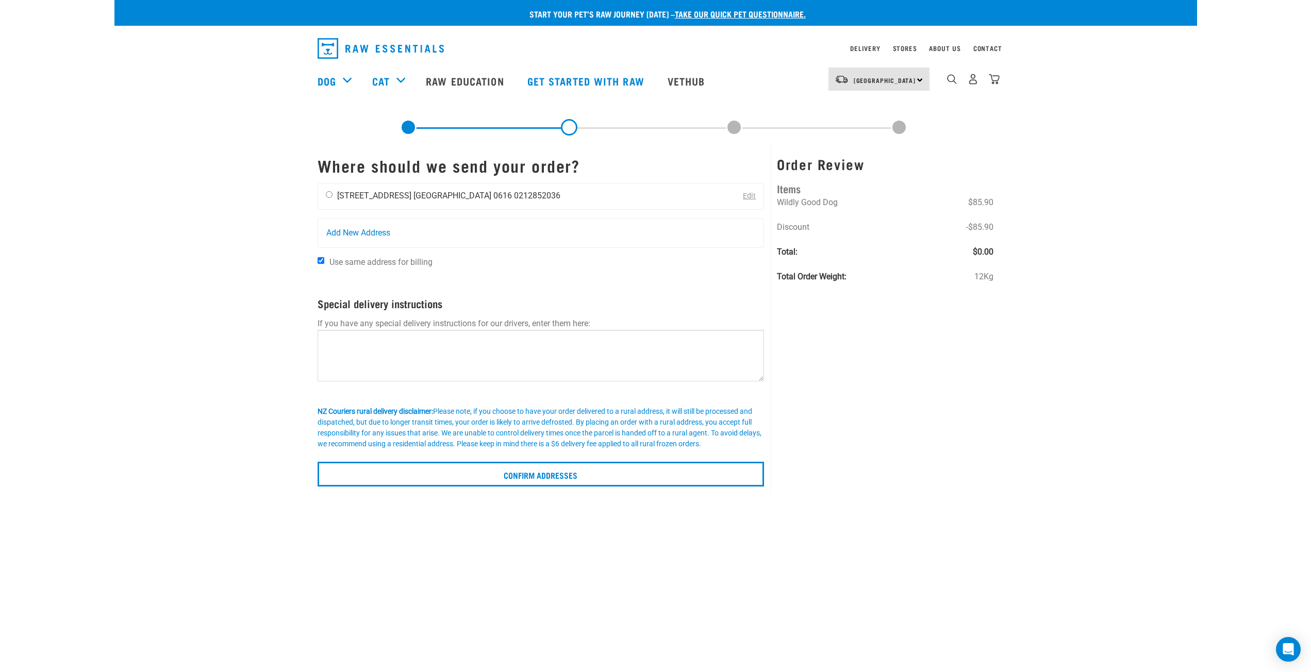
click at [328, 197] on input "radio" at bounding box center [329, 194] width 7 height 7
radio input "true"
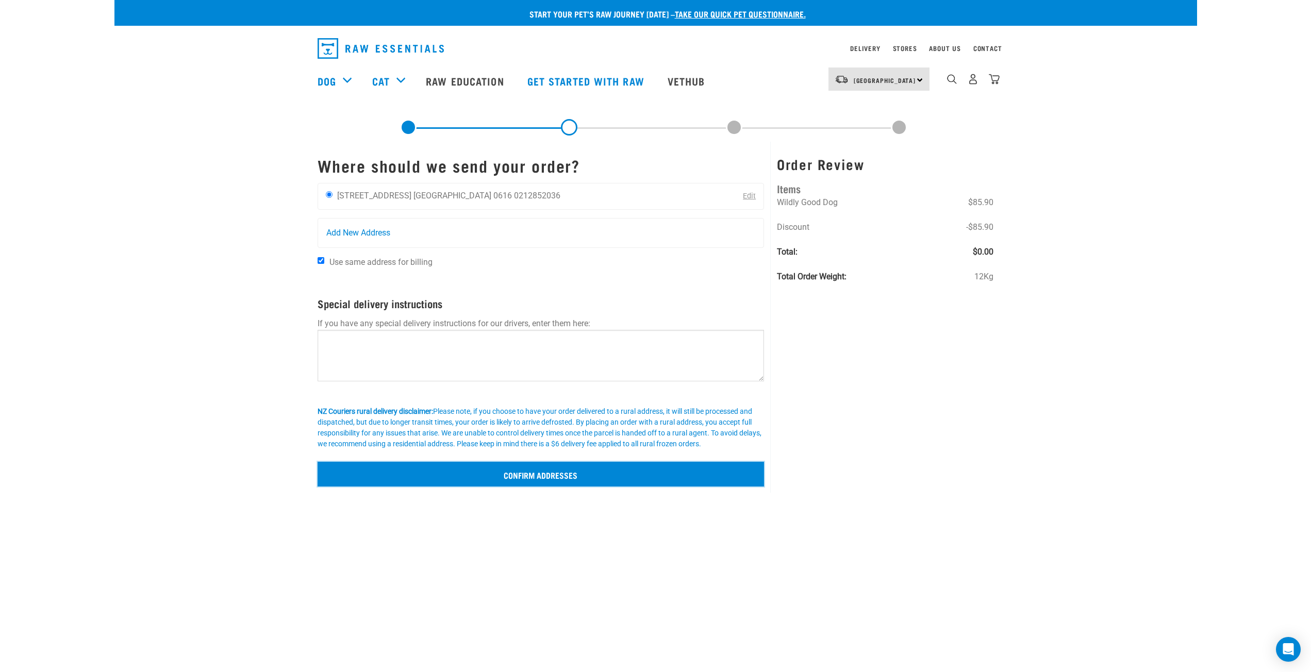
click at [563, 472] on input "Confirm addresses" at bounding box center [541, 474] width 447 height 25
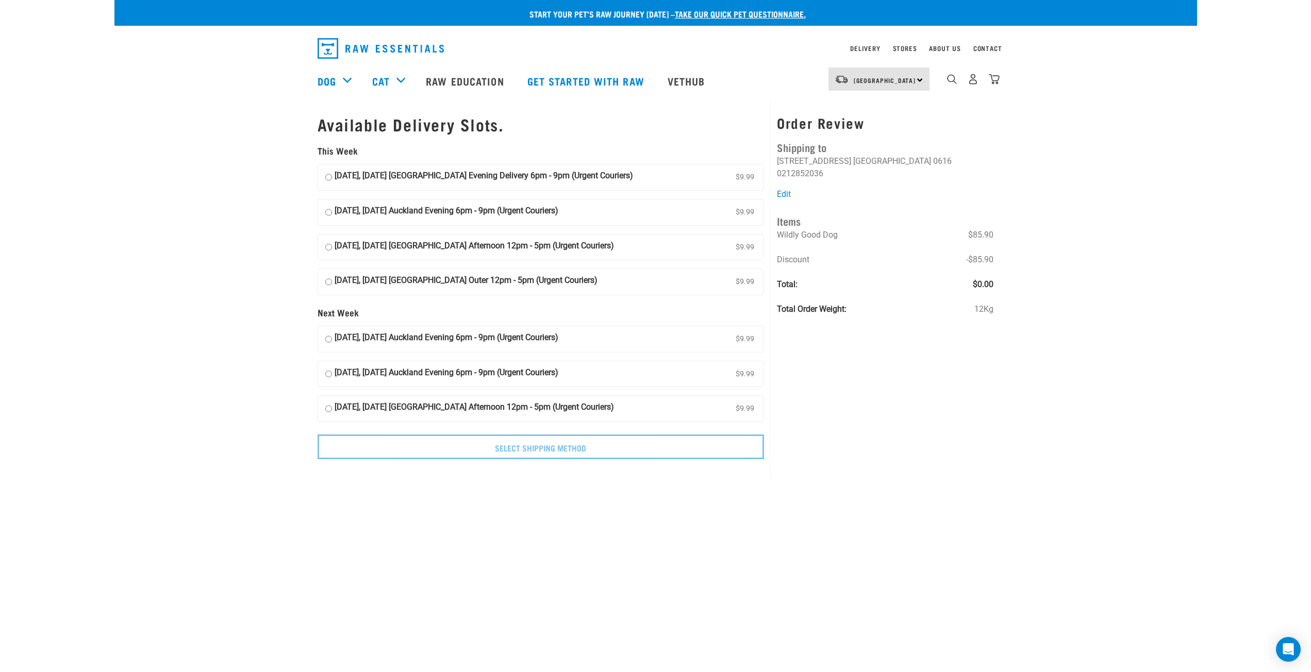
click at [414, 177] on strong "25 September, Thursday Auckland Evening Delivery 6pm - 9pm (Urgent Couriers)" at bounding box center [484, 177] width 299 height 15
click at [332, 177] on input "25 September, Thursday Auckland Evening Delivery 6pm - 9pm (Urgent Couriers) $9…" at bounding box center [328, 177] width 7 height 15
radio input "true"
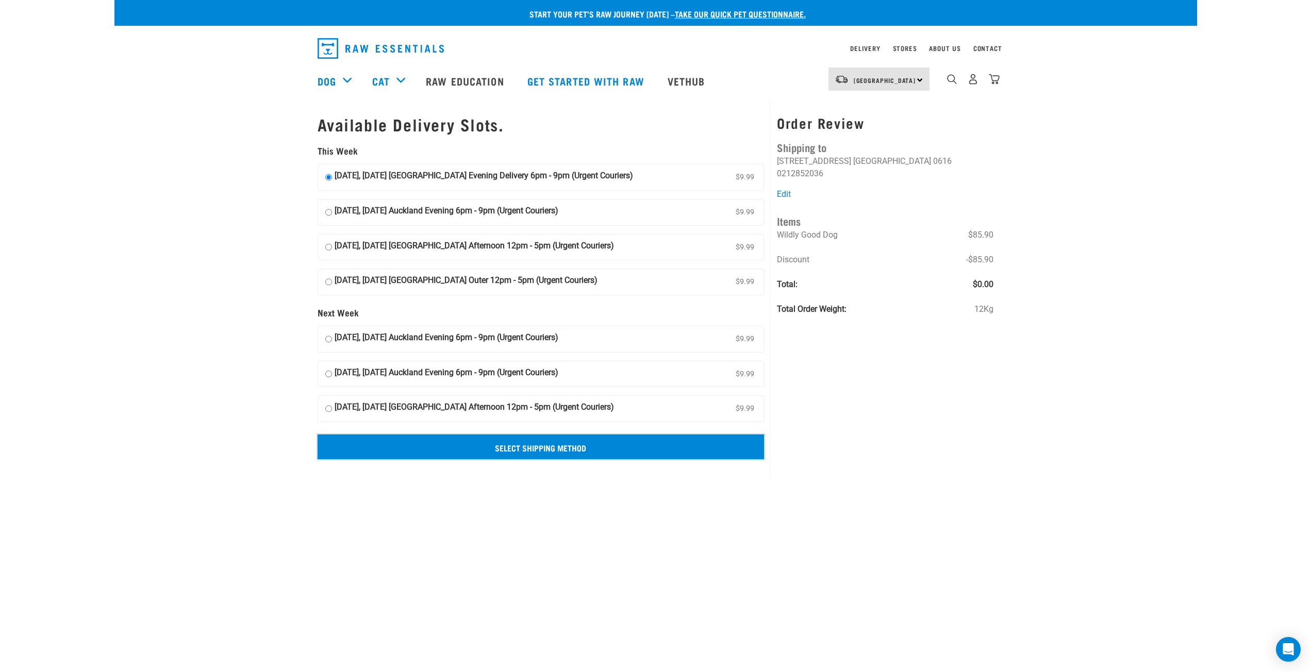
click at [555, 447] on input "Select Shipping Method" at bounding box center [541, 447] width 447 height 25
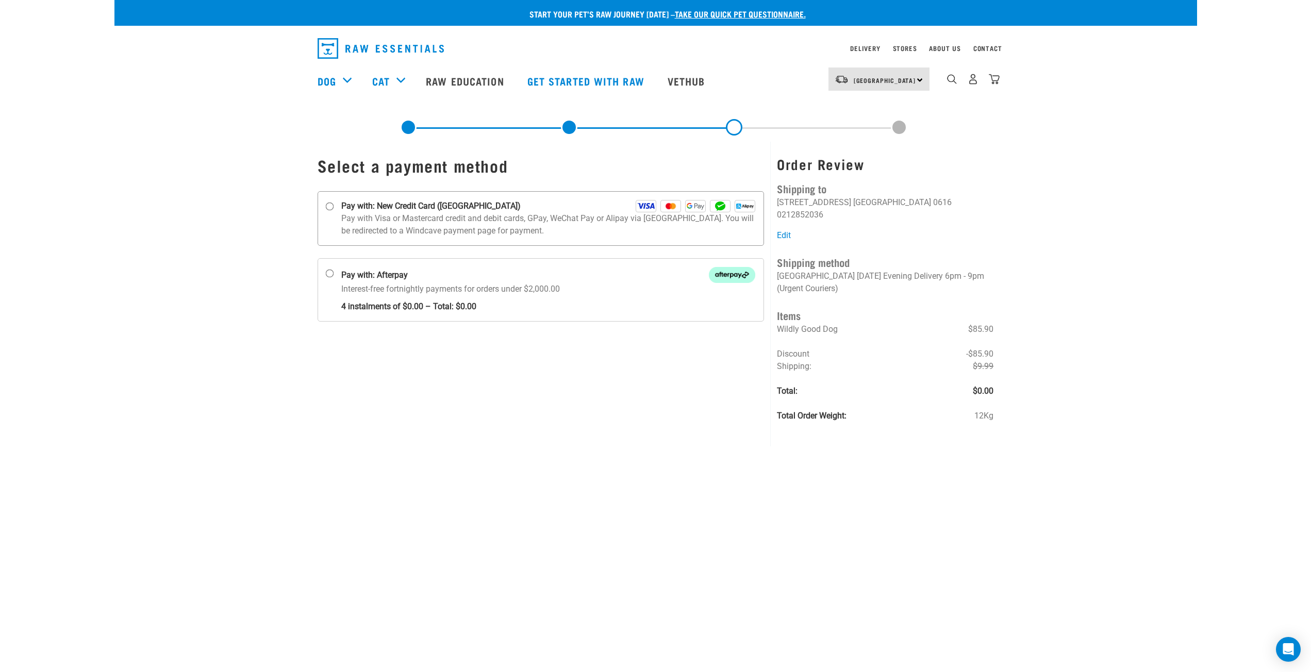
click at [326, 206] on input "Pay with: New Credit Card ([GEOGRAPHIC_DATA])" at bounding box center [329, 207] width 8 height 8
radio input "true"
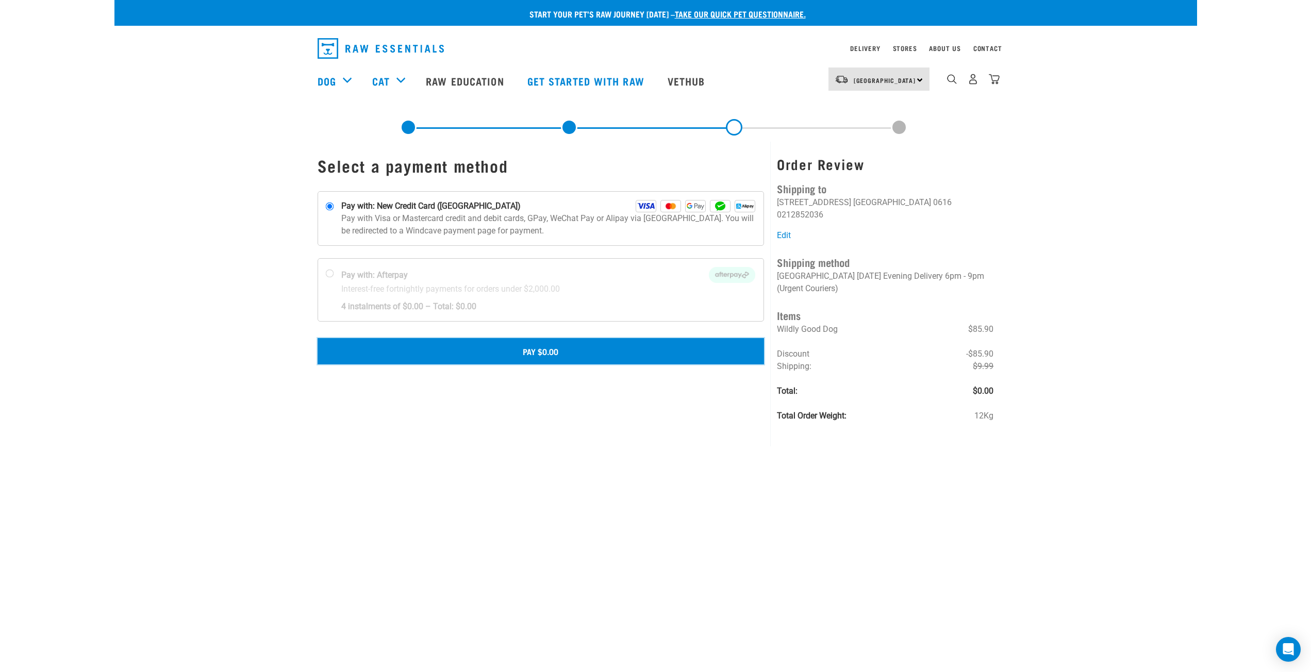
click at [551, 350] on button "Pay $0.00" at bounding box center [541, 351] width 447 height 26
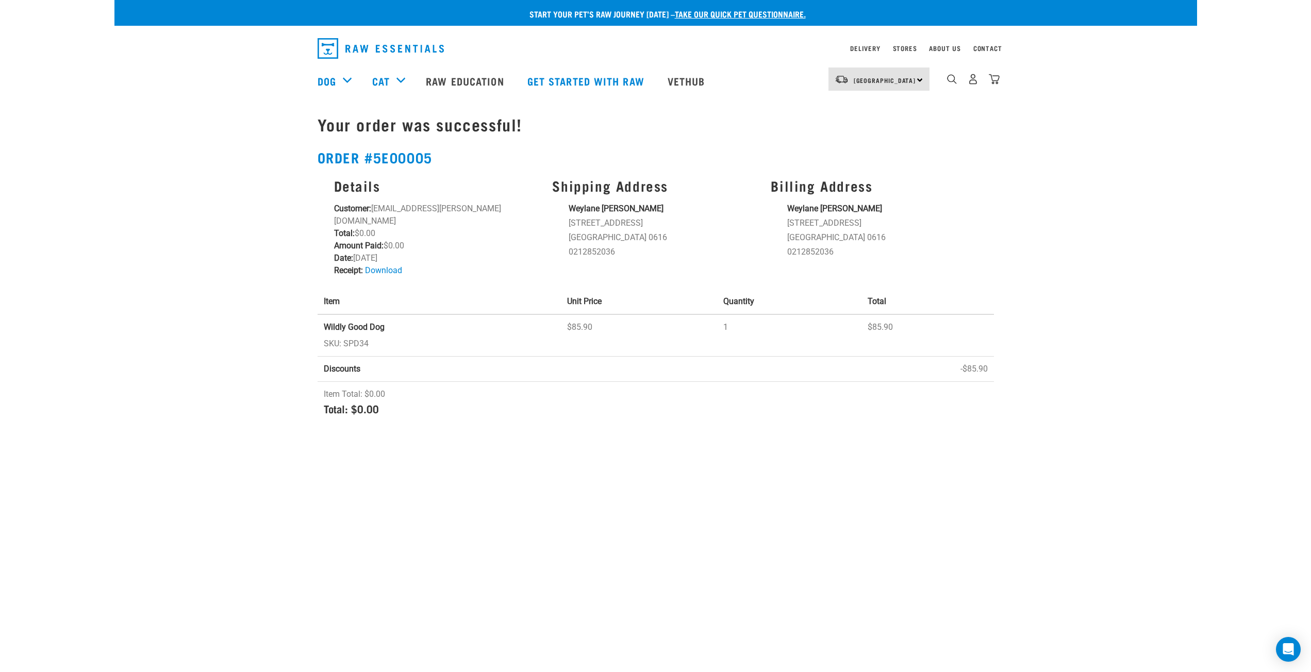
click at [1071, 270] on div "Start your pet’s raw journey [DATE] – take our quick pet questionnaire. Deliver…" at bounding box center [655, 213] width 1083 height 427
